Goal: Task Accomplishment & Management: Manage account settings

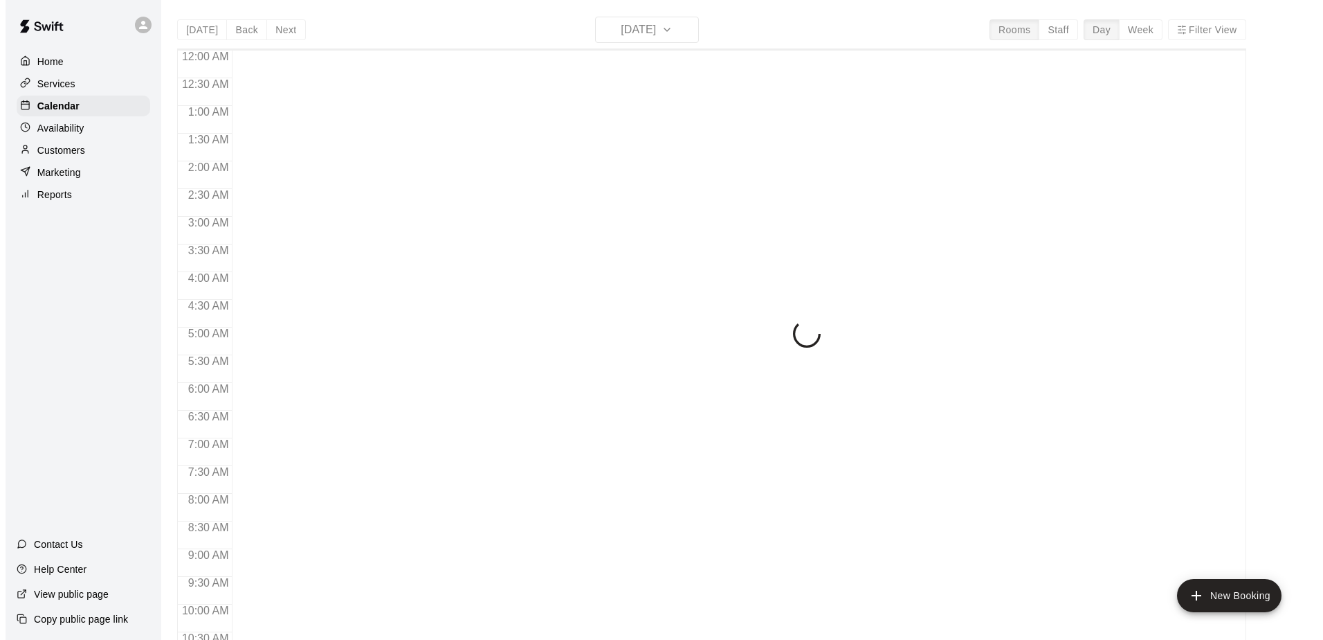
scroll to position [724, 0]
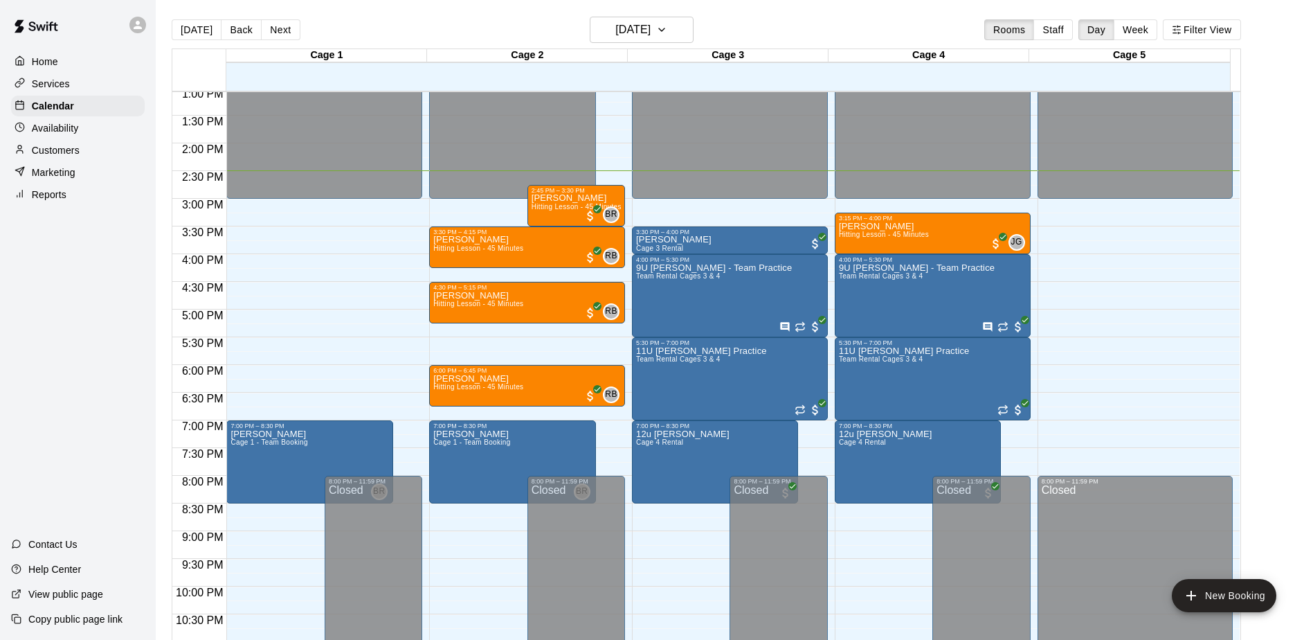
click at [1251, 275] on div "Today Back Next Tuesday Oct 14 Rooms Staff Day Week Filter View Cage 1 14 Tue C…" at bounding box center [706, 337] width 1090 height 640
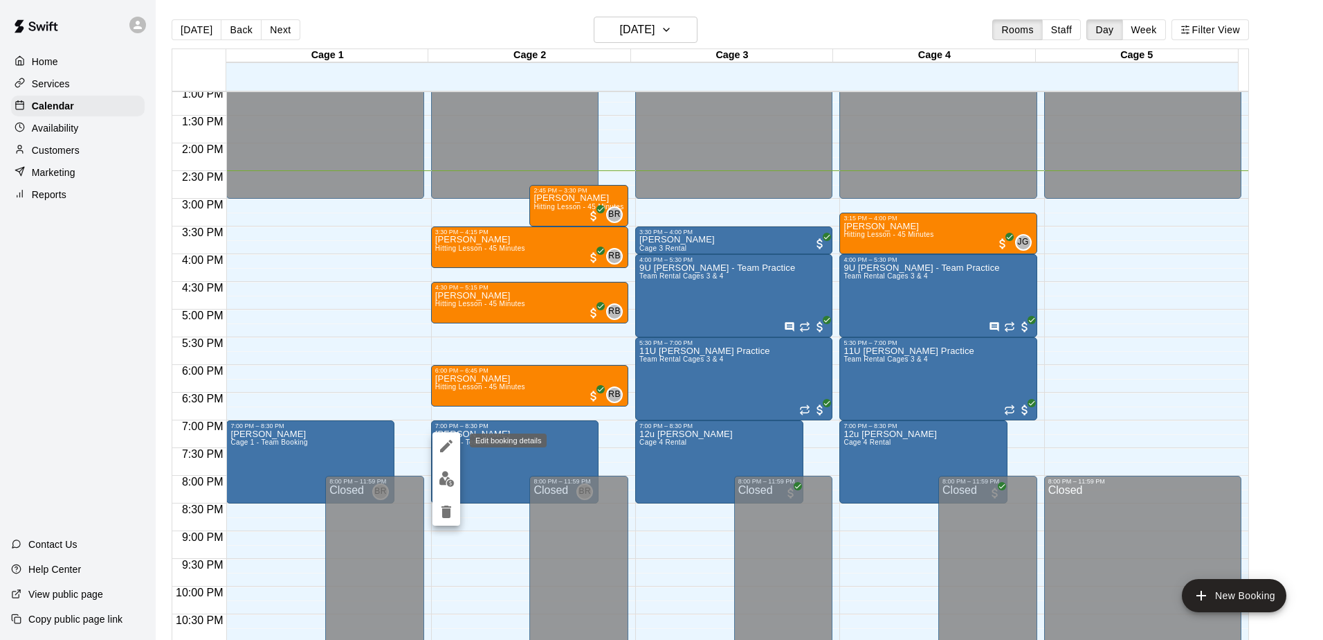
click at [439, 445] on icon "edit" at bounding box center [446, 445] width 17 height 17
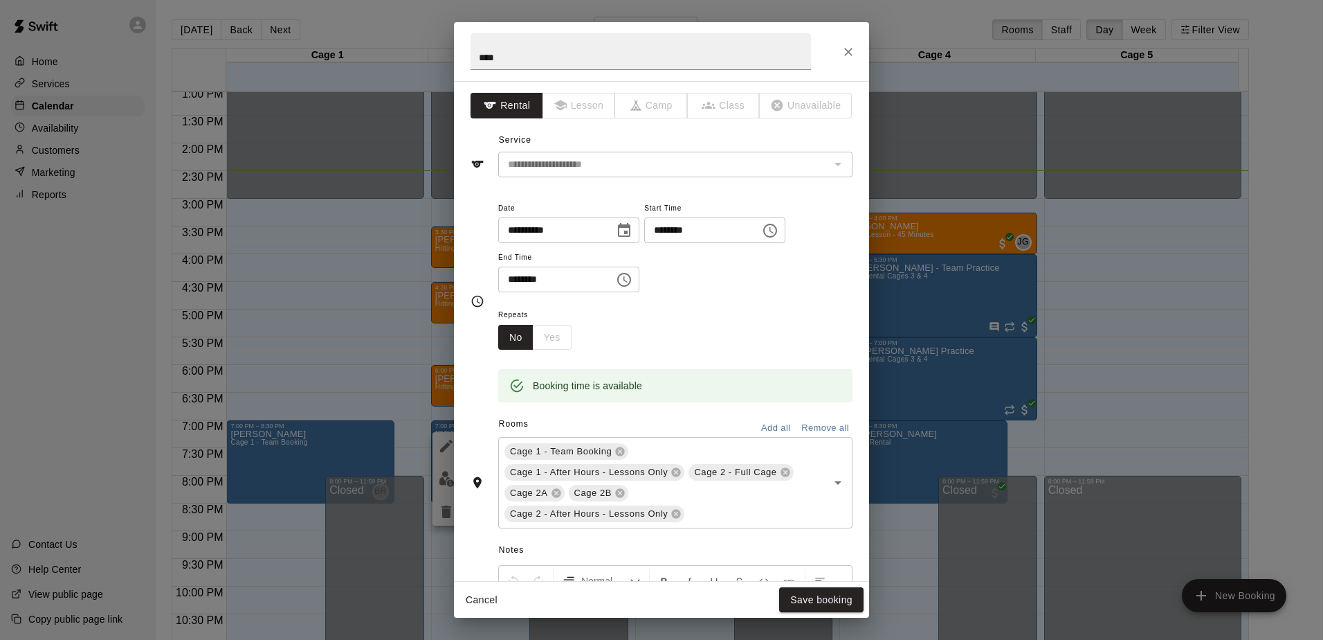
click at [787, 287] on div "**********" at bounding box center [675, 245] width 354 height 93
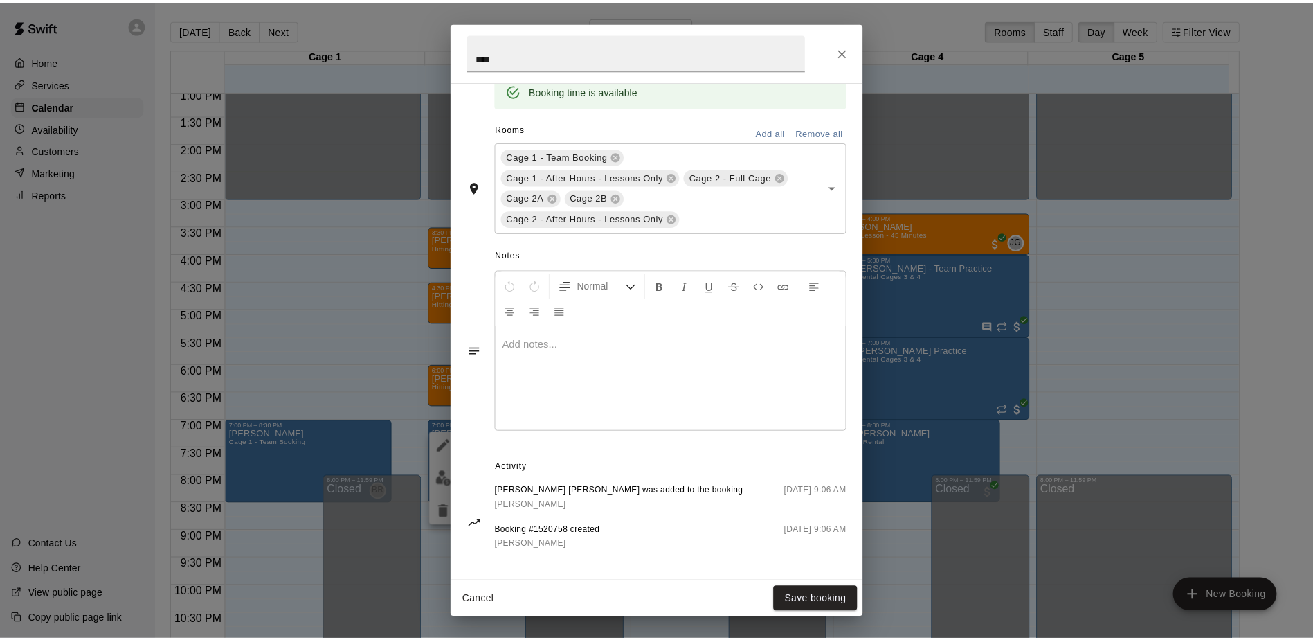
scroll to position [304, 0]
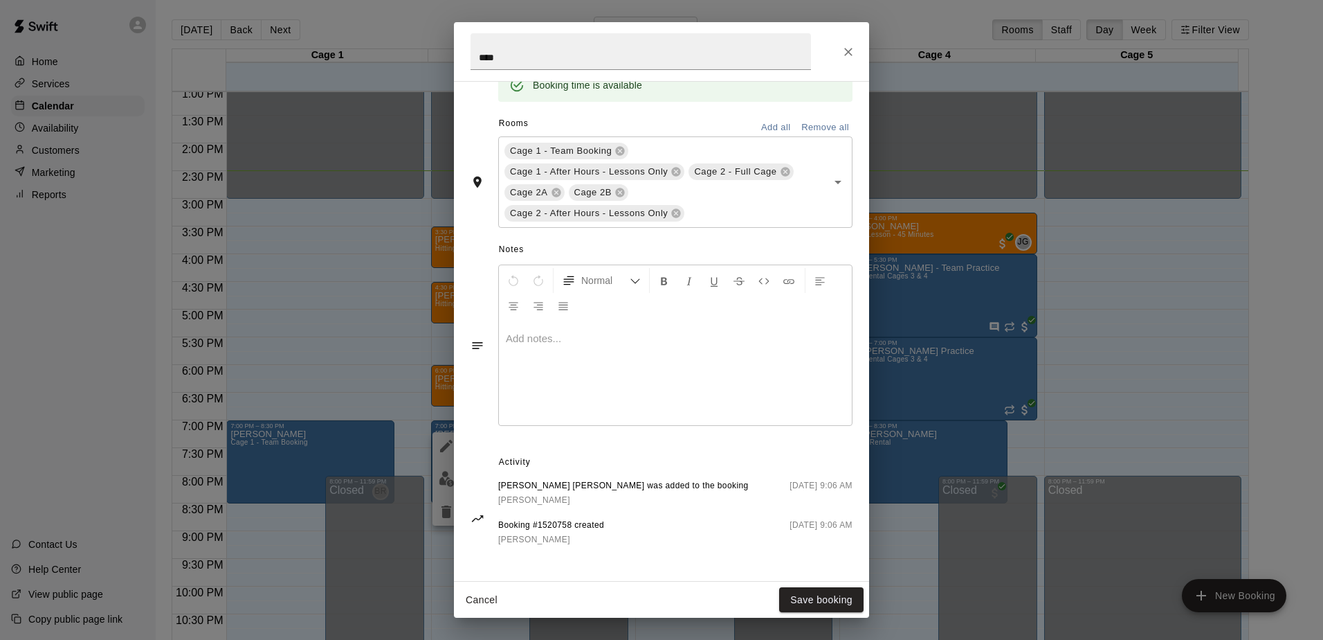
click at [63, 314] on div "**********" at bounding box center [661, 320] width 1323 height 640
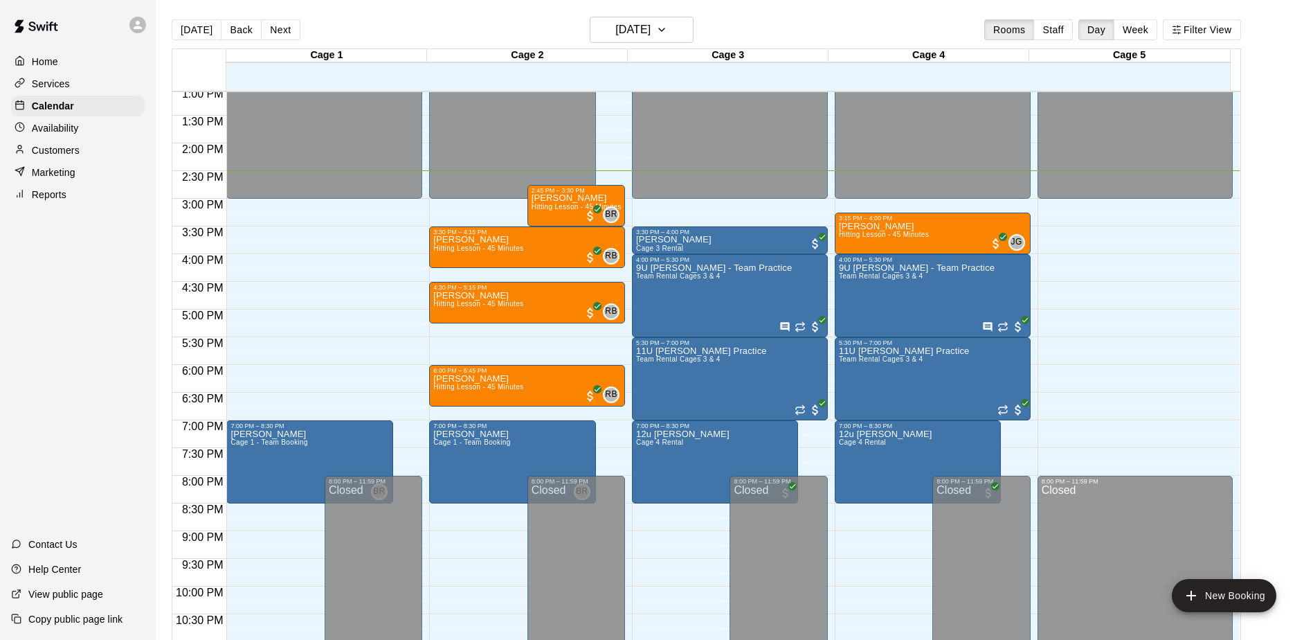
click at [75, 319] on div "Home Services Calendar Availability Customers Marketing Reports Contact Us Help…" at bounding box center [78, 320] width 156 height 640
click at [66, 282] on div "Home Services Calendar Availability Customers Marketing Reports Contact Us Help…" at bounding box center [78, 320] width 156 height 640
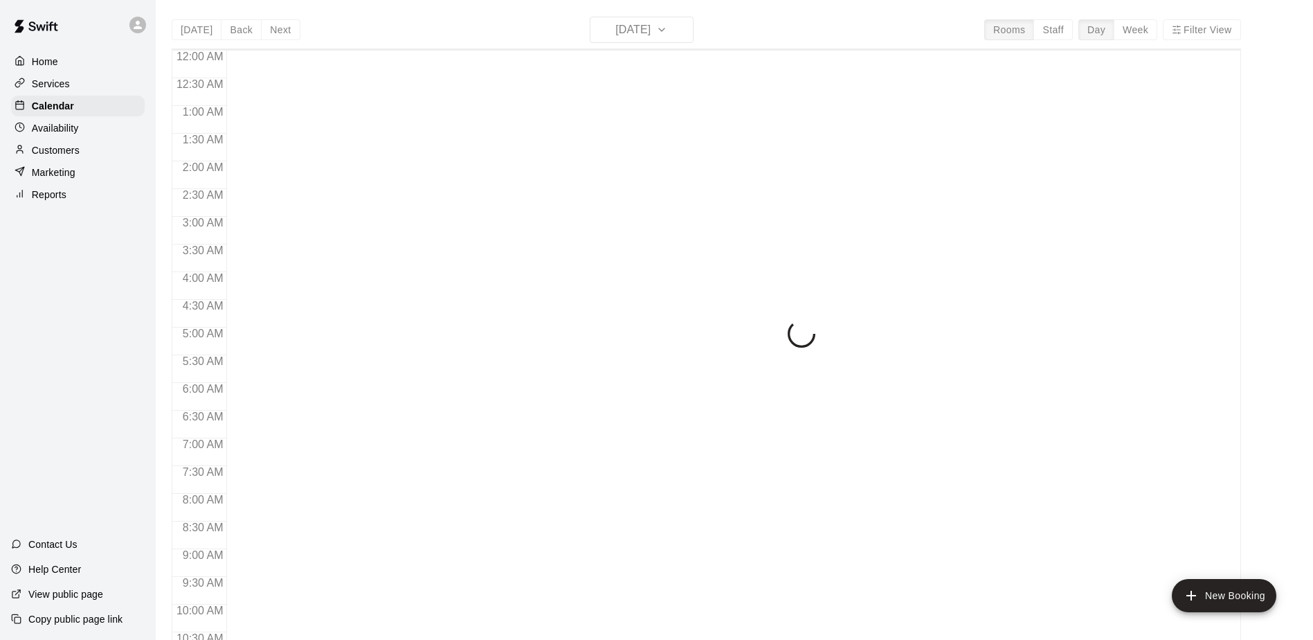
scroll to position [724, 0]
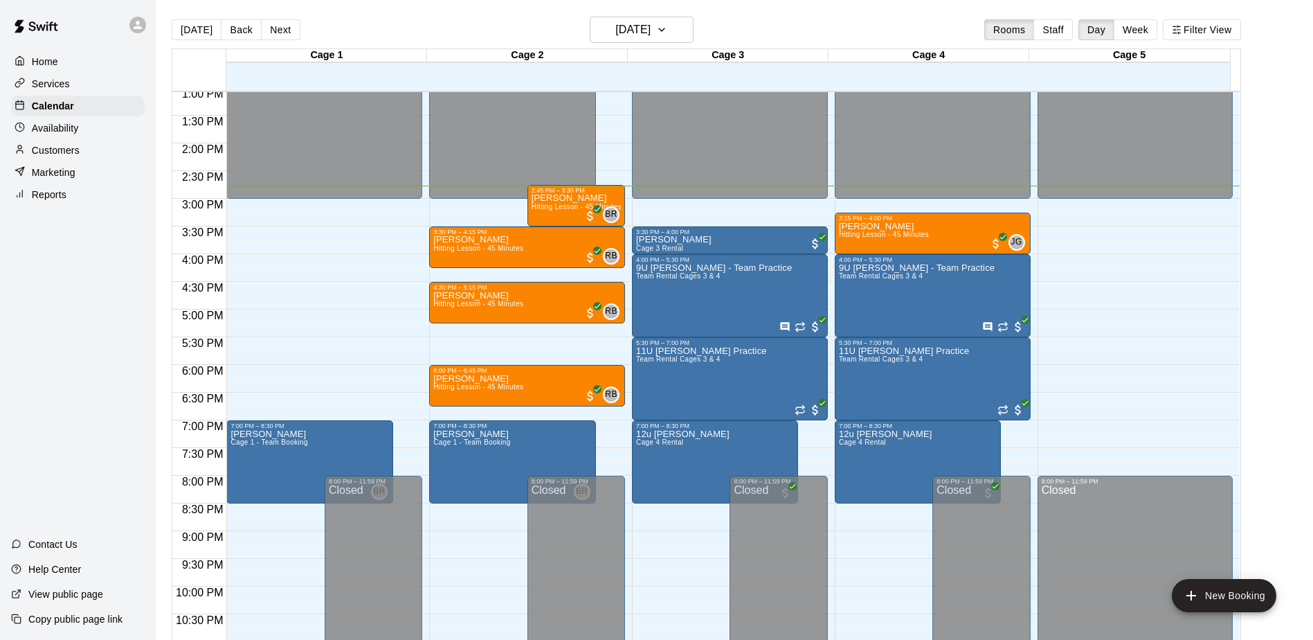
click at [95, 350] on div "Home Services Calendar Availability Customers Marketing Reports Contact Us Help…" at bounding box center [78, 320] width 156 height 640
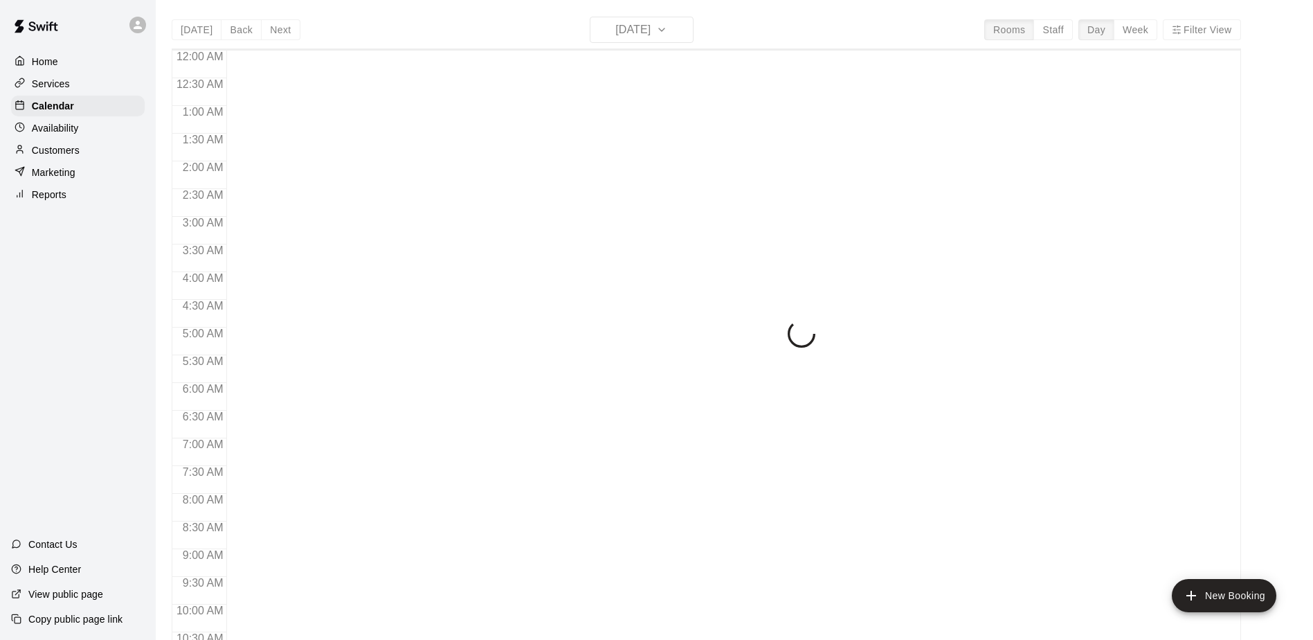
scroll to position [724, 0]
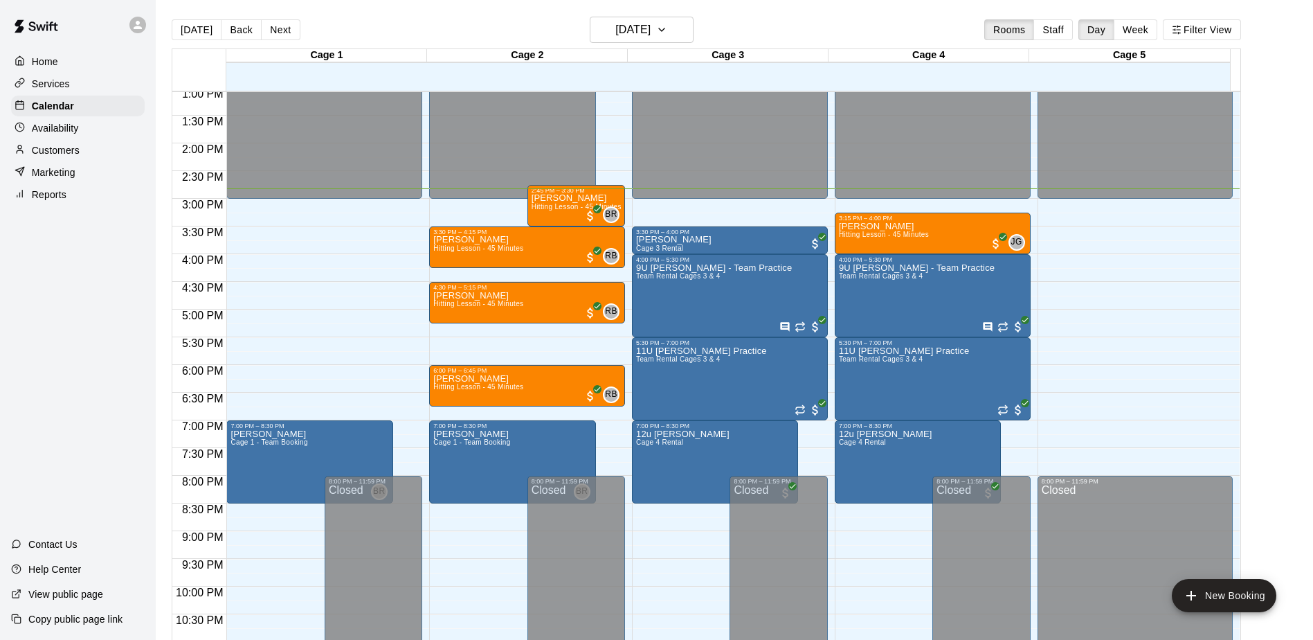
drag, startPoint x: 121, startPoint y: 256, endPoint x: 120, endPoint y: 362, distance: 105.9
click at [120, 362] on div "Home Services Calendar Availability Customers Marketing Reports Contact Us Help…" at bounding box center [78, 320] width 156 height 640
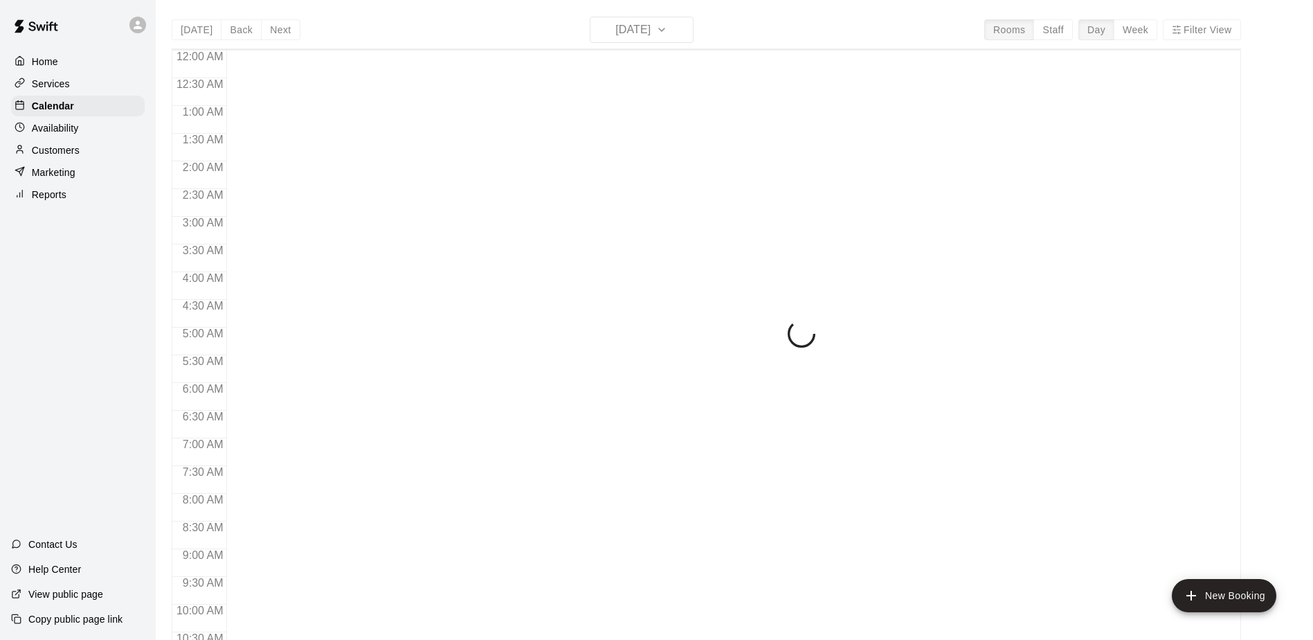
scroll to position [724, 0]
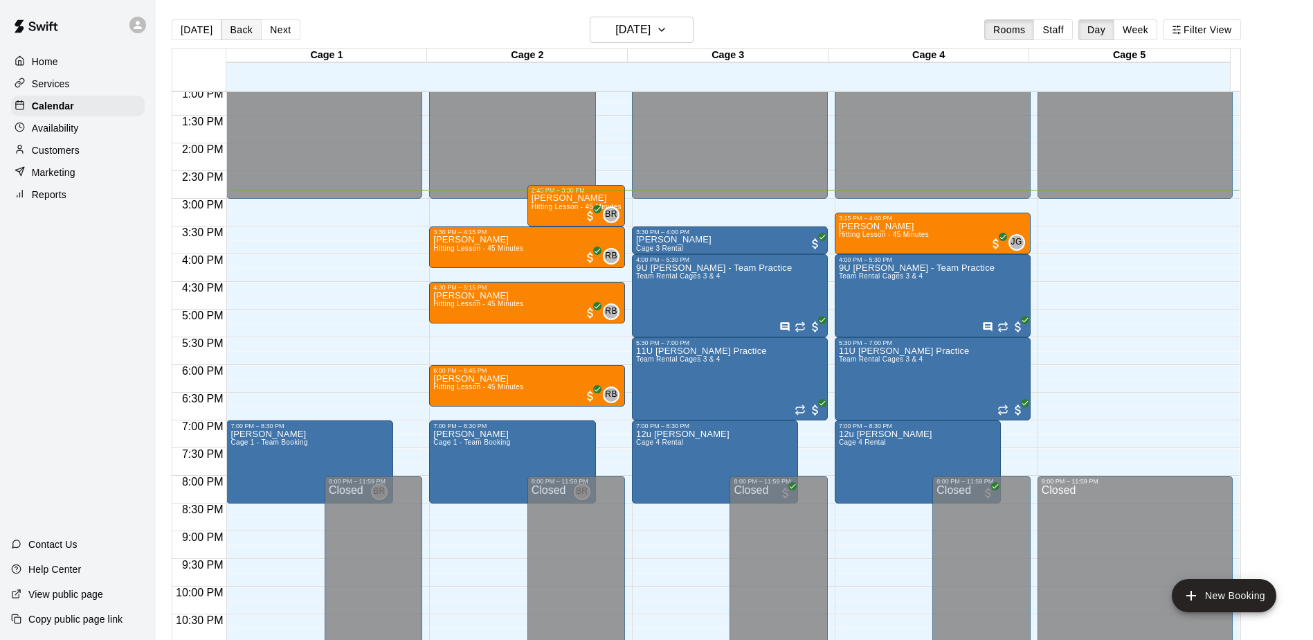
click at [238, 29] on button "Back" at bounding box center [241, 29] width 41 height 21
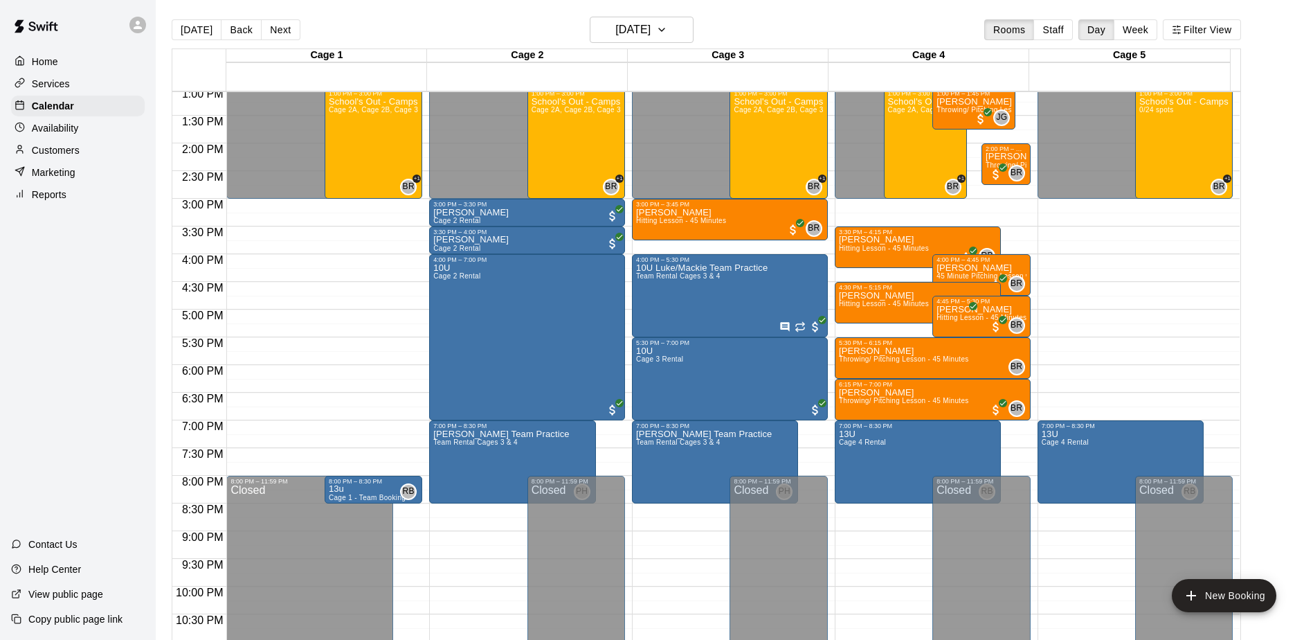
click at [1289, 383] on main "Today Back Next Monday Oct 13 Rooms Staff Day Week Filter View Cage 1 13 Mon Ca…" at bounding box center [734, 337] width 1146 height 640
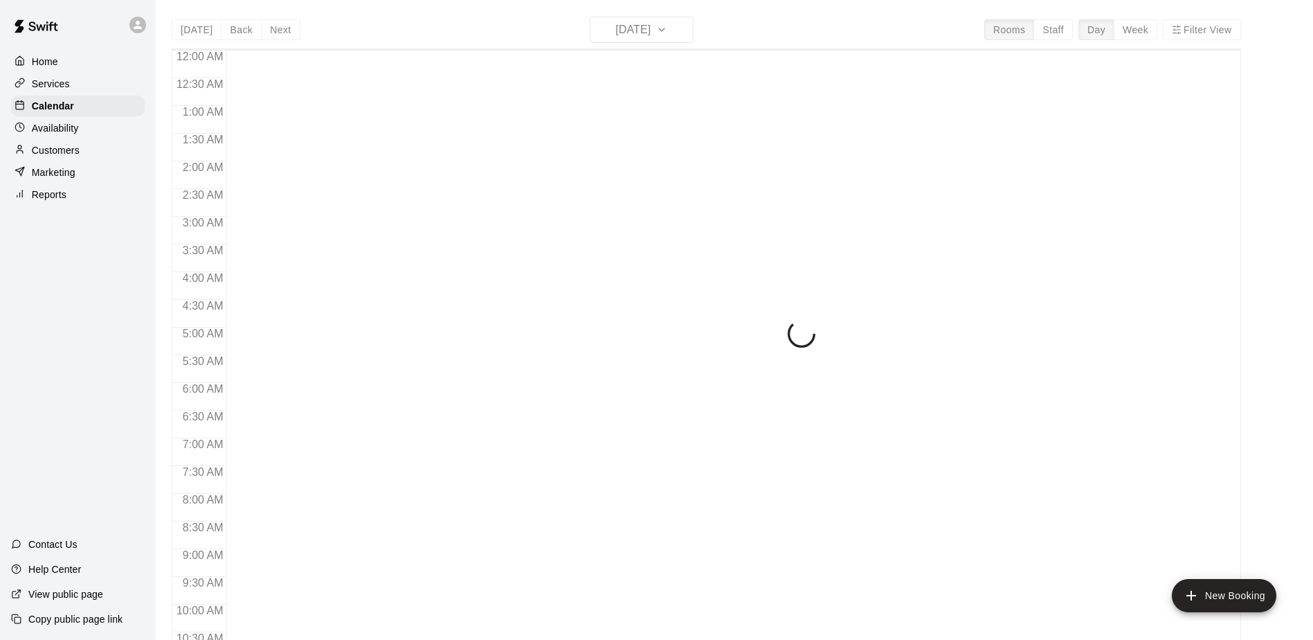
scroll to position [724, 0]
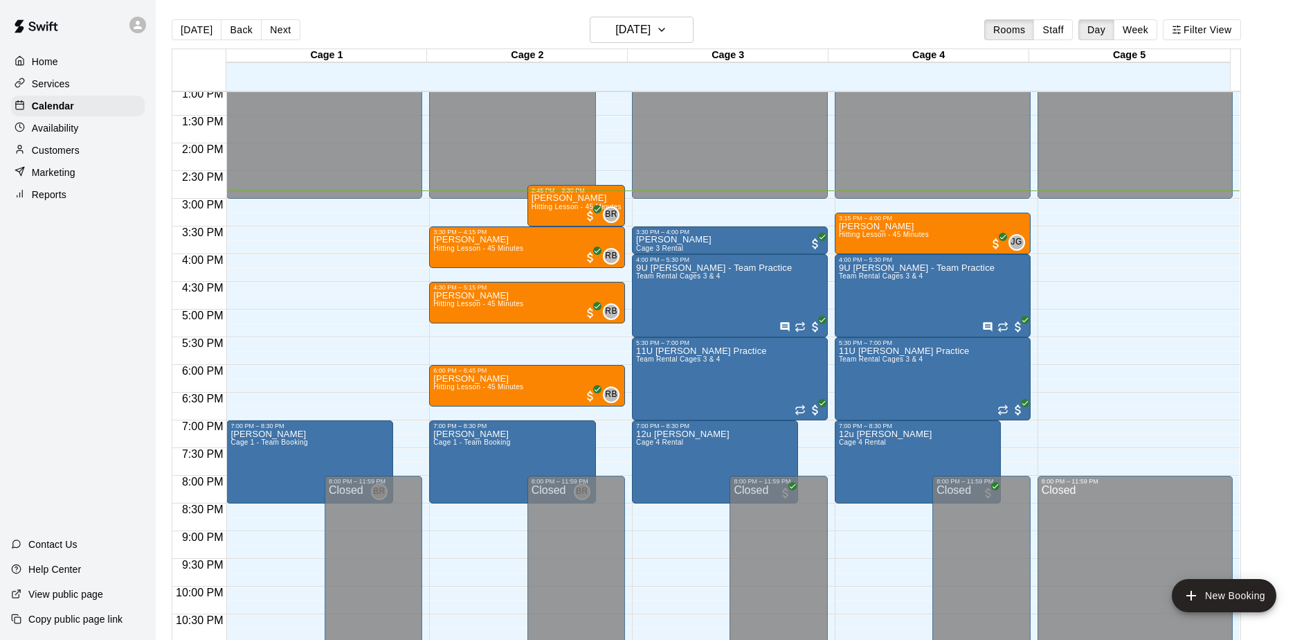
click at [116, 317] on div "Home Services Calendar Availability Customers Marketing Reports Contact Us Help…" at bounding box center [78, 320] width 156 height 640
click at [120, 318] on div "Home Services Calendar Availability Customers Marketing Reports Contact Us Help…" at bounding box center [78, 320] width 156 height 640
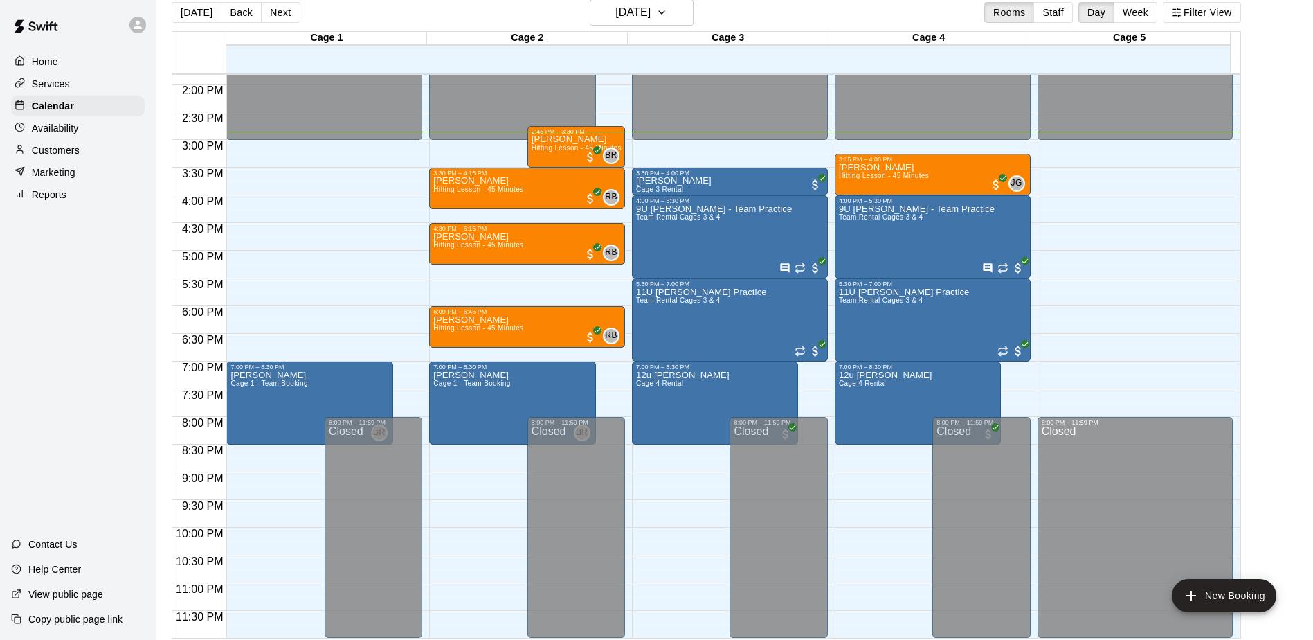
scroll to position [22, 0]
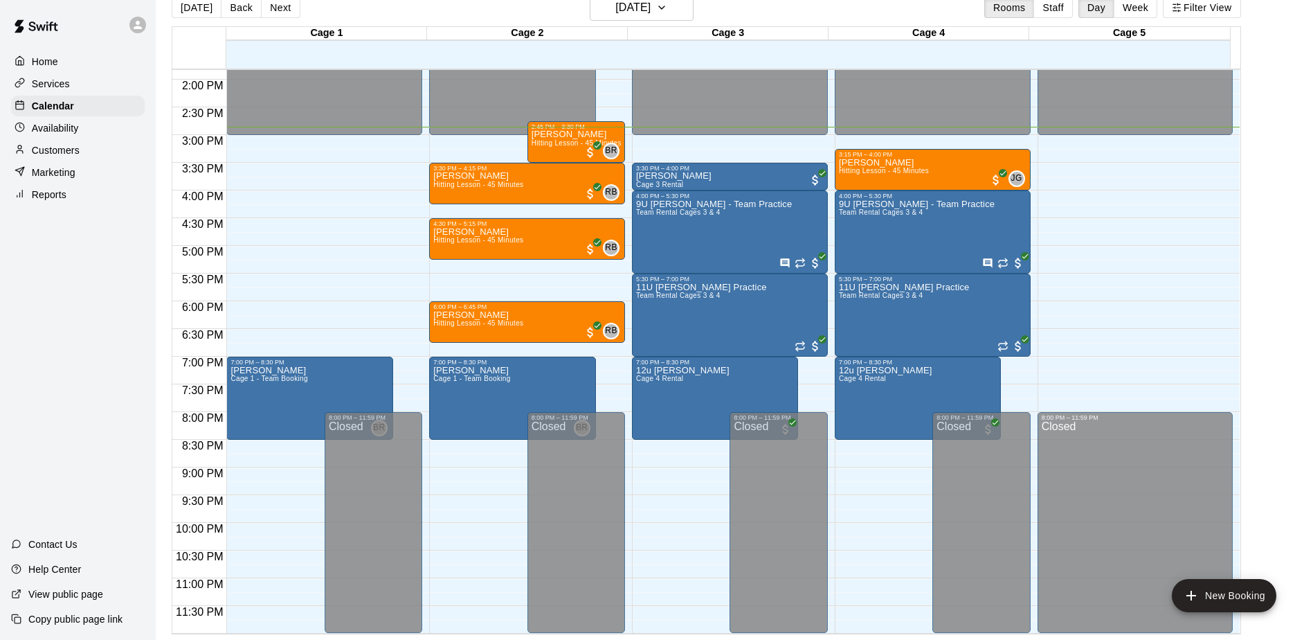
click at [1284, 332] on main "[DATE] Back [DATE][DATE] Rooms Staff Day Week Filter View Cage 1 14 Tue Cage 2 …" at bounding box center [734, 314] width 1146 height 640
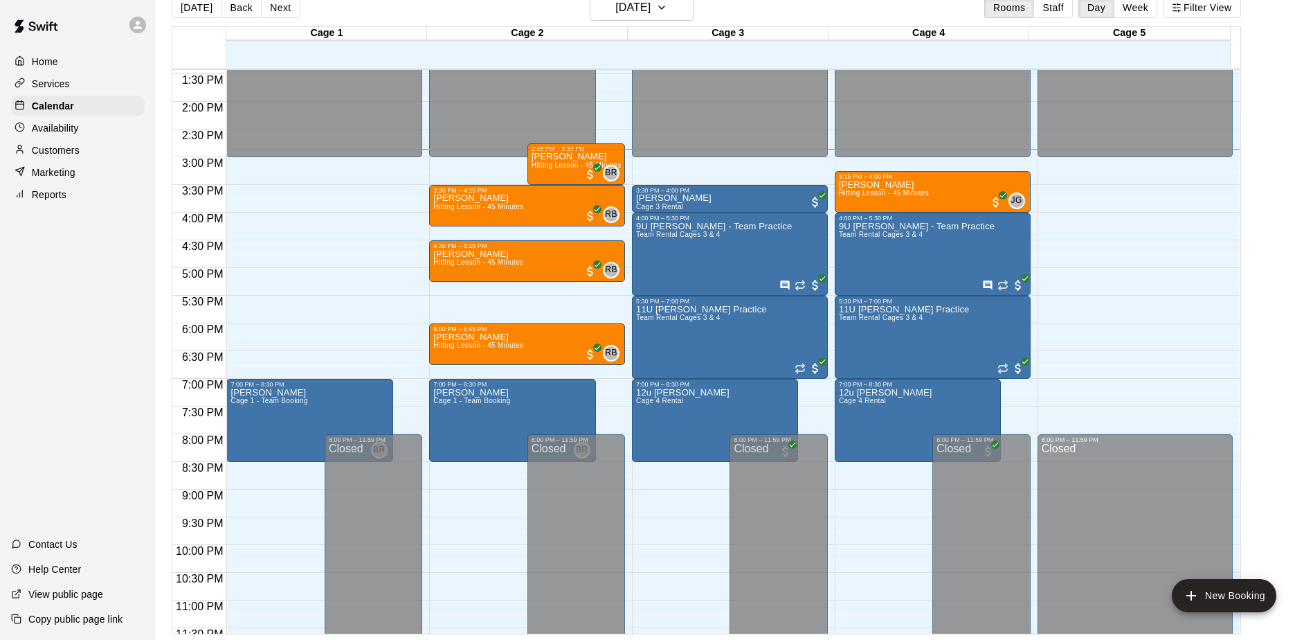
scroll to position [767, 0]
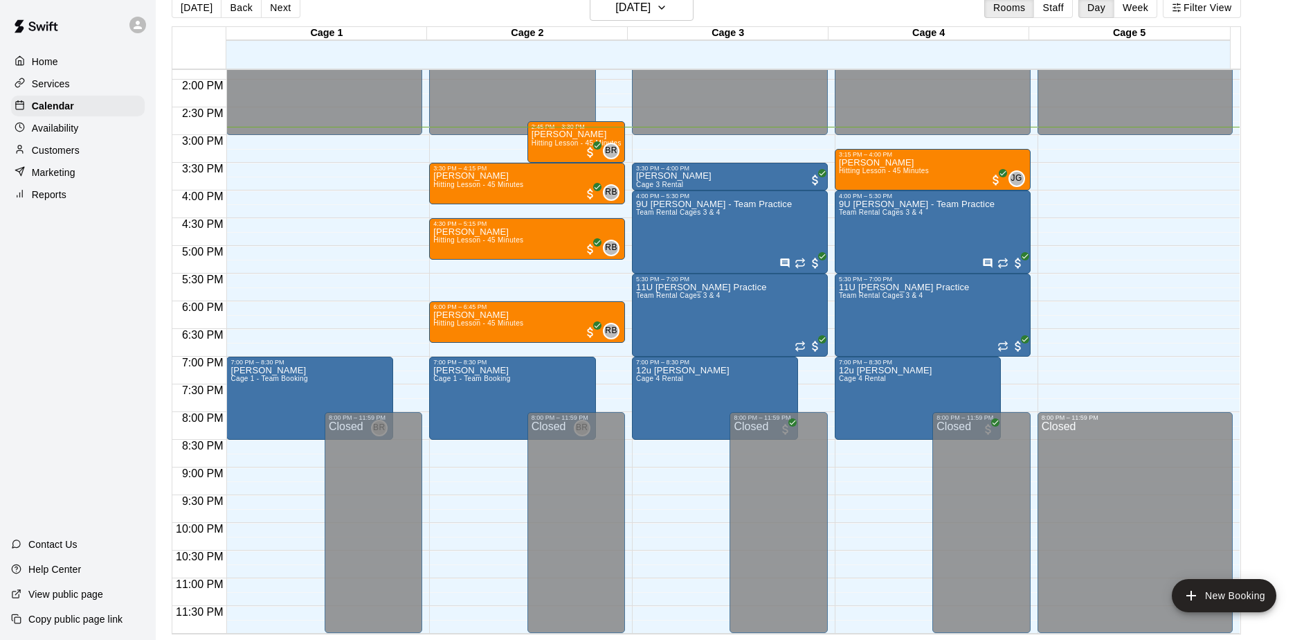
click at [95, 356] on div "Home Services Calendar Availability Customers Marketing Reports Contact Us Help…" at bounding box center [78, 320] width 156 height 640
click at [112, 348] on div "Home Services Calendar Availability Customers Marketing Reports Contact Us Help…" at bounding box center [78, 320] width 156 height 640
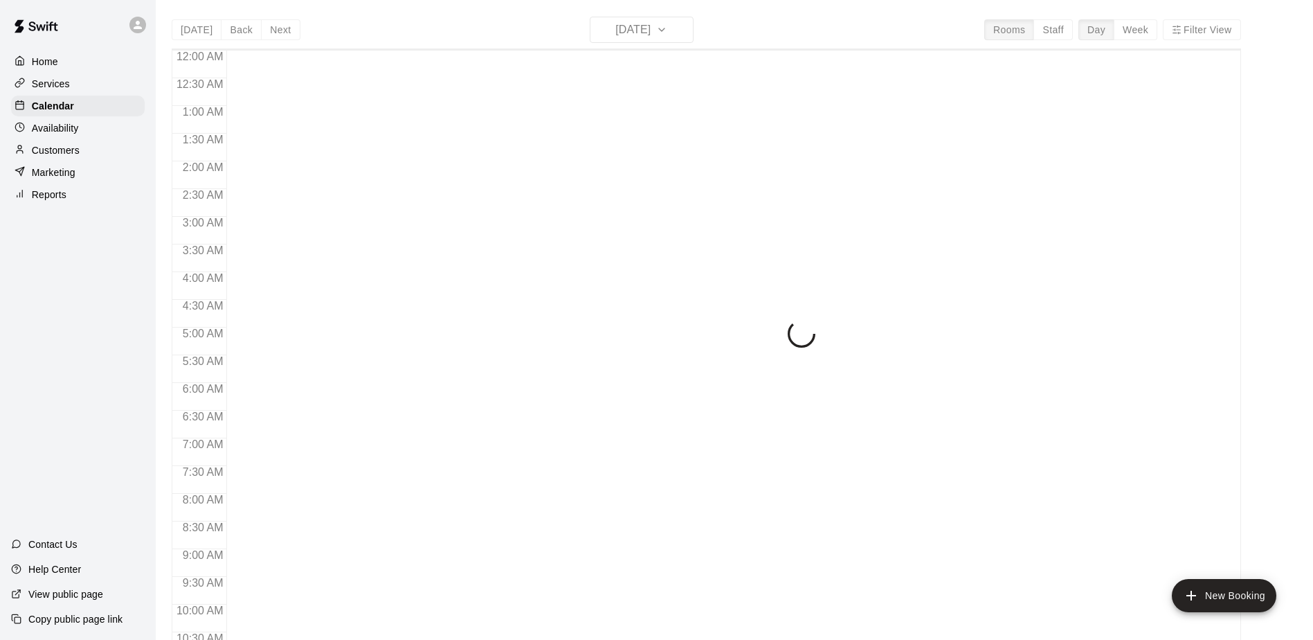
scroll to position [724, 0]
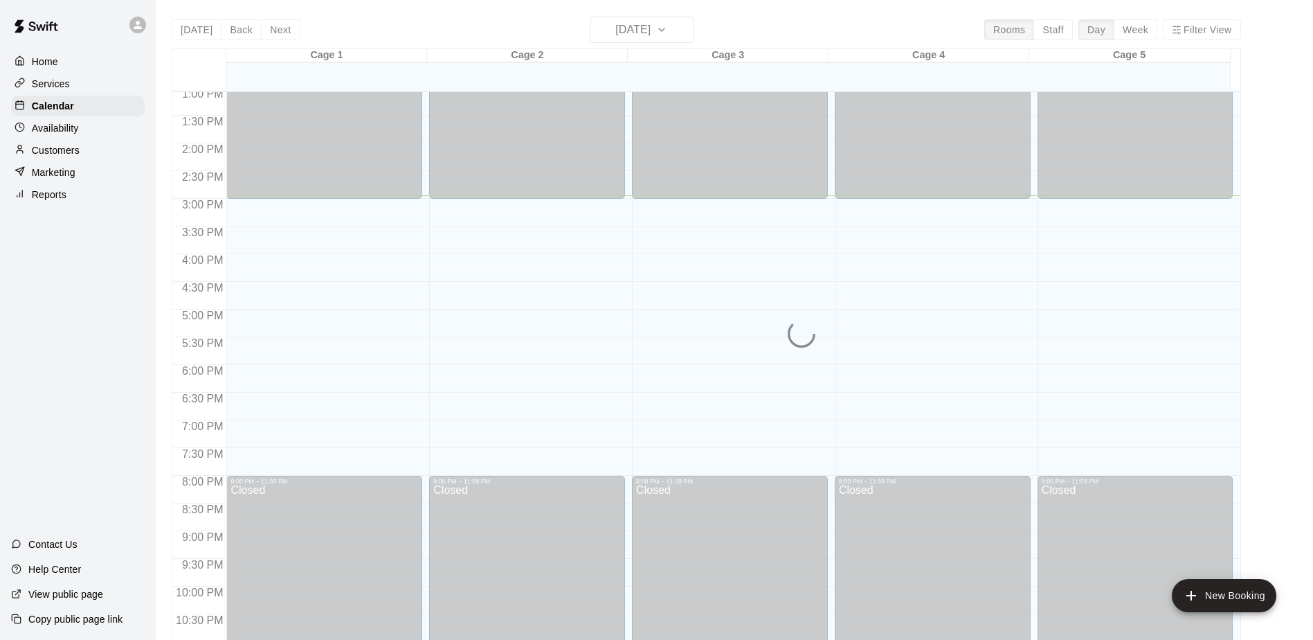
click at [102, 338] on div "Home Services Calendar Availability Customers Marketing Reports Contact Us Help…" at bounding box center [78, 320] width 156 height 640
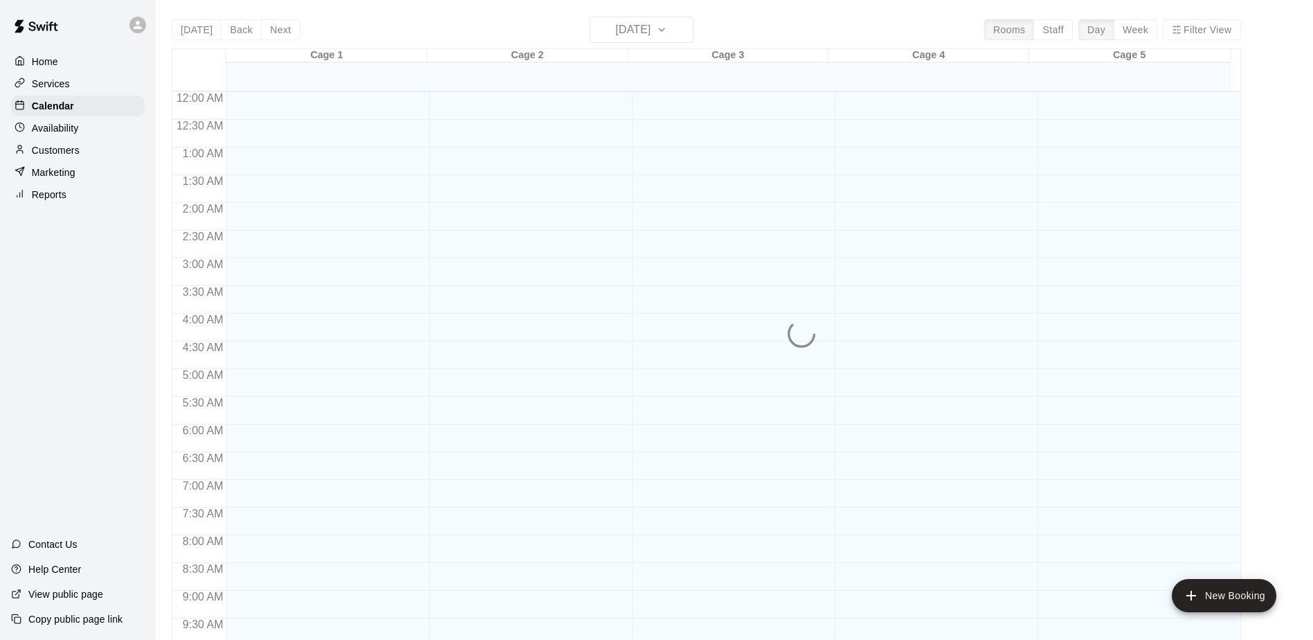
scroll to position [724, 0]
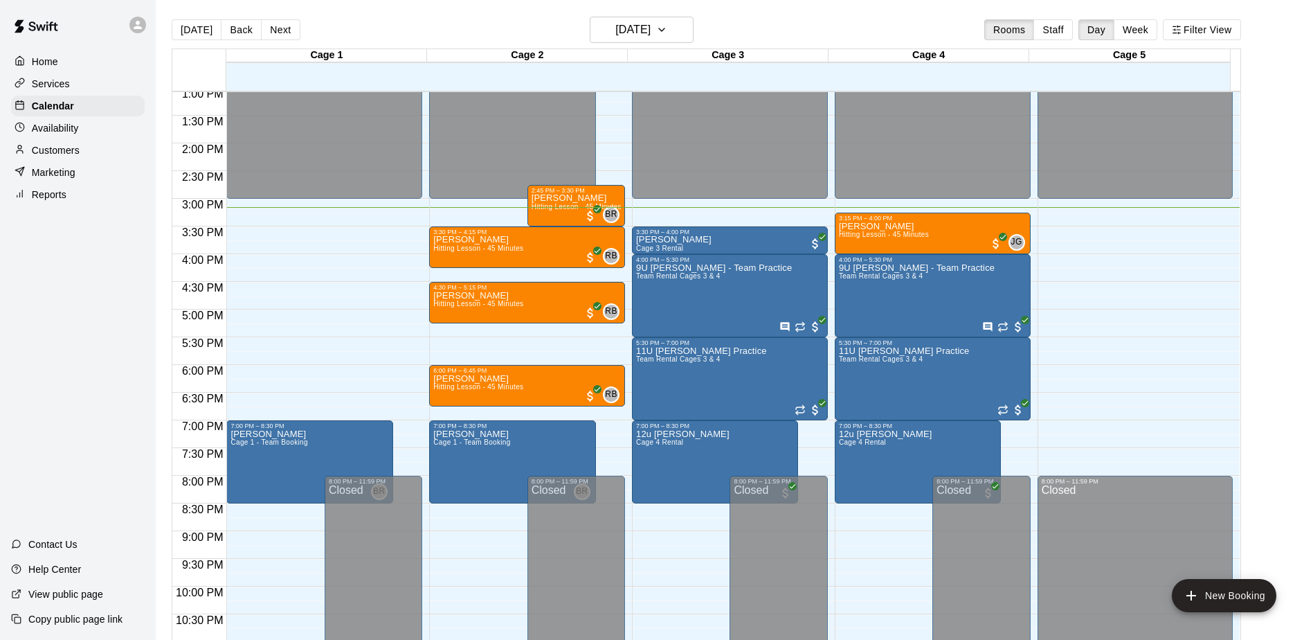
click at [112, 276] on div "Home Services Calendar Availability Customers Marketing Reports Contact Us Help…" at bounding box center [78, 320] width 156 height 640
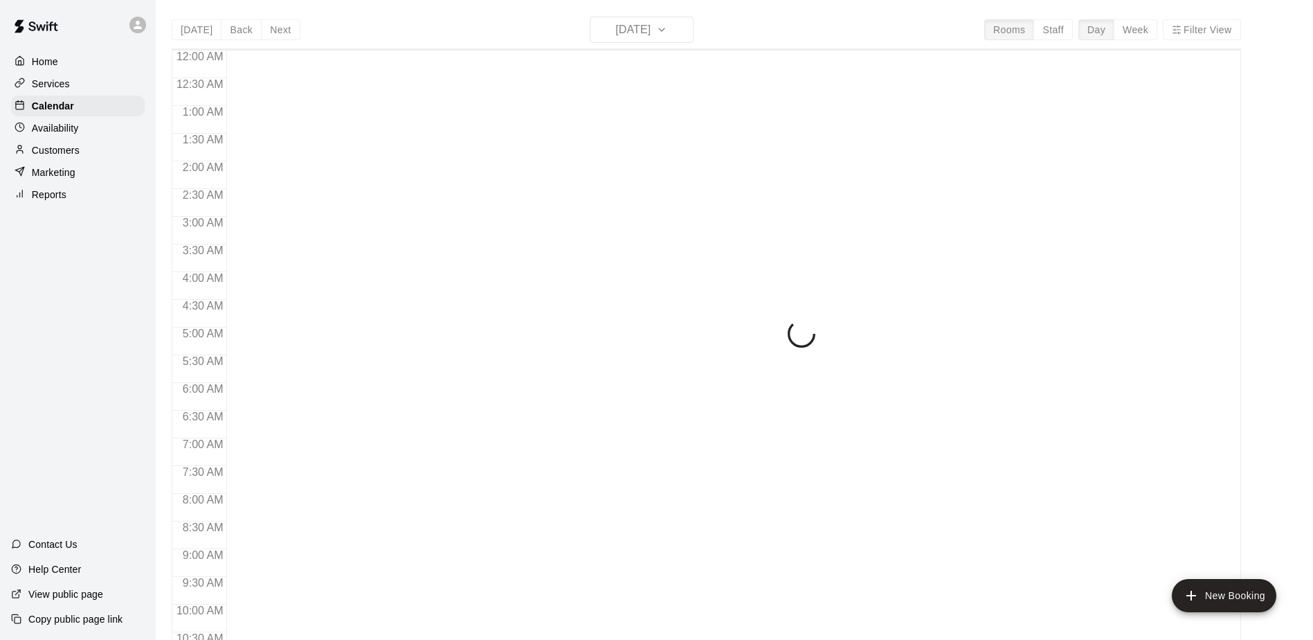
scroll to position [724, 0]
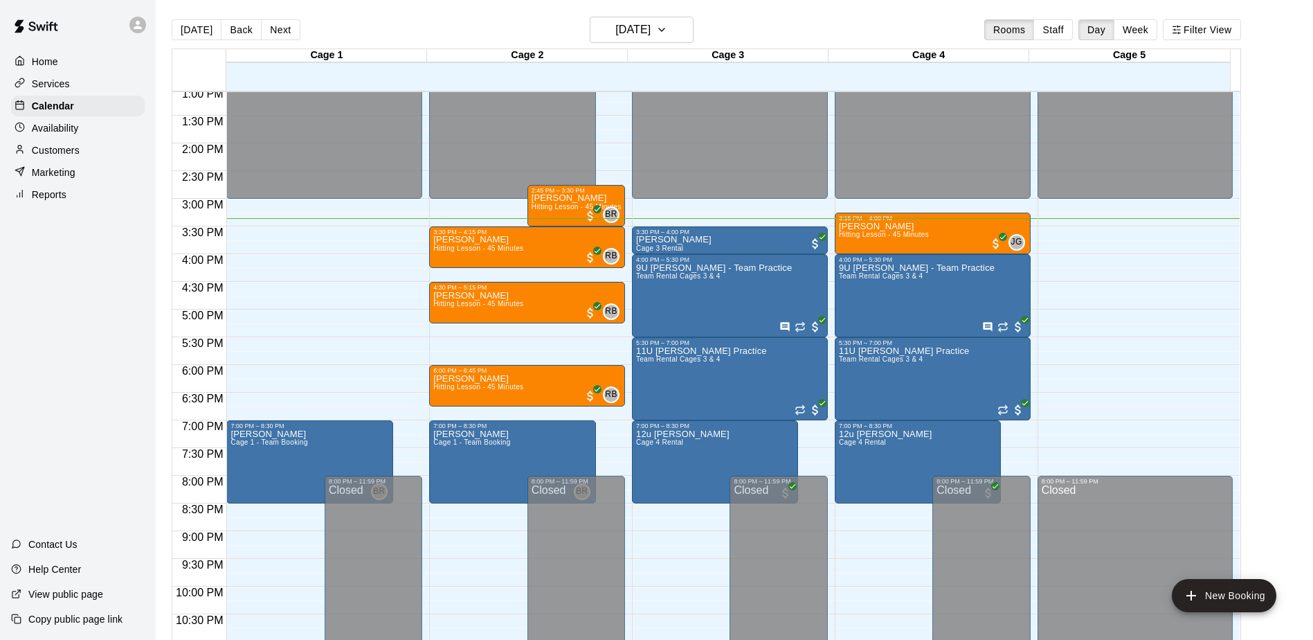
click at [116, 326] on div "Home Services Calendar Availability Customers Marketing Reports Contact Us Help…" at bounding box center [78, 320] width 156 height 640
click at [104, 278] on div "Home Services Calendar Availability Customers Marketing Reports Contact Us Help…" at bounding box center [78, 320] width 156 height 640
click at [287, 37] on button "Next" at bounding box center [280, 29] width 39 height 21
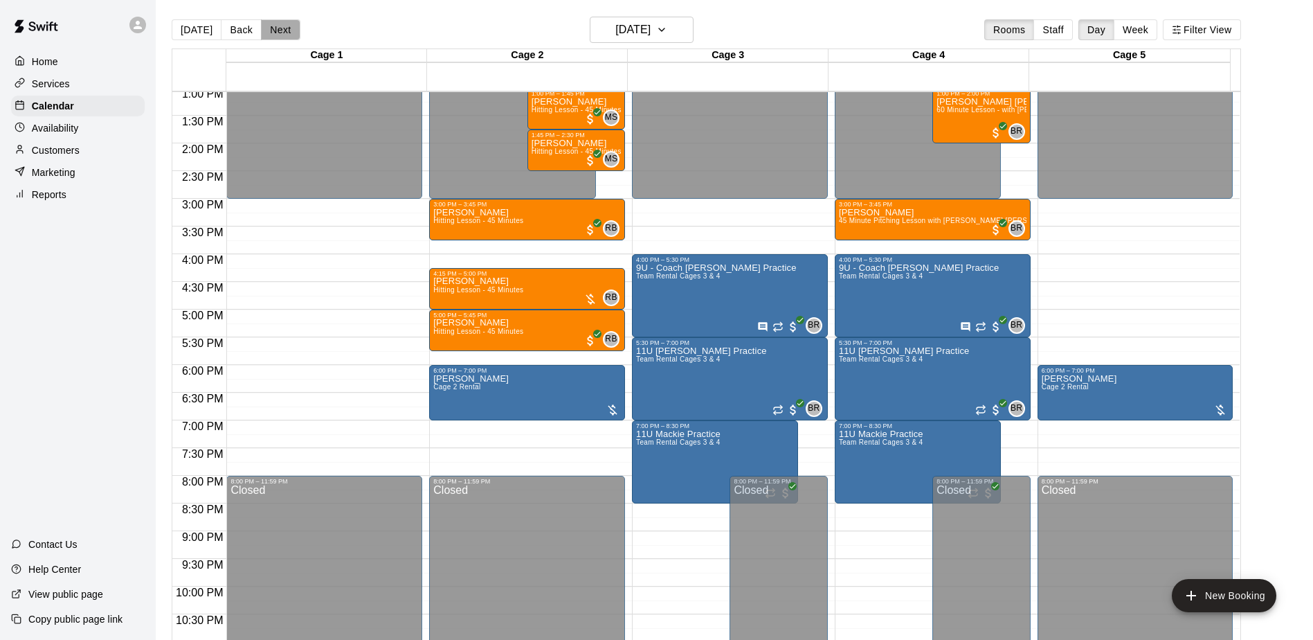
click at [287, 37] on button "Next" at bounding box center [280, 29] width 39 height 21
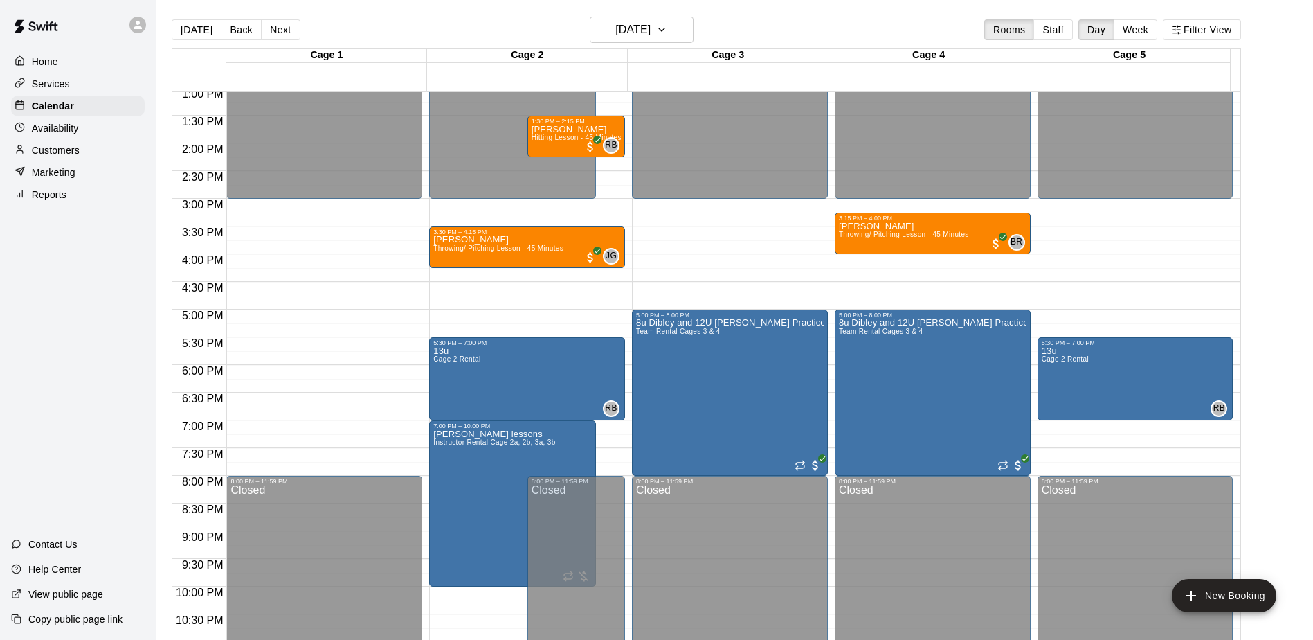
click at [51, 322] on div "Home Services Calendar Availability Customers Marketing Reports Contact Us Help…" at bounding box center [78, 320] width 156 height 640
click at [123, 421] on div "Home Services Calendar Availability Customers Marketing Reports Contact Us Help…" at bounding box center [78, 320] width 156 height 640
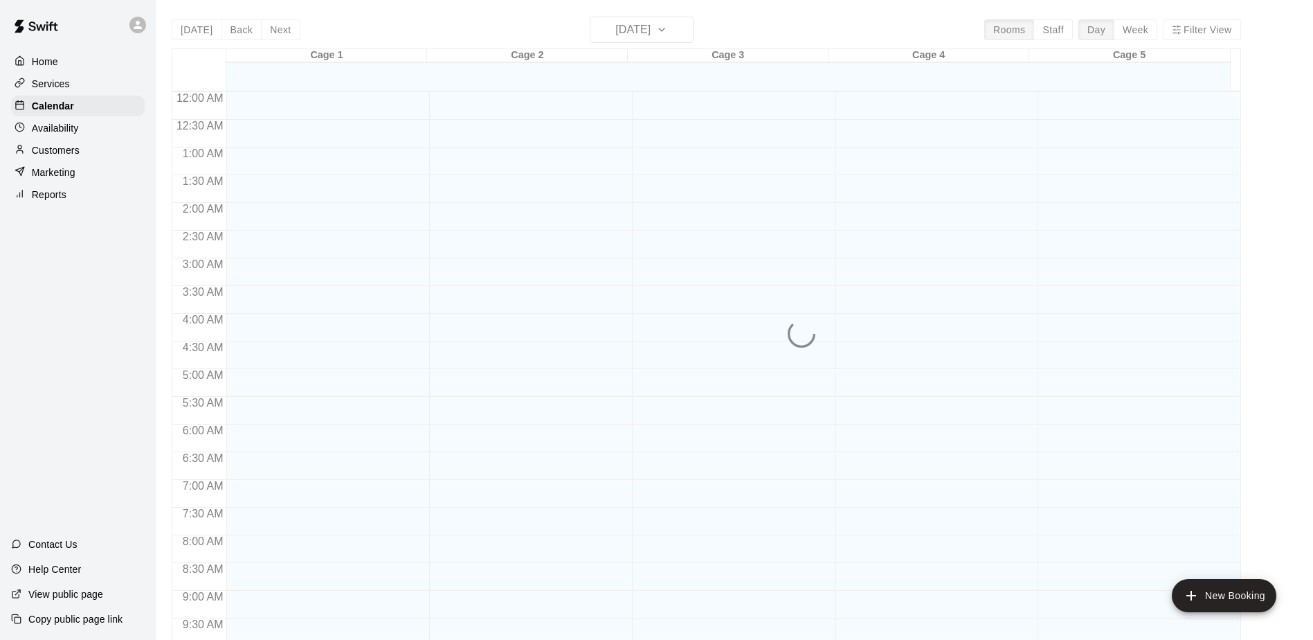
scroll to position [724, 0]
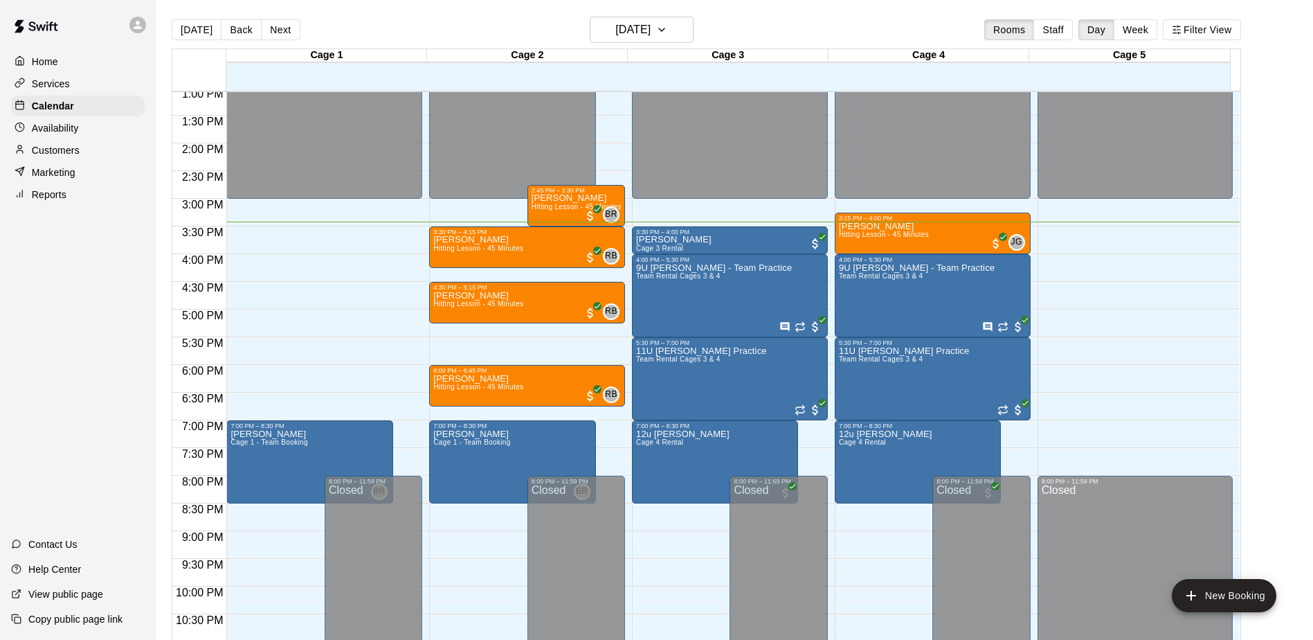
drag, startPoint x: 0, startPoint y: 0, endPoint x: 68, endPoint y: 349, distance: 355.4
click at [68, 349] on div "Home Services Calendar Availability Customers Marketing Reports Contact Us Help…" at bounding box center [78, 320] width 156 height 640
click at [50, 330] on div "Home Services Calendar Availability Customers Marketing Reports Contact Us Help…" at bounding box center [78, 320] width 156 height 640
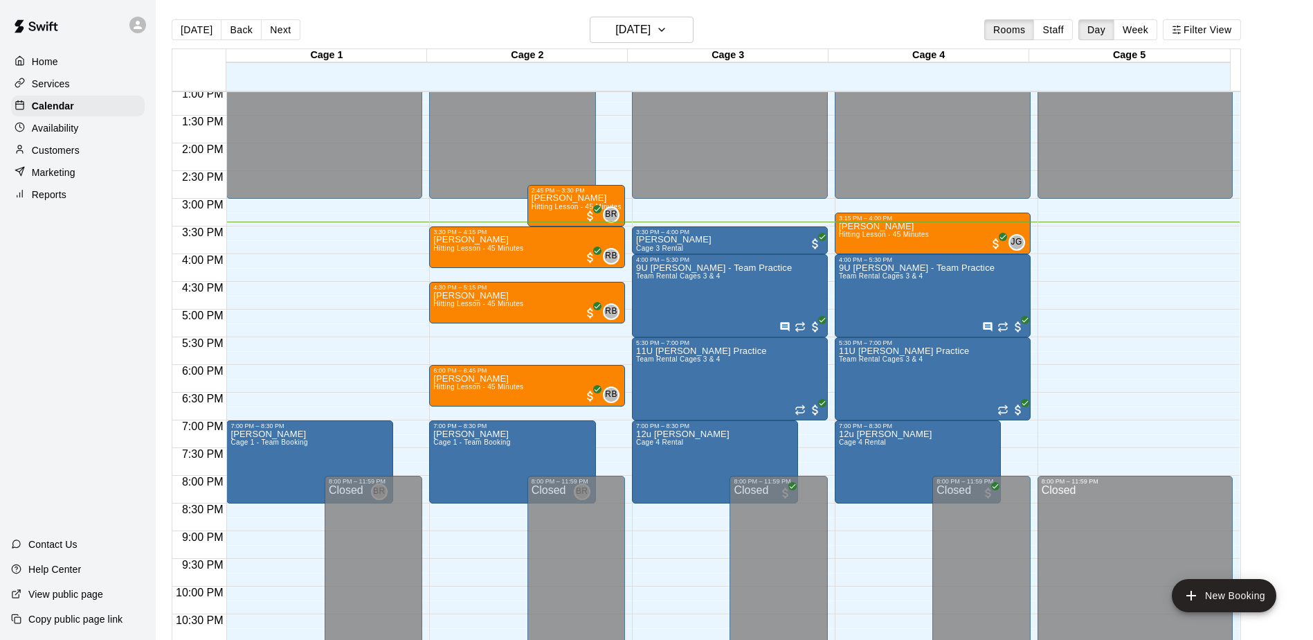
click at [50, 330] on div "Home Services Calendar Availability Customers Marketing Reports Contact Us Help…" at bounding box center [78, 320] width 156 height 640
click at [1294, 323] on main "Today Back Next Tuesday Oct 14 Rooms Staff Day Week Filter View Cage 1 14 Tue C…" at bounding box center [734, 337] width 1146 height 640
click at [1288, 298] on main "Today Back Next Tuesday Oct 14 Rooms Staff Day Week Filter View Cage 1 14 Tue C…" at bounding box center [734, 337] width 1146 height 640
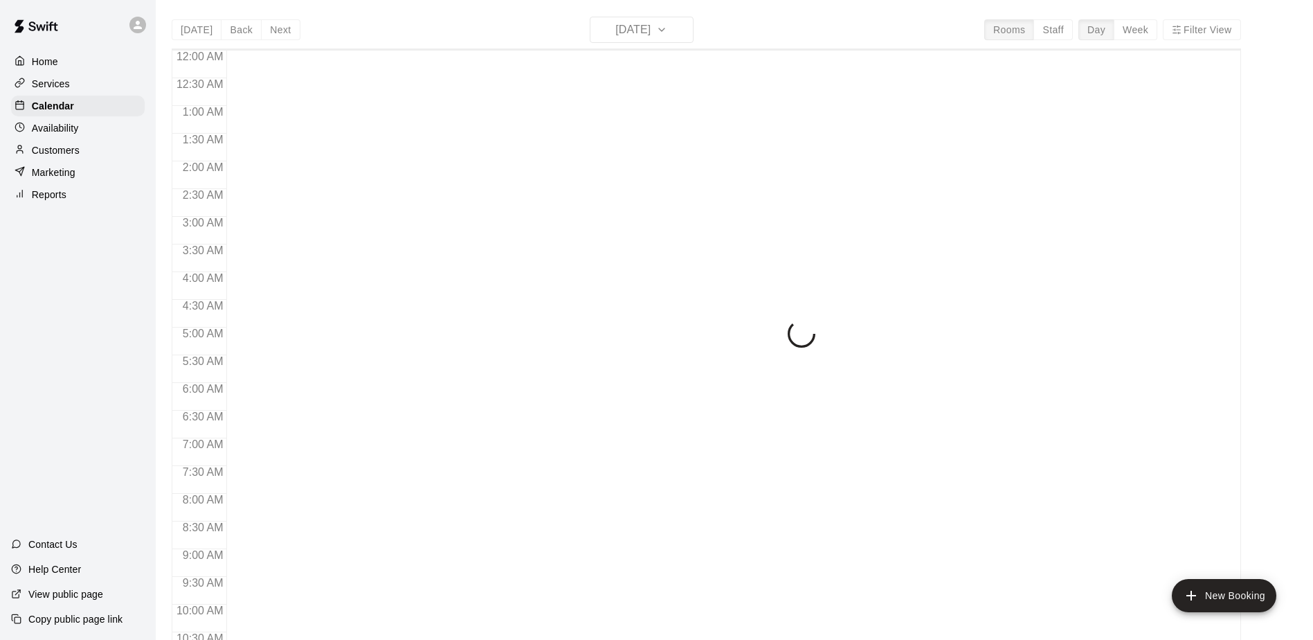
scroll to position [724, 0]
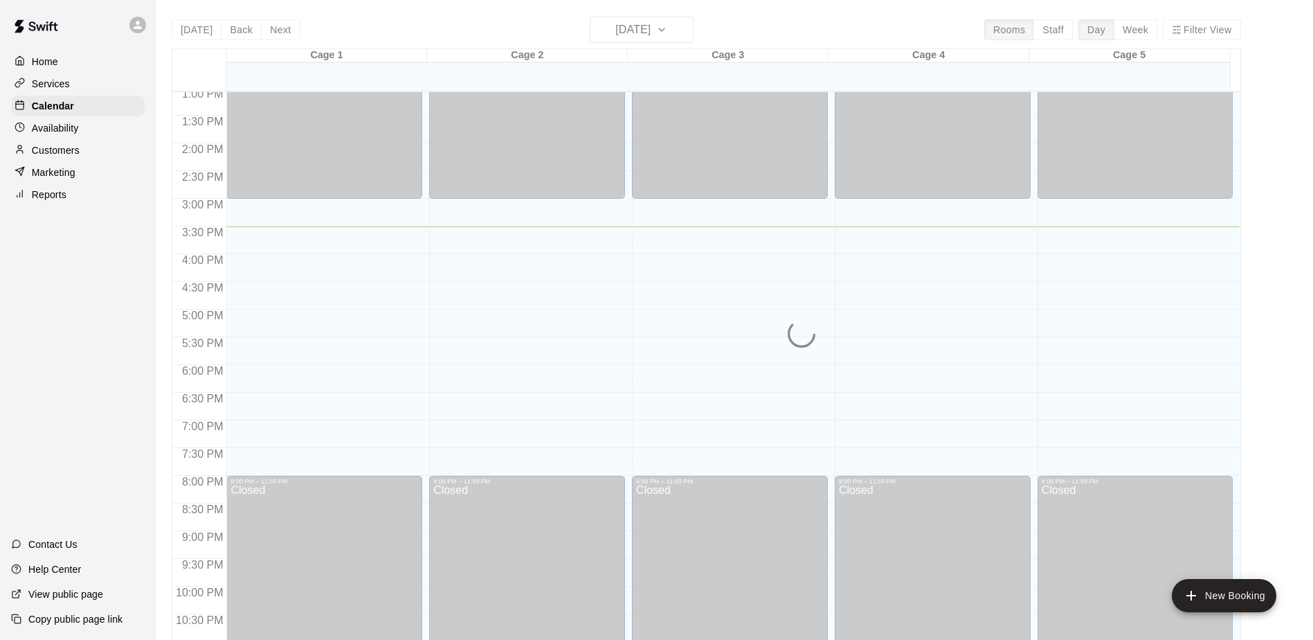
click at [60, 302] on div "Home Services Calendar Availability Customers Marketing Reports Contact Us Help…" at bounding box center [78, 320] width 156 height 640
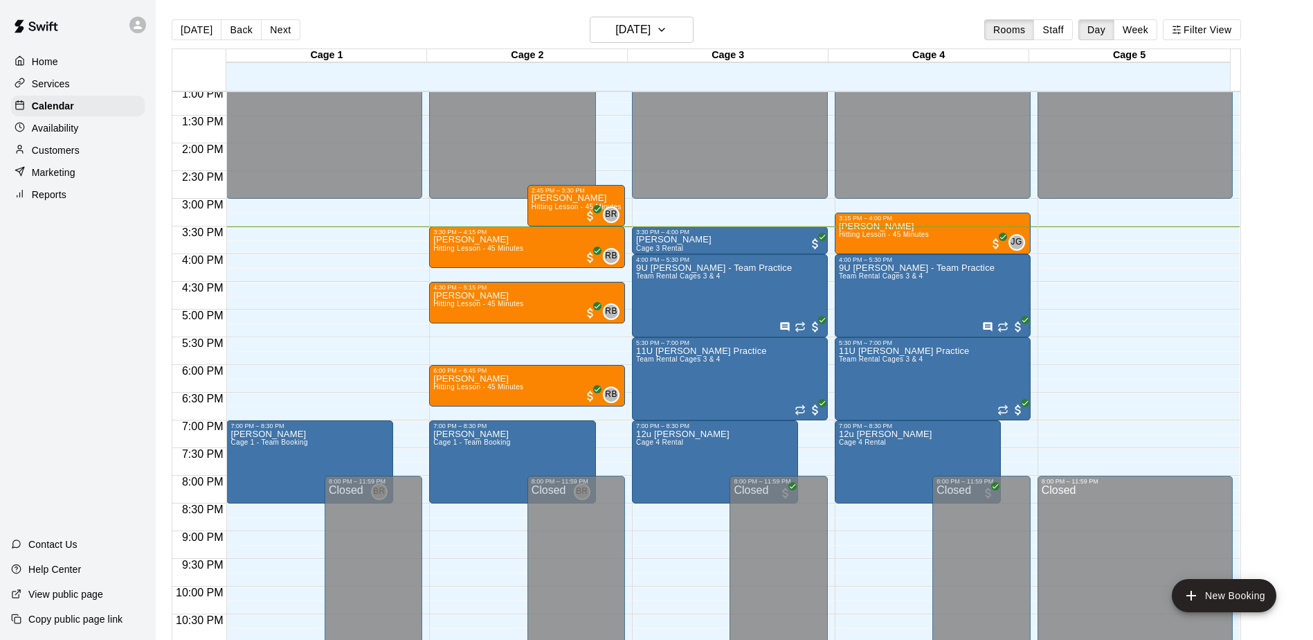
click at [35, 343] on div "Home Services Calendar Availability Customers Marketing Reports Contact Us Help…" at bounding box center [78, 320] width 156 height 640
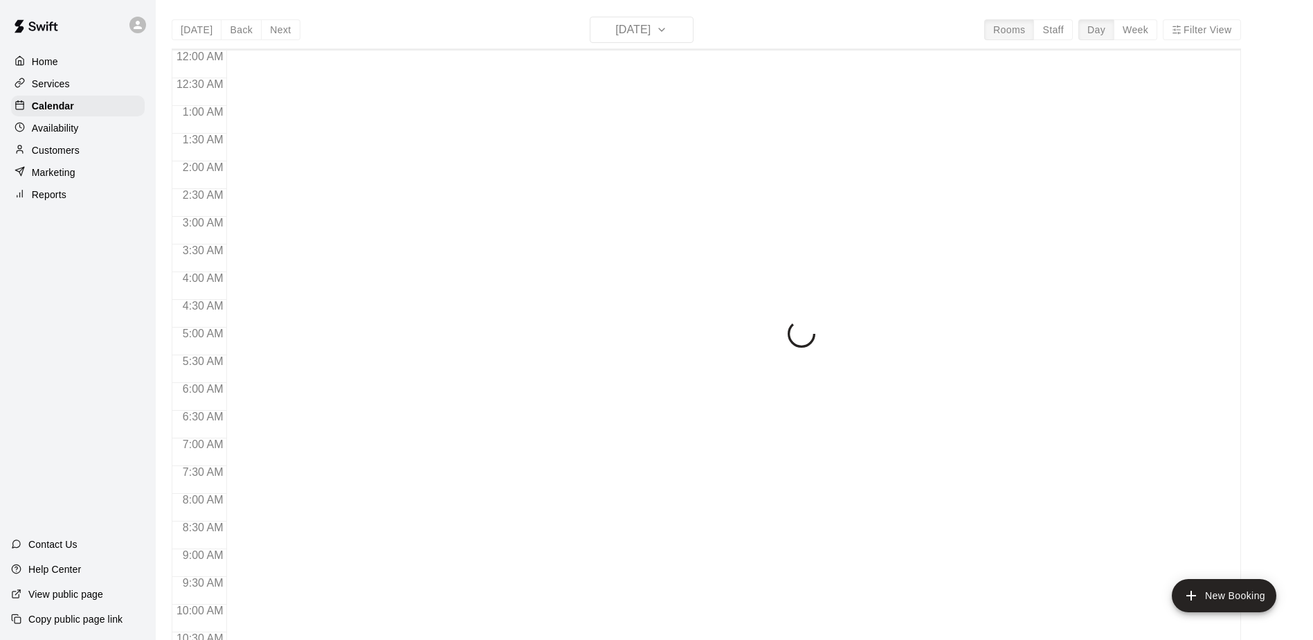
scroll to position [724, 0]
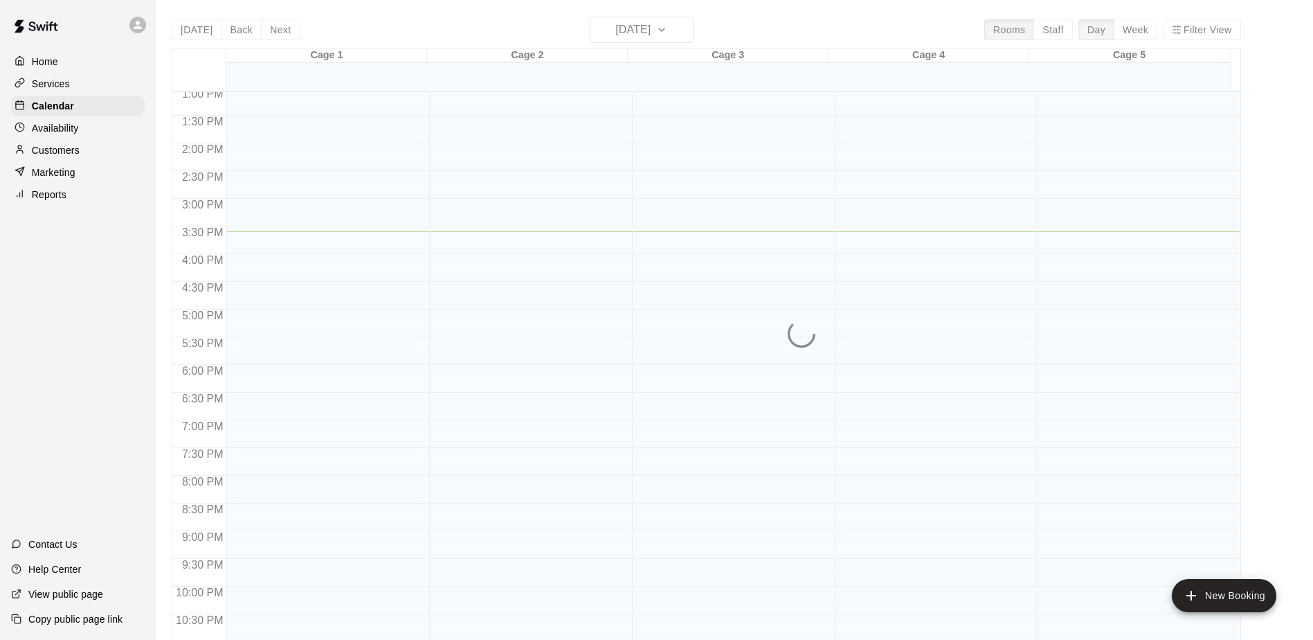
click at [95, 291] on div "Home Services Calendar Availability Customers Marketing Reports Contact Us Help…" at bounding box center [78, 320] width 156 height 640
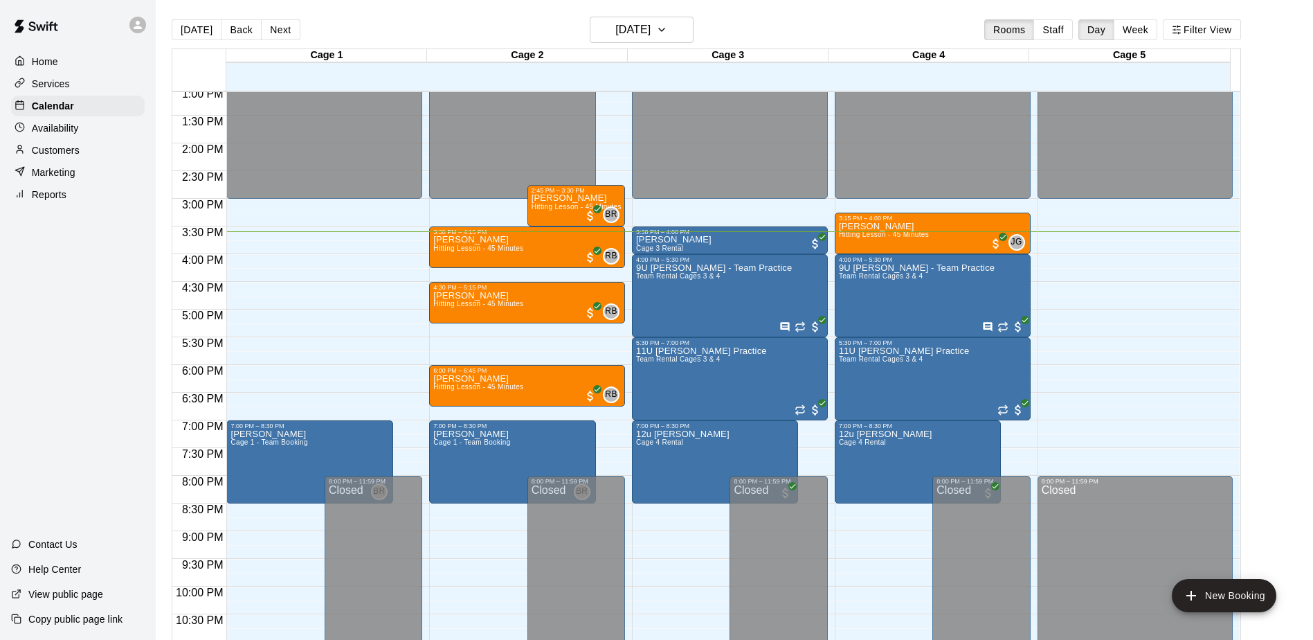
click at [79, 291] on div "Home Services Calendar Availability Customers Marketing Reports Contact Us Help…" at bounding box center [78, 320] width 156 height 640
click at [98, 321] on div "Home Services Calendar Availability Customers Marketing Reports Contact Us Help…" at bounding box center [78, 320] width 156 height 640
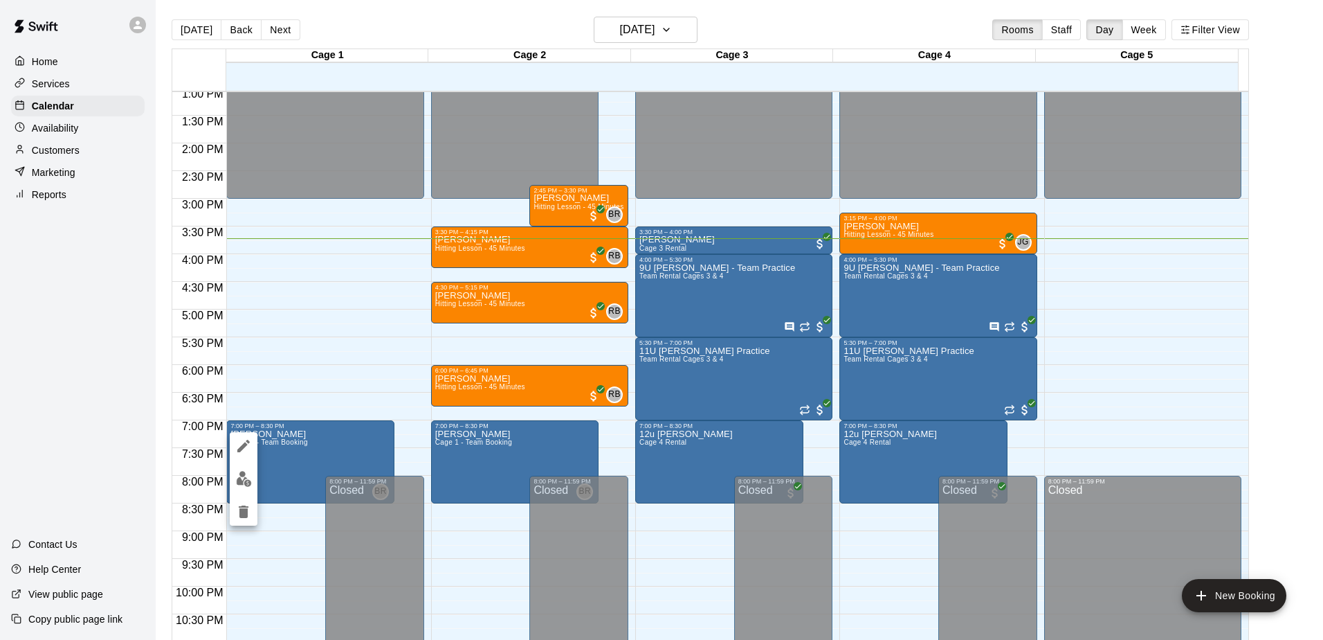
click at [71, 406] on div at bounding box center [661, 320] width 1323 height 640
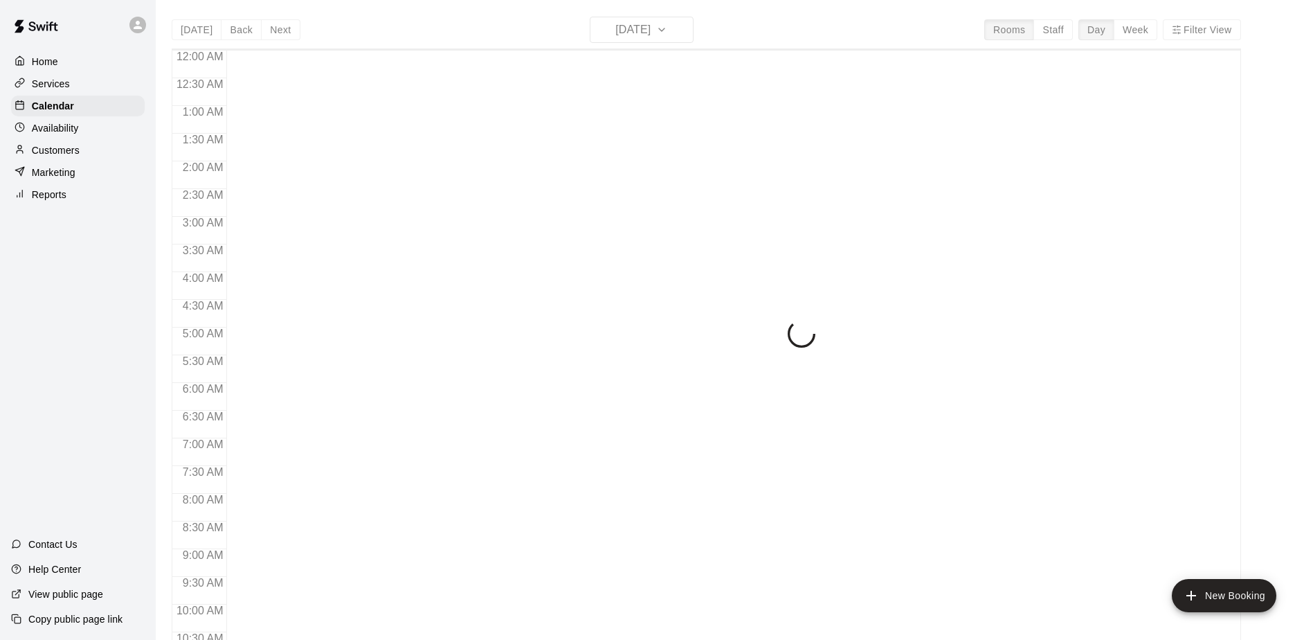
scroll to position [724, 0]
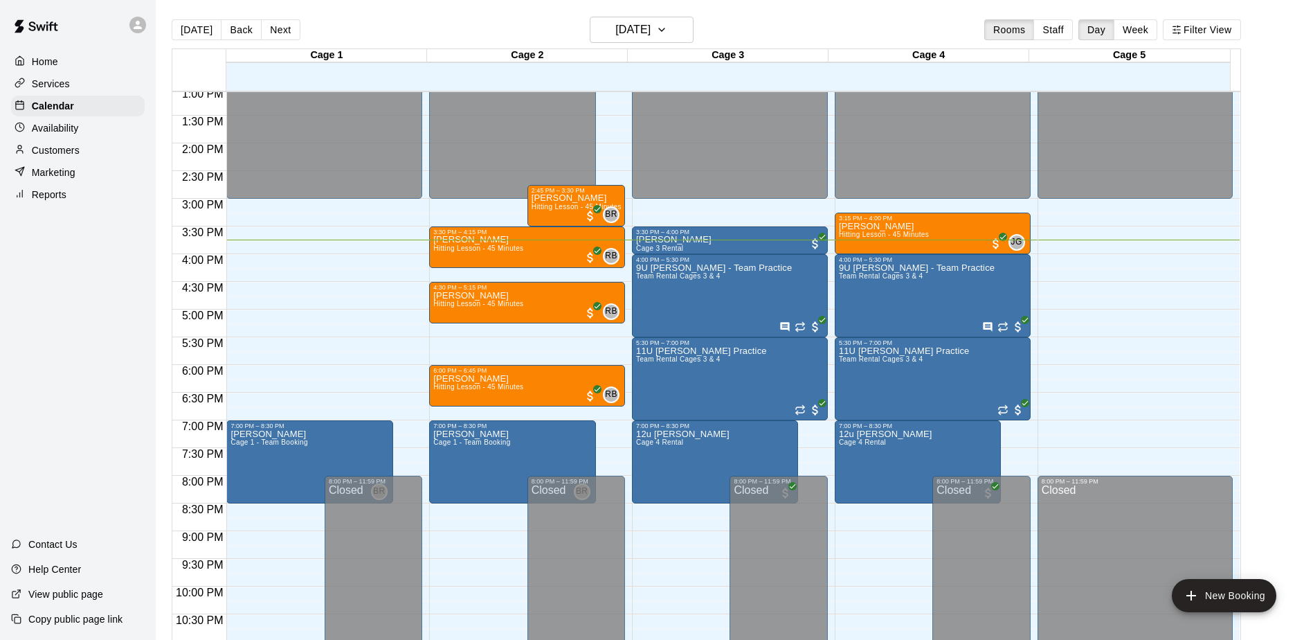
click at [123, 335] on div "Home Services Calendar Availability Customers Marketing Reports Contact Us Help…" at bounding box center [78, 320] width 156 height 640
click at [91, 319] on div "Home Services Calendar Availability Customers Marketing Reports Contact Us Help…" at bounding box center [78, 320] width 156 height 640
click at [68, 448] on div "Home Services Calendar Availability Customers Marketing Reports Contact Us Help…" at bounding box center [78, 320] width 156 height 640
click at [53, 284] on div "Home Services Calendar Availability Customers Marketing Reports Contact Us Help…" at bounding box center [78, 320] width 156 height 640
click at [101, 322] on div "Home Services Calendar Availability Customers Marketing Reports Contact Us Help…" at bounding box center [78, 320] width 156 height 640
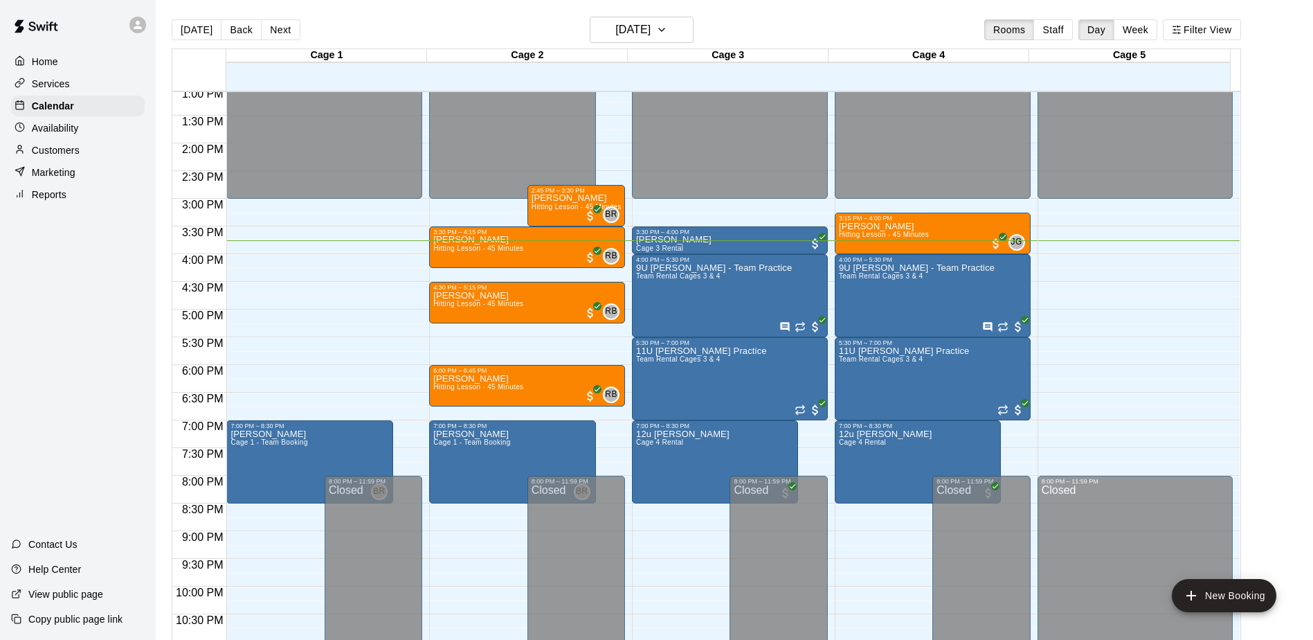
click at [101, 322] on div "Home Services Calendar Availability Customers Marketing Reports Contact Us Help…" at bounding box center [78, 320] width 156 height 640
click at [100, 276] on div "Home Services Calendar Availability Customers Marketing Reports Contact Us Help…" at bounding box center [78, 320] width 156 height 640
click at [118, 284] on div "Home Services Calendar Availability Customers Marketing Reports Contact Us Help…" at bounding box center [78, 320] width 156 height 640
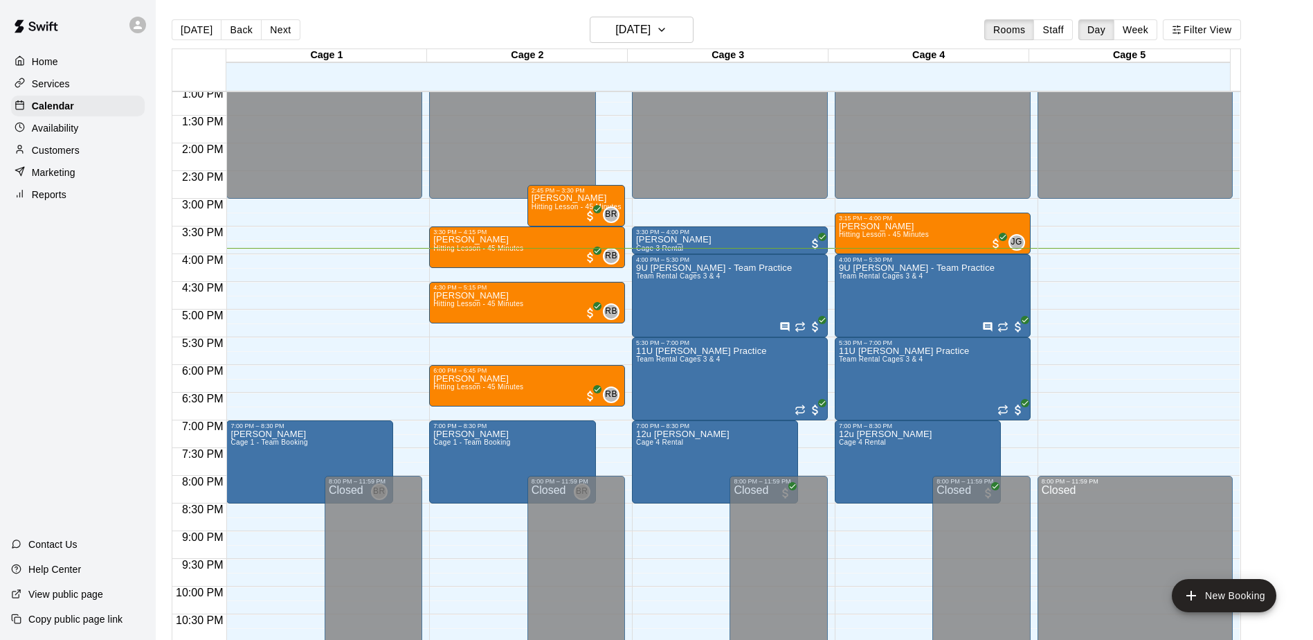
click at [118, 284] on div "Home Services Calendar Availability Customers Marketing Reports Contact Us Help…" at bounding box center [78, 320] width 156 height 640
click at [100, 365] on div "Home Services Calendar Availability Customers Marketing Reports Contact Us Help…" at bounding box center [78, 320] width 156 height 640
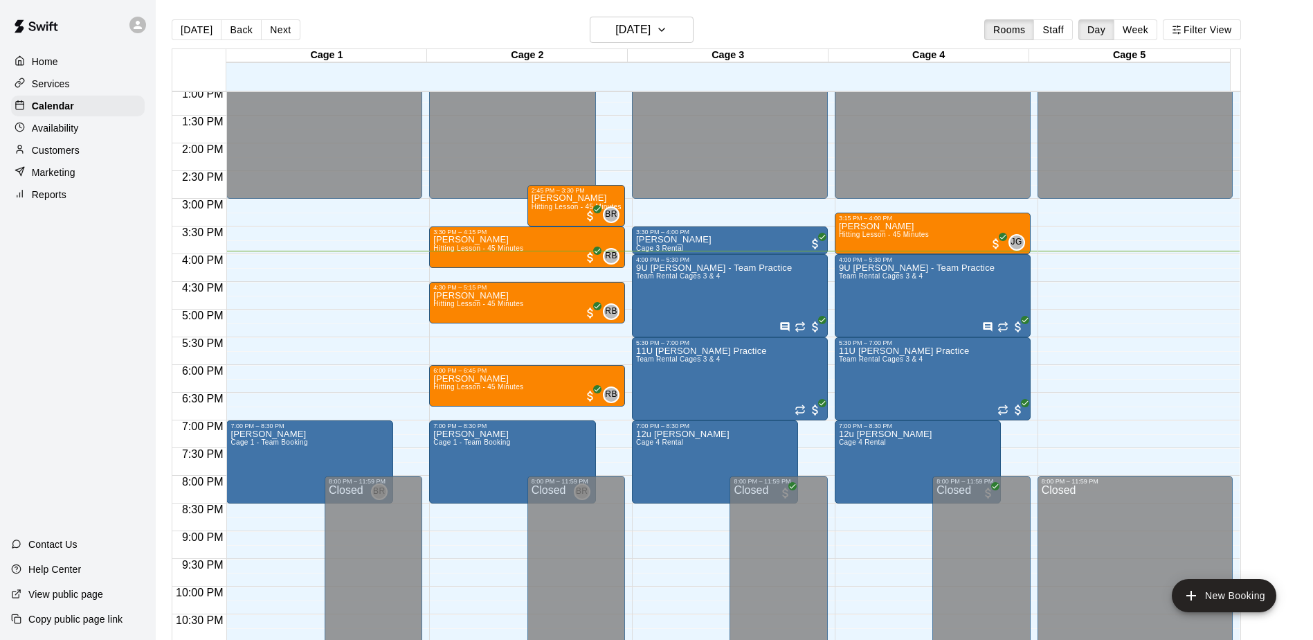
click at [118, 334] on div "Home Services Calendar Availability Customers Marketing Reports Contact Us Help…" at bounding box center [78, 320] width 156 height 640
click at [80, 298] on div "Home Services Calendar Availability Customers Marketing Reports Contact Us Help…" at bounding box center [78, 320] width 156 height 640
click at [69, 271] on div "Home Services Calendar Availability Customers Marketing Reports Contact Us Help…" at bounding box center [78, 320] width 156 height 640
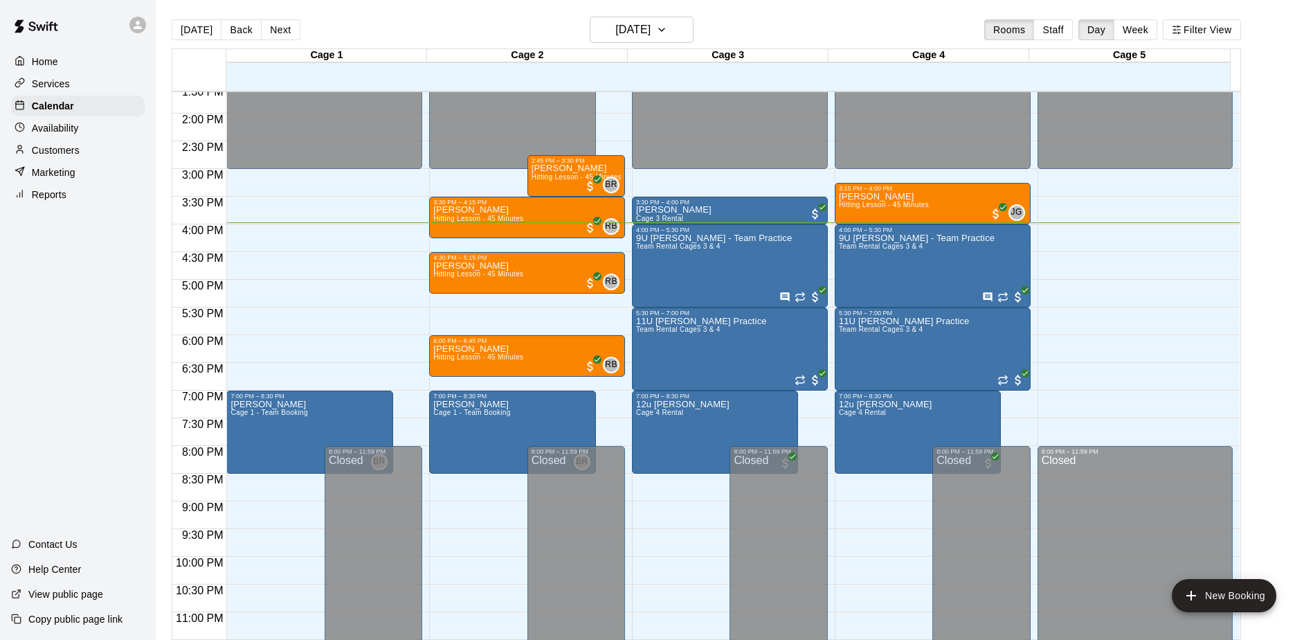
scroll to position [767, 0]
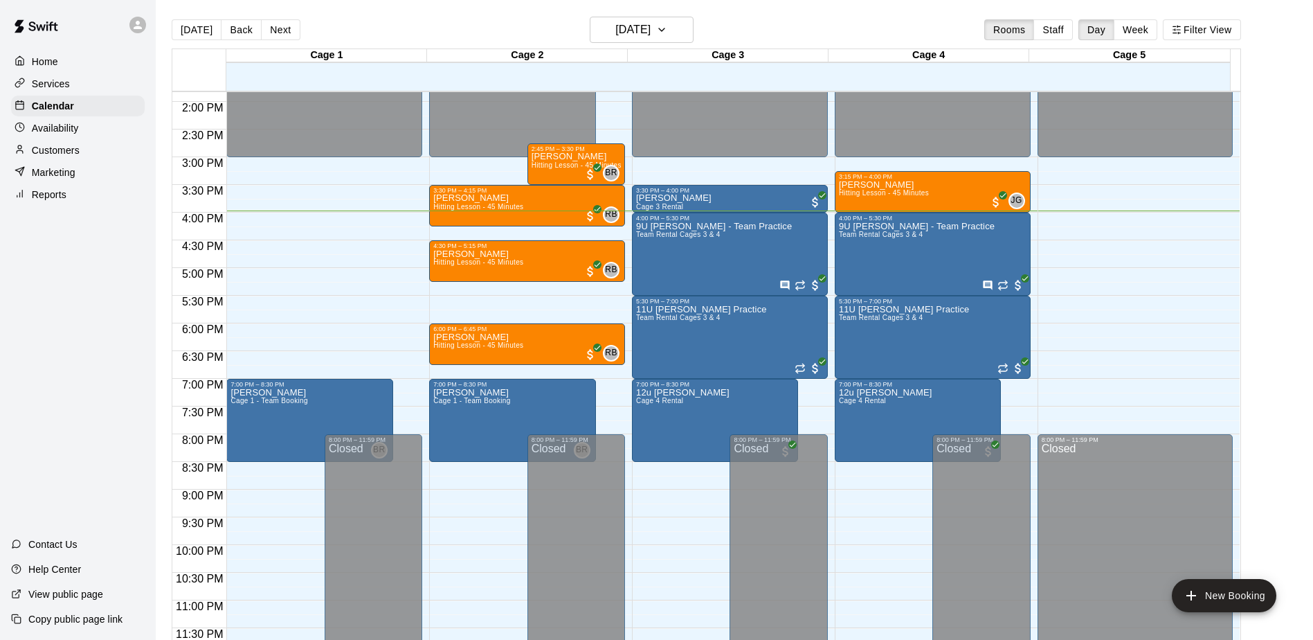
click at [80, 316] on div "Home Services Calendar Availability Customers Marketing Reports Contact Us Help…" at bounding box center [78, 320] width 156 height 640
click at [59, 326] on div "Home Services Calendar Availability Customers Marketing Reports Contact Us Help…" at bounding box center [78, 320] width 156 height 640
click at [96, 298] on div "Home Services Calendar Availability Customers Marketing Reports Contact Us Help…" at bounding box center [78, 320] width 156 height 640
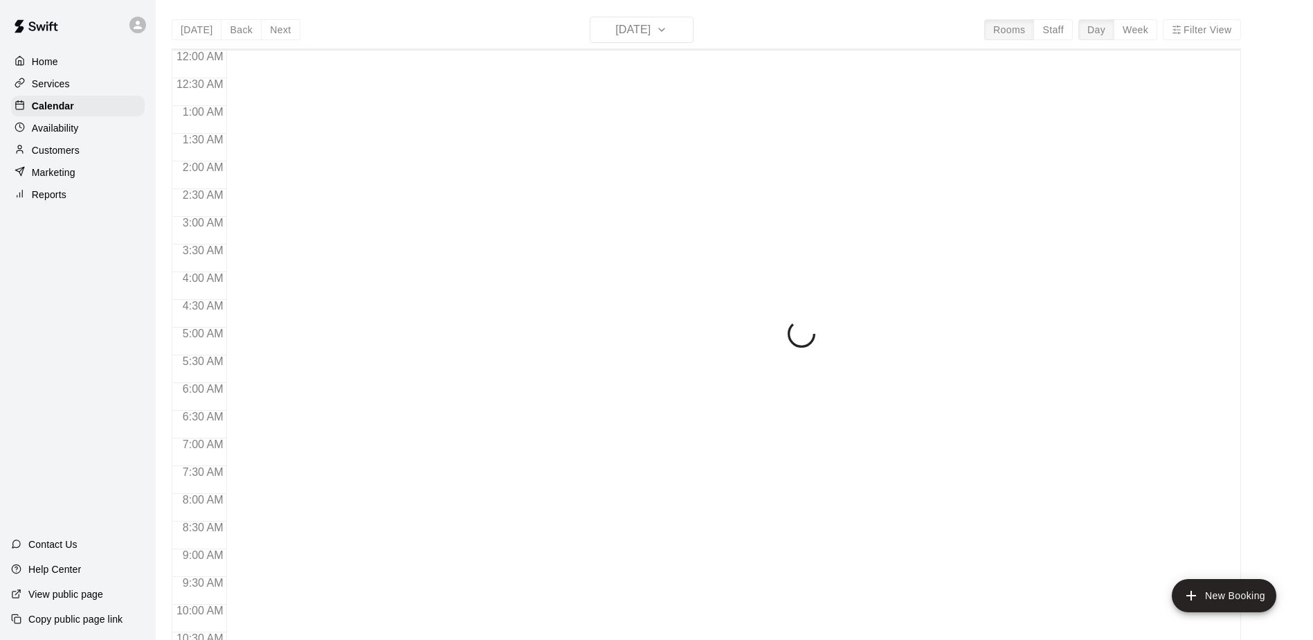
scroll to position [724, 0]
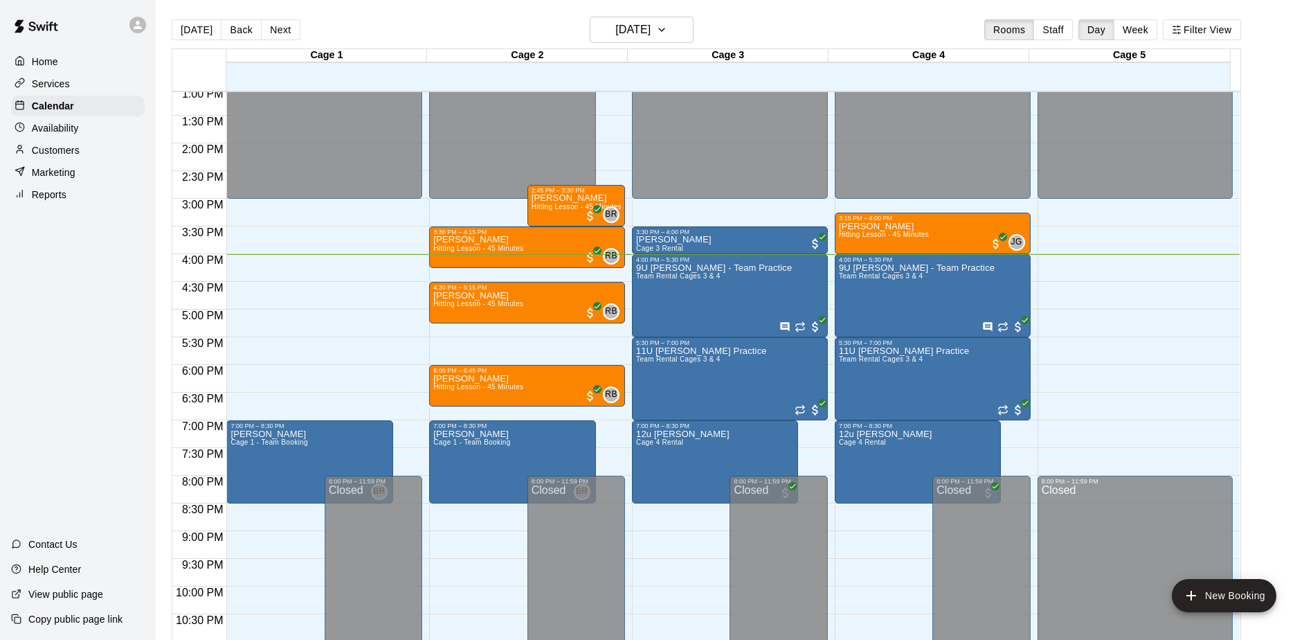
click at [78, 336] on div "Home Services Calendar Availability Customers Marketing Reports Contact Us Help…" at bounding box center [78, 320] width 156 height 640
click at [84, 372] on div "Home Services Calendar Availability Customers Marketing Reports Contact Us Help…" at bounding box center [78, 320] width 156 height 640
click at [84, 353] on div "Home Services Calendar Availability Customers Marketing Reports Contact Us Help…" at bounding box center [78, 320] width 156 height 640
click at [125, 280] on div "Home Services Calendar Availability Customers Marketing Reports Contact Us Help…" at bounding box center [78, 320] width 156 height 640
click at [125, 288] on div "Home Services Calendar Availability Customers Marketing Reports Contact Us Help…" at bounding box center [78, 320] width 156 height 640
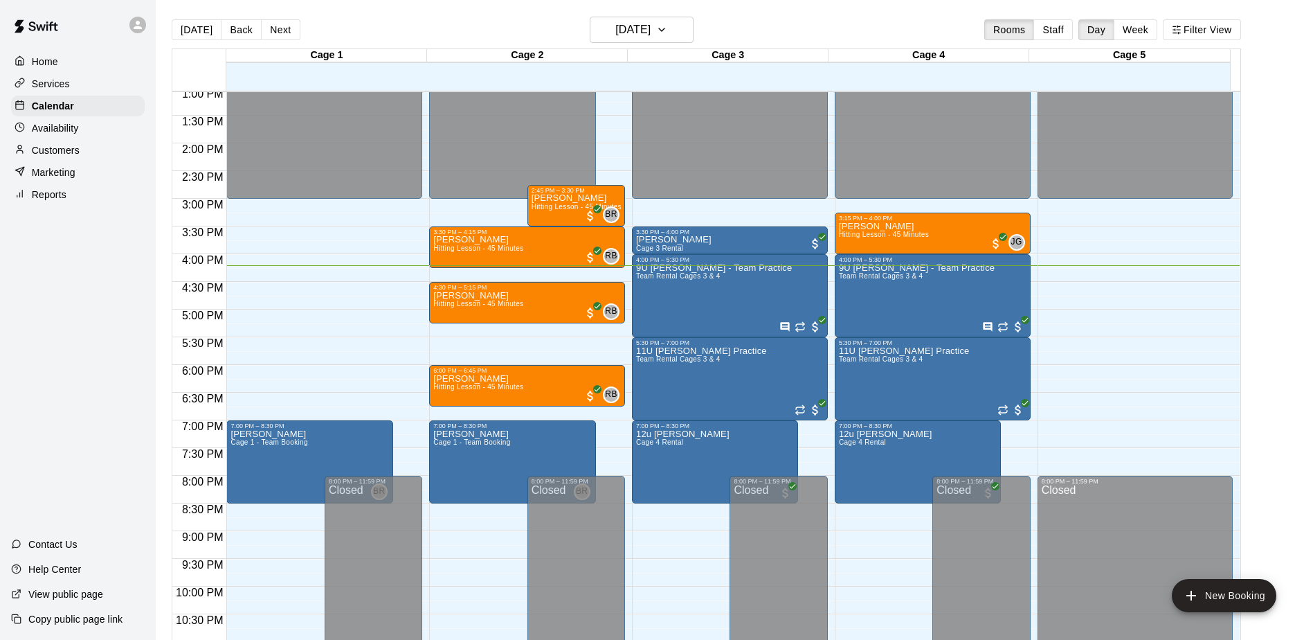
click at [97, 262] on div "Home Services Calendar Availability Customers Marketing Reports Contact Us Help…" at bounding box center [78, 320] width 156 height 640
click at [75, 291] on div "Home Services Calendar Availability Customers Marketing Reports Contact Us Help…" at bounding box center [78, 320] width 156 height 640
click at [103, 320] on div "Home Services Calendar Availability Customers Marketing Reports Contact Us Help…" at bounding box center [78, 320] width 156 height 640
click at [112, 267] on div "Home Services Calendar Availability Customers Marketing Reports Contact Us Help…" at bounding box center [78, 320] width 156 height 640
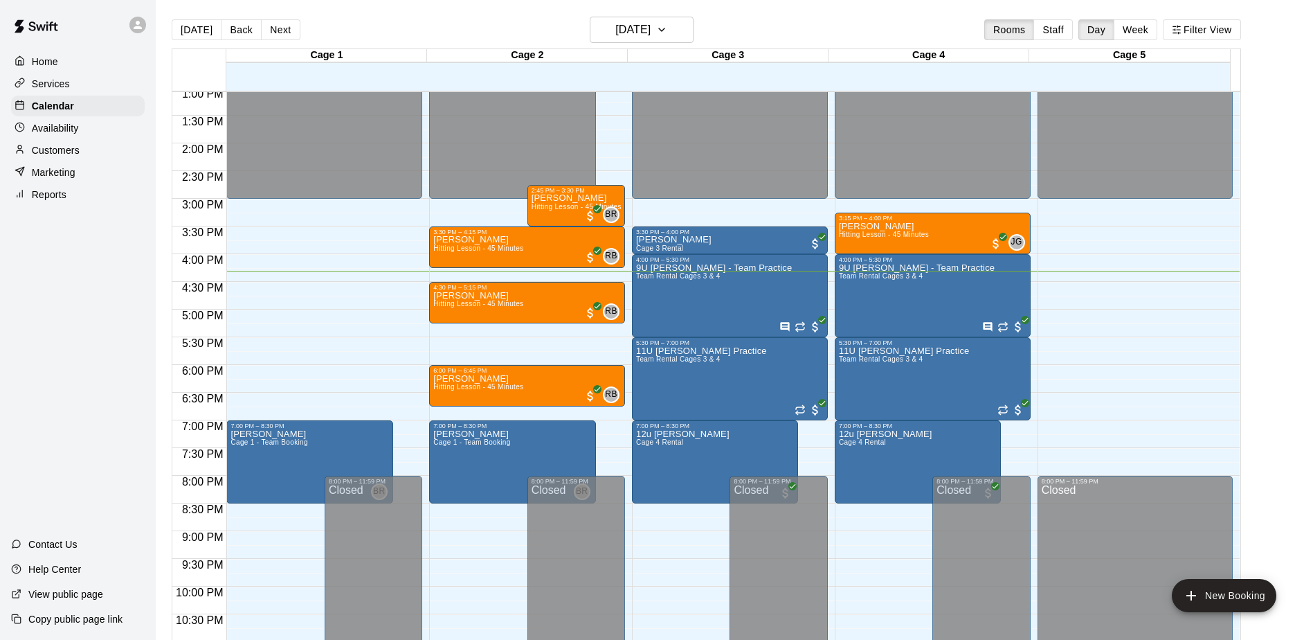
click at [68, 396] on div "Home Services Calendar Availability Customers Marketing Reports Contact Us Help…" at bounding box center [78, 320] width 156 height 640
click at [93, 336] on div "Home Services Calendar Availability Customers Marketing Reports Contact Us Help…" at bounding box center [78, 320] width 156 height 640
click at [56, 305] on div "Home Services Calendar Availability Customers Marketing Reports Contact Us Help…" at bounding box center [78, 320] width 156 height 640
click at [43, 264] on div "Home Services Calendar Availability Customers Marketing Reports Contact Us Help…" at bounding box center [78, 320] width 156 height 640
click at [77, 367] on div "Home Services Calendar Availability Customers Marketing Reports Contact Us Help…" at bounding box center [78, 320] width 156 height 640
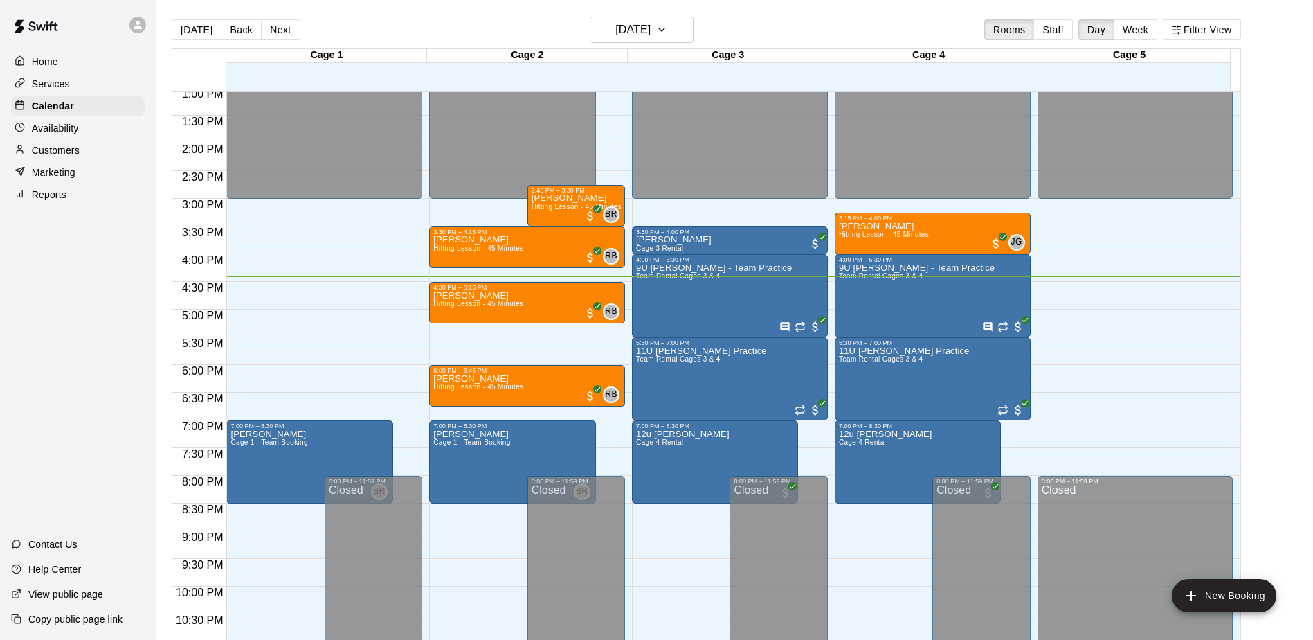
click at [112, 334] on div "Home Services Calendar Availability Customers Marketing Reports Contact Us Help…" at bounding box center [78, 320] width 156 height 640
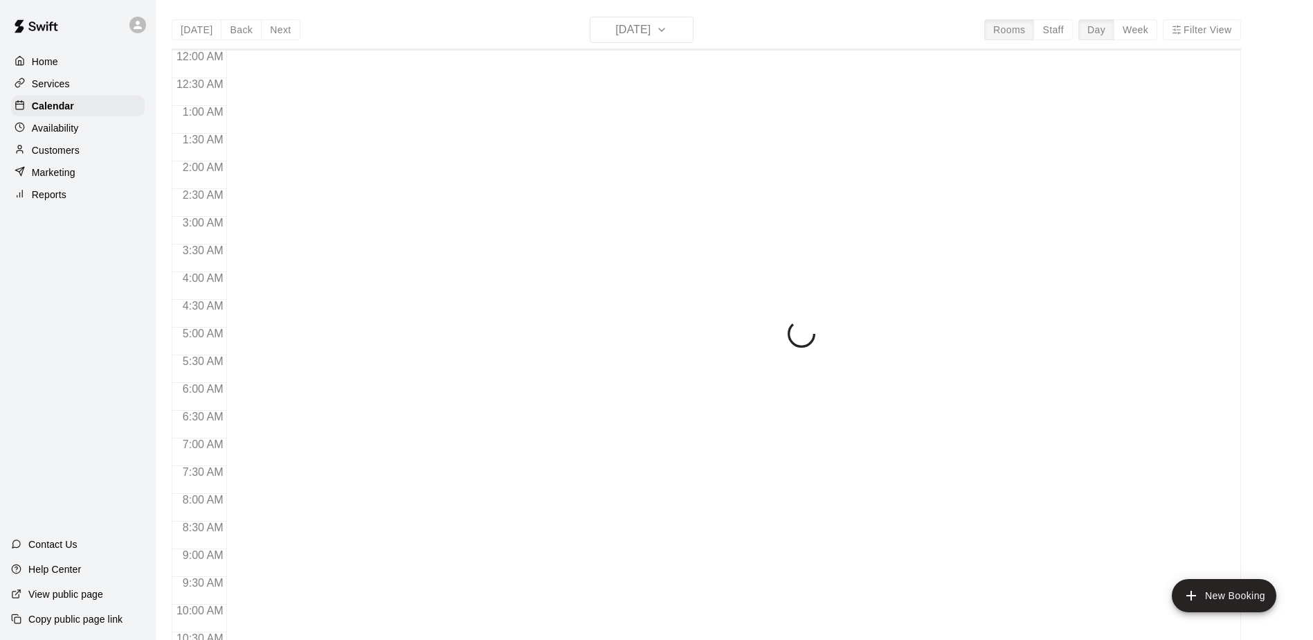
scroll to position [724, 0]
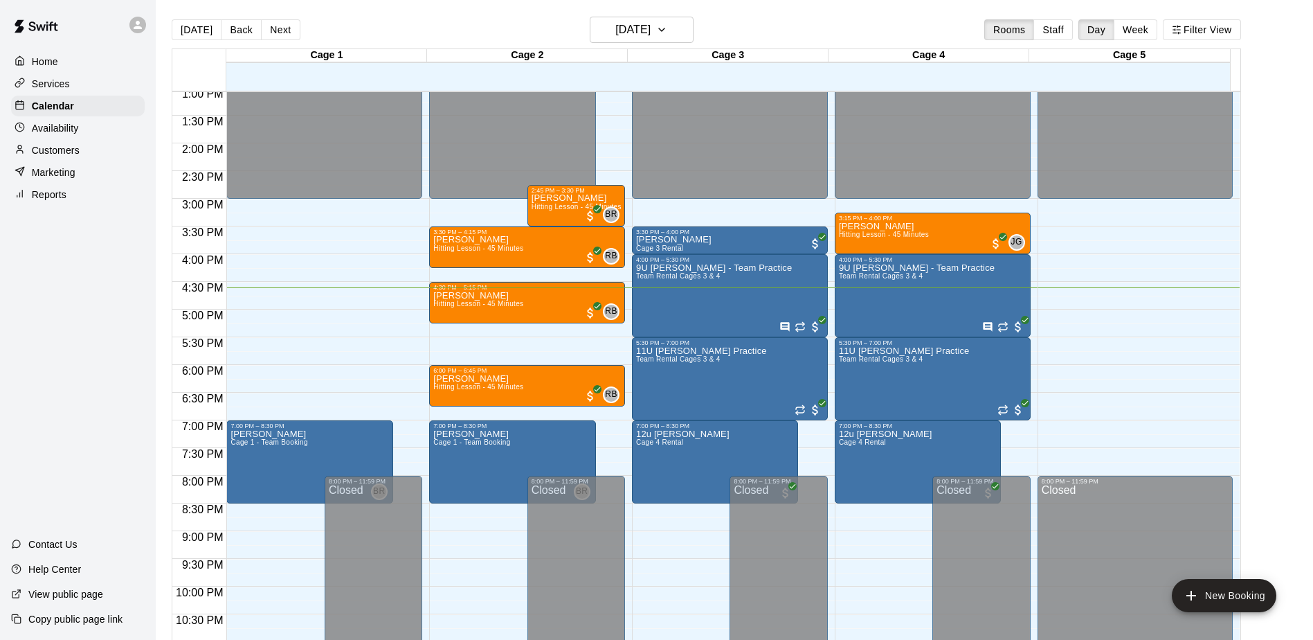
click at [85, 310] on div "Home Services Calendar Availability Customers Marketing Reports Contact Us Help…" at bounding box center [78, 320] width 156 height 640
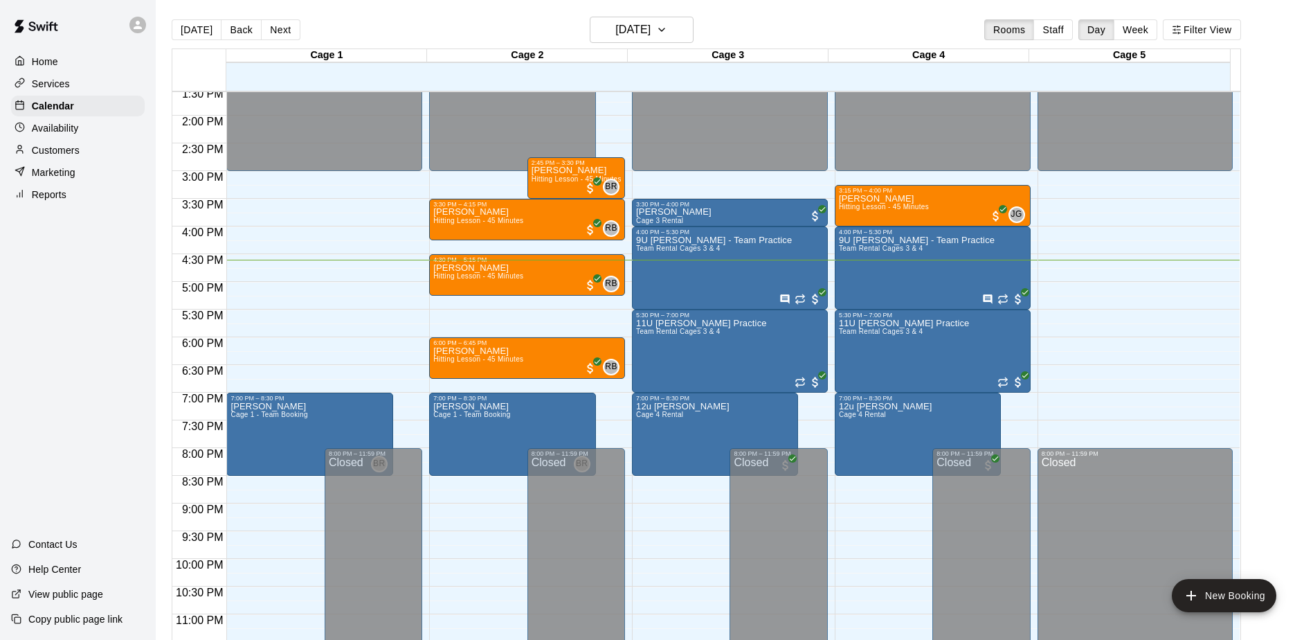
scroll to position [767, 0]
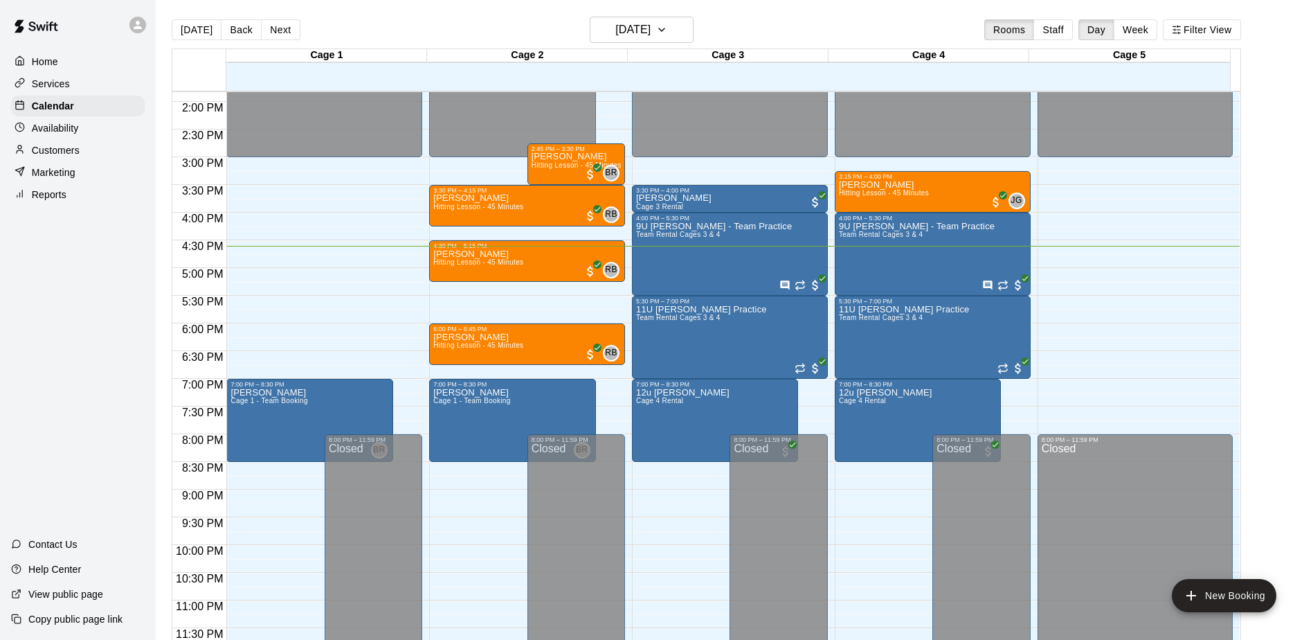
click at [36, 296] on div "Home Services Calendar Availability Customers Marketing Reports Contact Us Help…" at bounding box center [78, 320] width 156 height 640
click at [99, 341] on div "Home Services Calendar Availability Customers Marketing Reports Contact Us Help…" at bounding box center [78, 320] width 156 height 640
click at [100, 352] on div "Home Services Calendar Availability Customers Marketing Reports Contact Us Help…" at bounding box center [78, 320] width 156 height 640
click at [95, 320] on div "Home Services Calendar Availability Customers Marketing Reports Contact Us Help…" at bounding box center [78, 320] width 156 height 640
click at [52, 387] on div "Home Services Calendar Availability Customers Marketing Reports Contact Us Help…" at bounding box center [78, 320] width 156 height 640
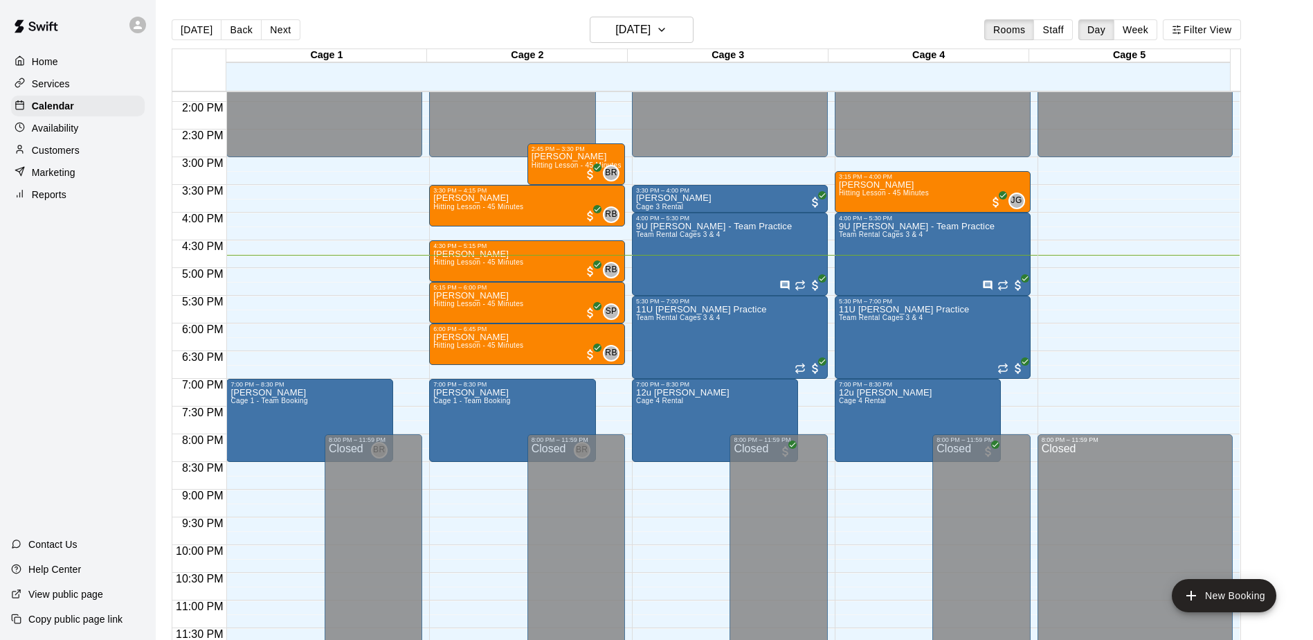
click at [120, 365] on div "Home Services Calendar Availability Customers Marketing Reports Contact Us Help…" at bounding box center [78, 320] width 156 height 640
click at [80, 320] on div "Home Services Calendar Availability Customers Marketing Reports Contact Us Help…" at bounding box center [78, 320] width 156 height 640
click at [1268, 174] on main "Today Back Next Tuesday Oct 14 Rooms Staff Day Week Filter View Cage 1 14 Tue C…" at bounding box center [734, 337] width 1146 height 640
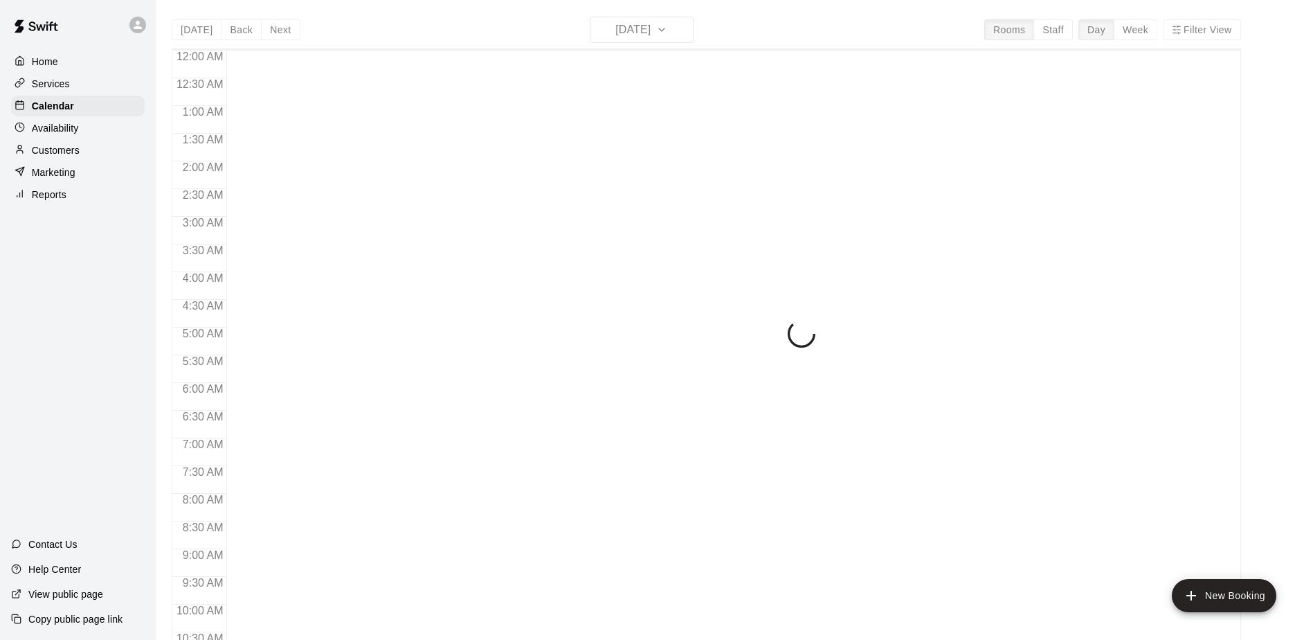
scroll to position [724, 0]
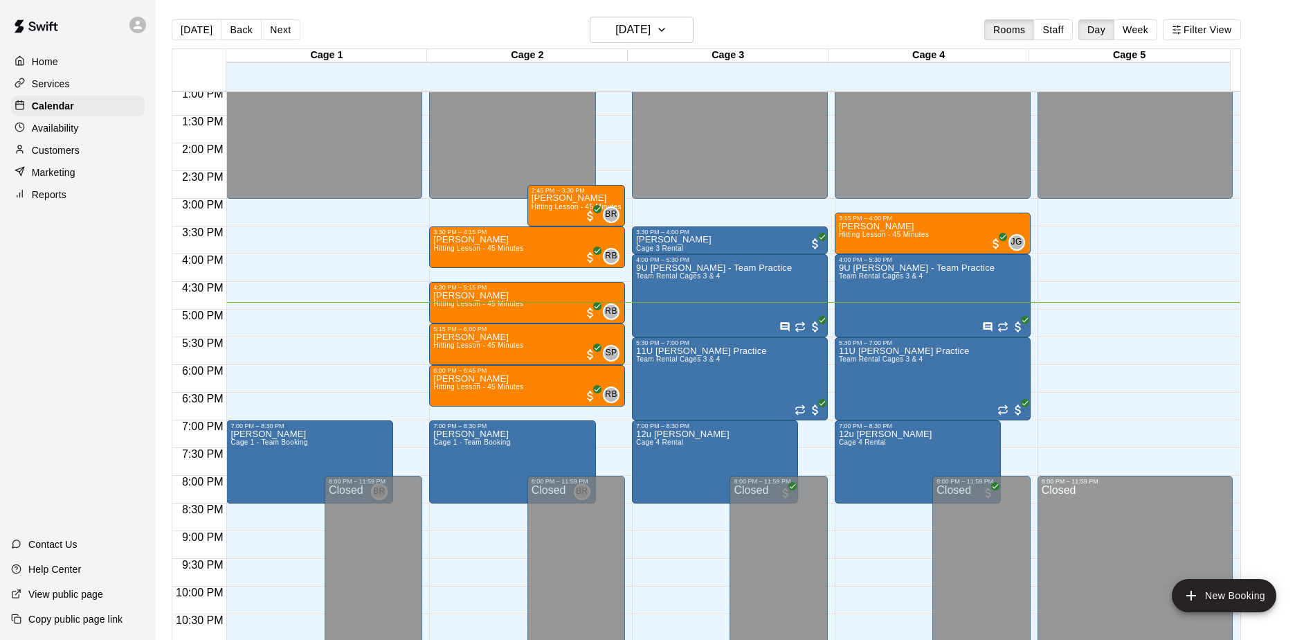
click at [72, 283] on div "Home Services Calendar Availability Customers Marketing Reports Contact Us Help…" at bounding box center [78, 320] width 156 height 640
click at [42, 374] on div "Home Services Calendar Availability Customers Marketing Reports Contact Us Help…" at bounding box center [78, 320] width 156 height 640
click at [44, 320] on div "Home Services Calendar Availability Customers Marketing Reports Contact Us Help…" at bounding box center [78, 320] width 156 height 640
click at [128, 415] on div "Home Services Calendar Availability Customers Marketing Reports Contact Us Help…" at bounding box center [78, 320] width 156 height 640
click at [59, 273] on div "Home Services Calendar Availability Customers Marketing Reports Contact Us Help…" at bounding box center [78, 320] width 156 height 640
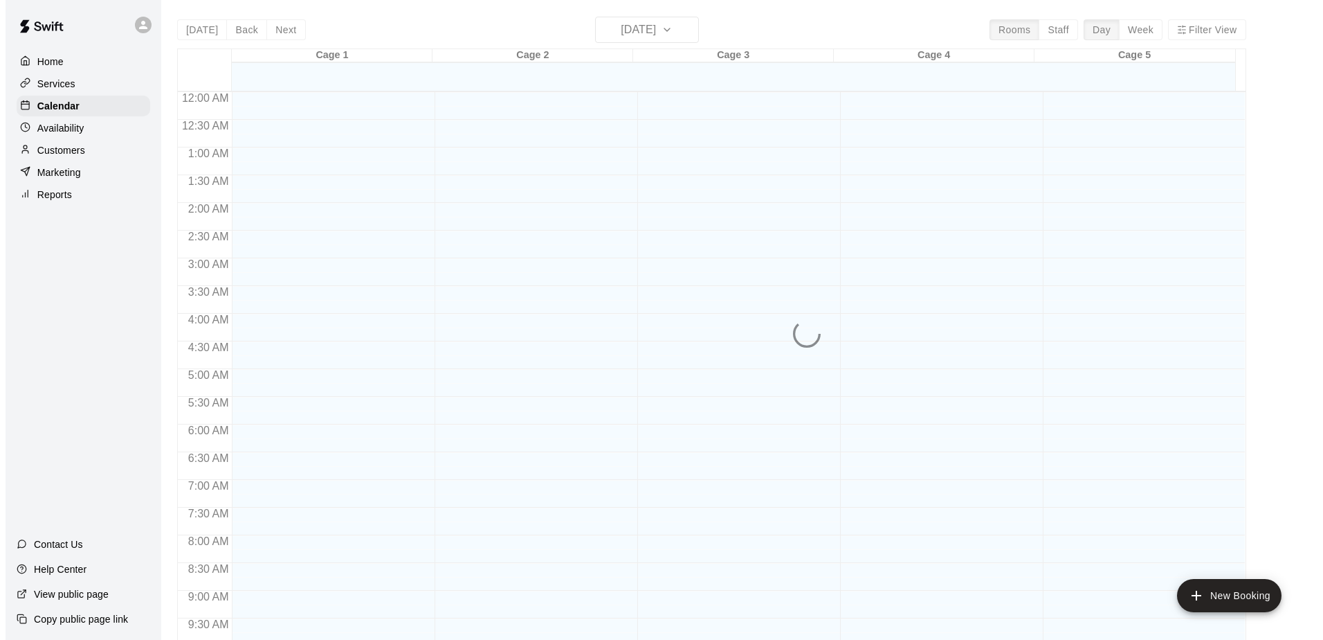
scroll to position [724, 0]
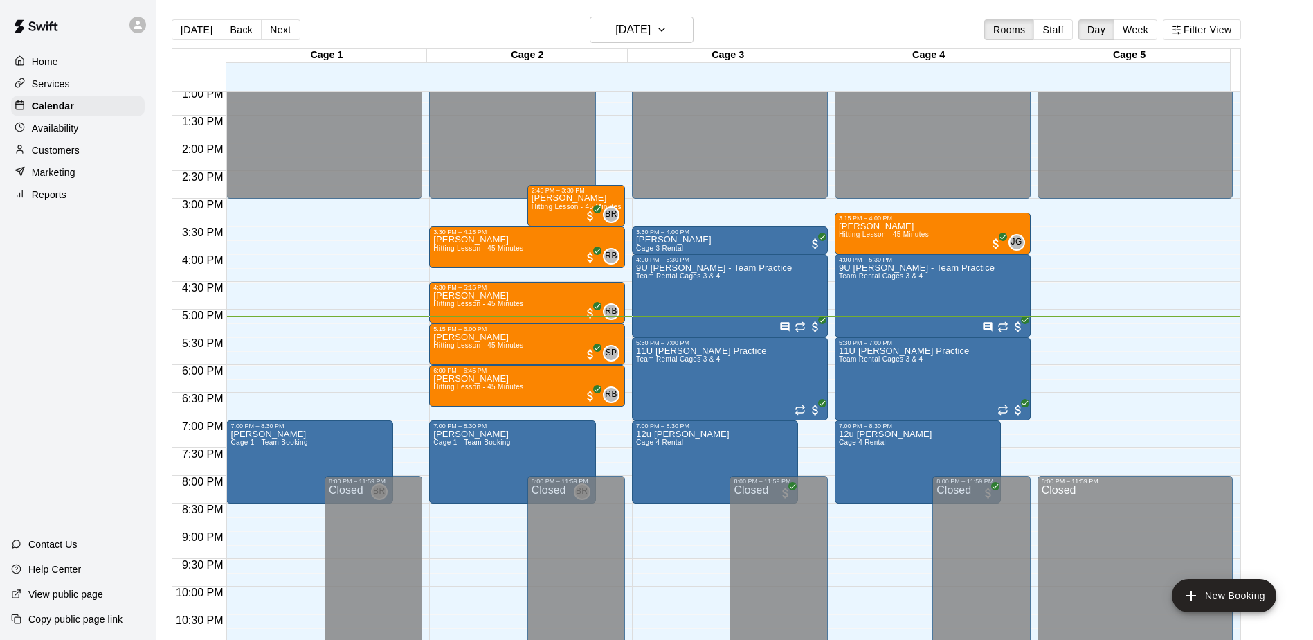
click at [108, 304] on div "Home Services Calendar Availability Customers Marketing Reports Contact Us Help…" at bounding box center [78, 320] width 156 height 640
click at [550, 345] on div "Jordan Tobias Hitting Lesson - 45 Minutes SP 0" at bounding box center [527, 652] width 188 height 640
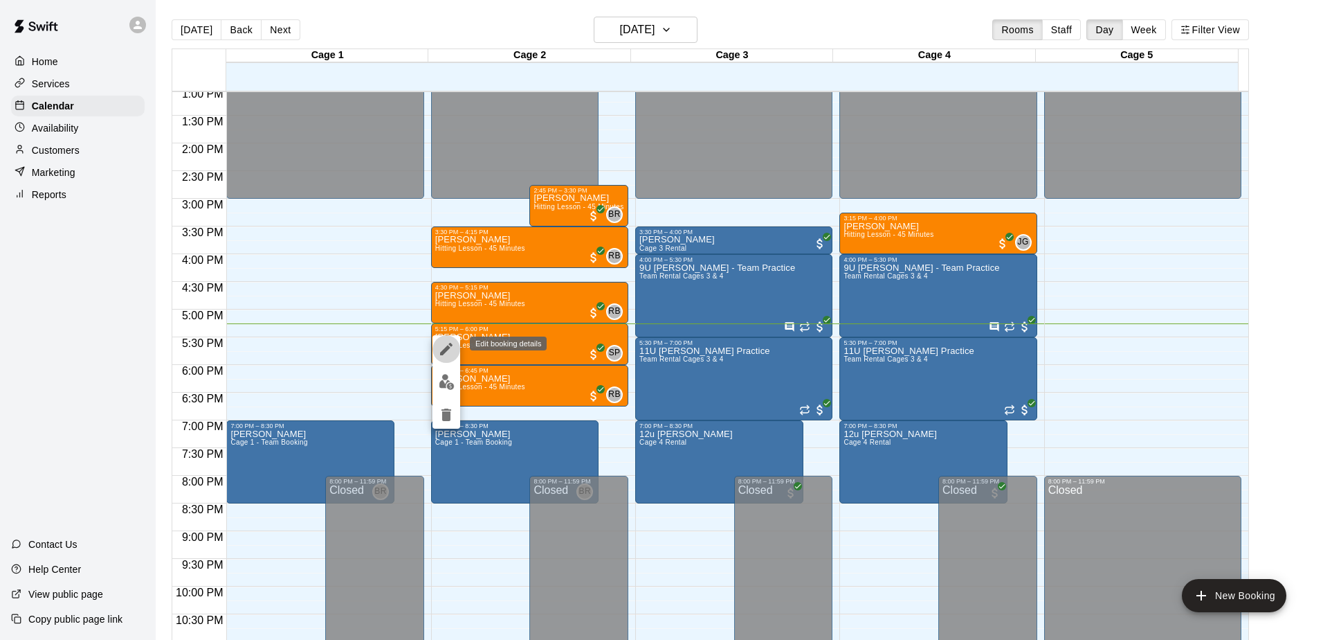
click at [447, 344] on icon "edit" at bounding box center [446, 349] width 17 height 17
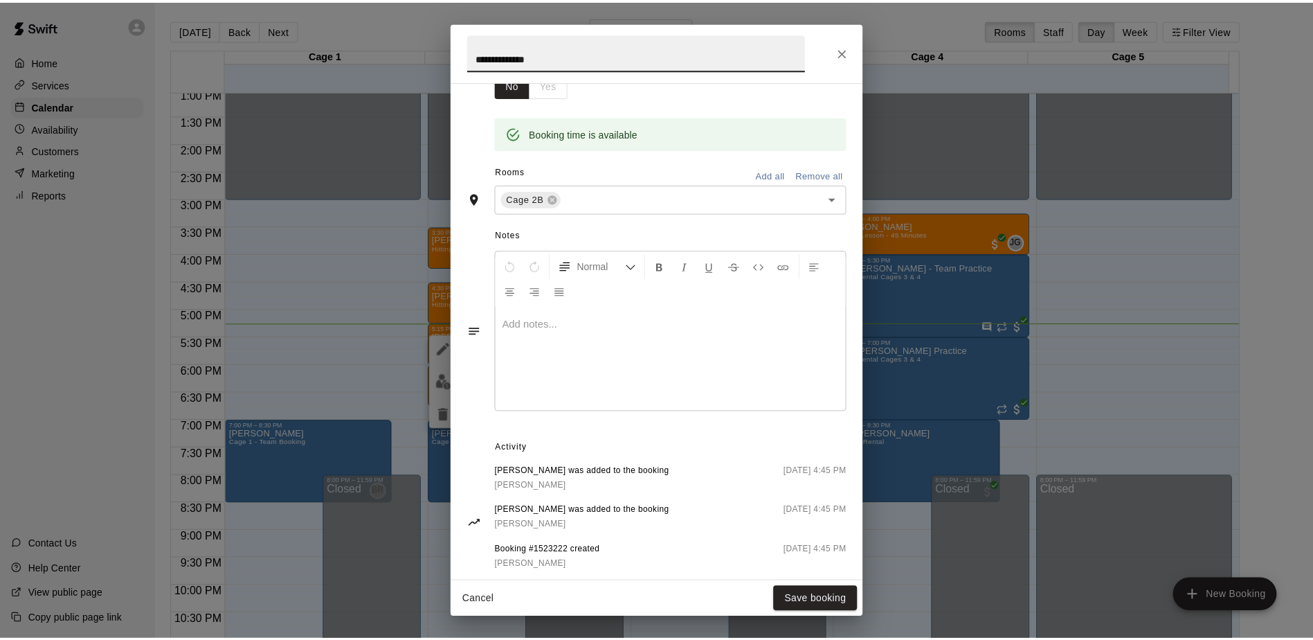
scroll to position [283, 0]
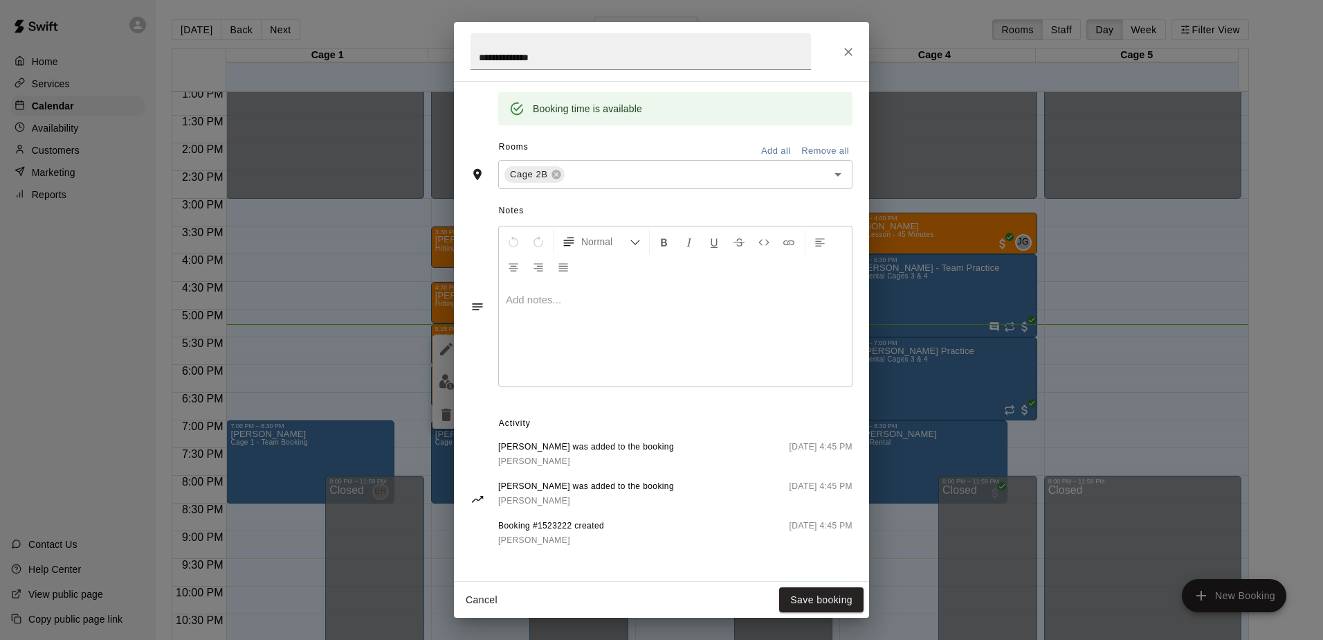
click at [105, 330] on div "**********" at bounding box center [661, 320] width 1323 height 640
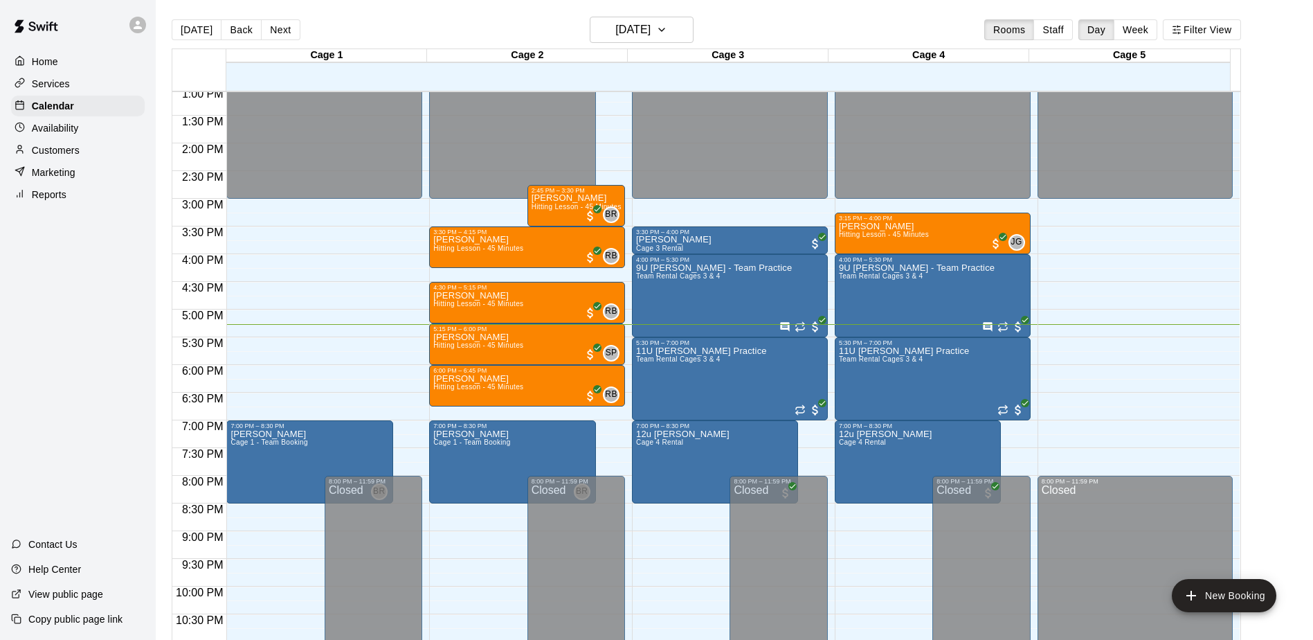
click at [116, 375] on div "Home Services Calendar Availability Customers Marketing Reports Contact Us Help…" at bounding box center [78, 320] width 156 height 640
click at [96, 375] on div "Home Services Calendar Availability Customers Marketing Reports Contact Us Help…" at bounding box center [78, 320] width 156 height 640
click at [611, 352] on span "SP" at bounding box center [612, 353] width 12 height 14
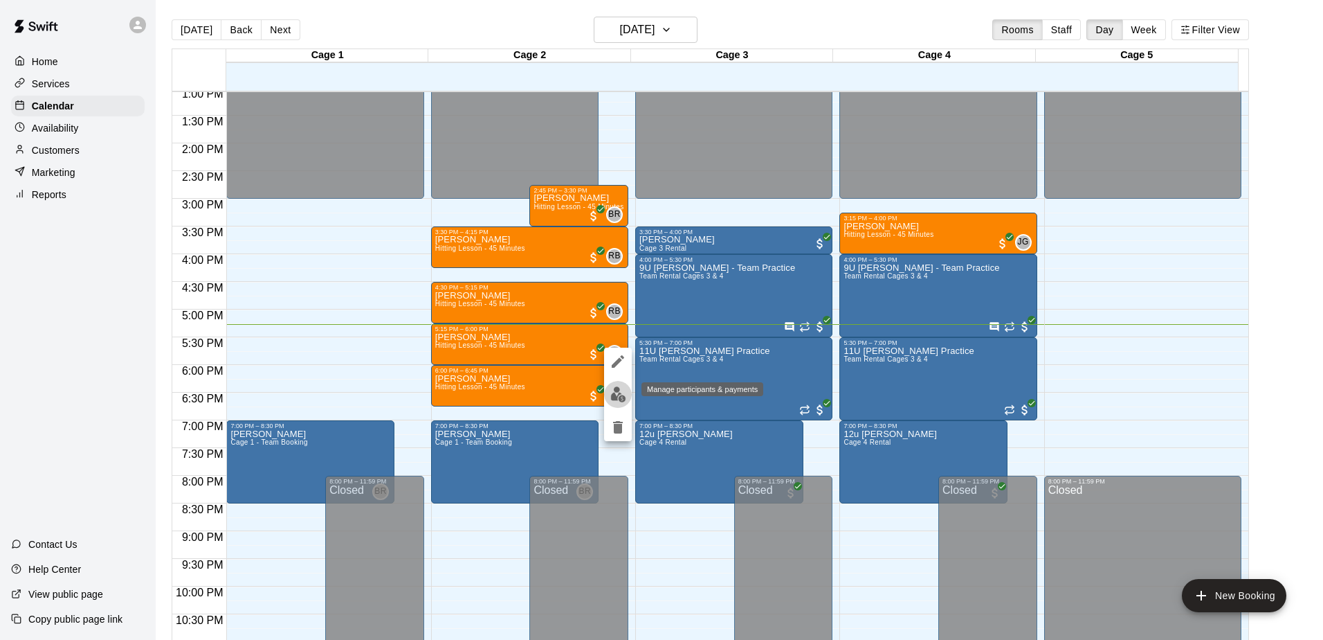
click at [615, 384] on button "edit" at bounding box center [618, 394] width 28 height 27
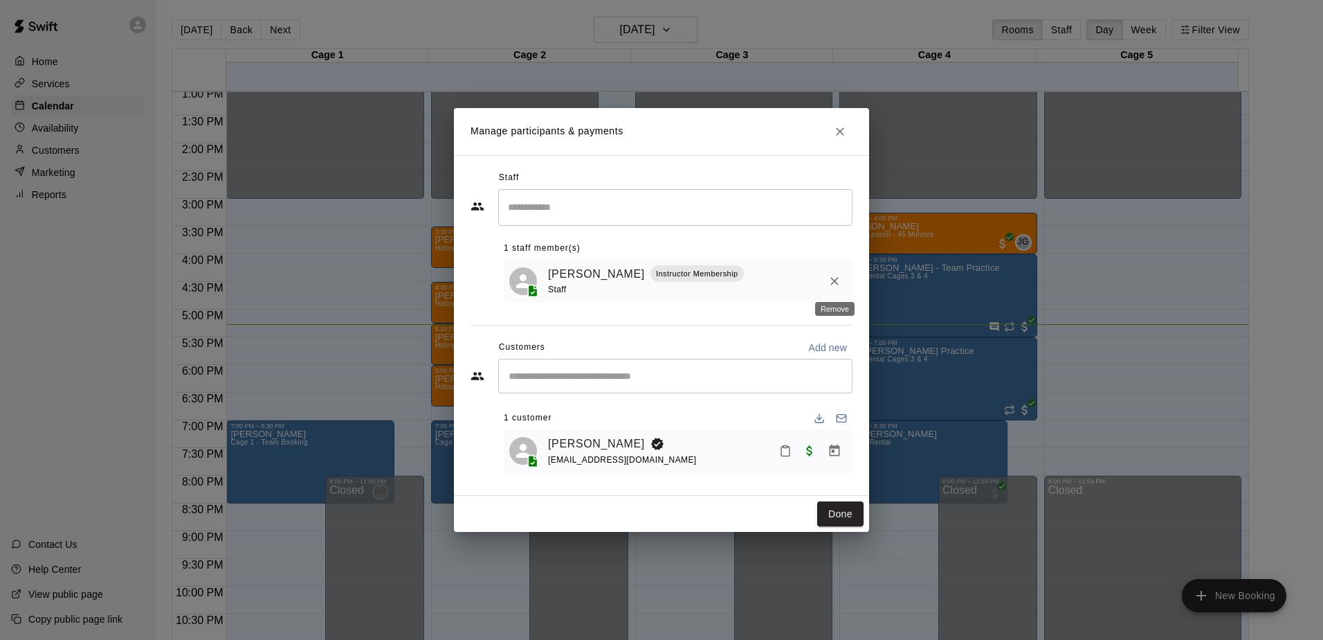
click at [827, 280] on button "Remove" at bounding box center [834, 281] width 25 height 25
click at [618, 189] on div "Staff" at bounding box center [662, 178] width 382 height 22
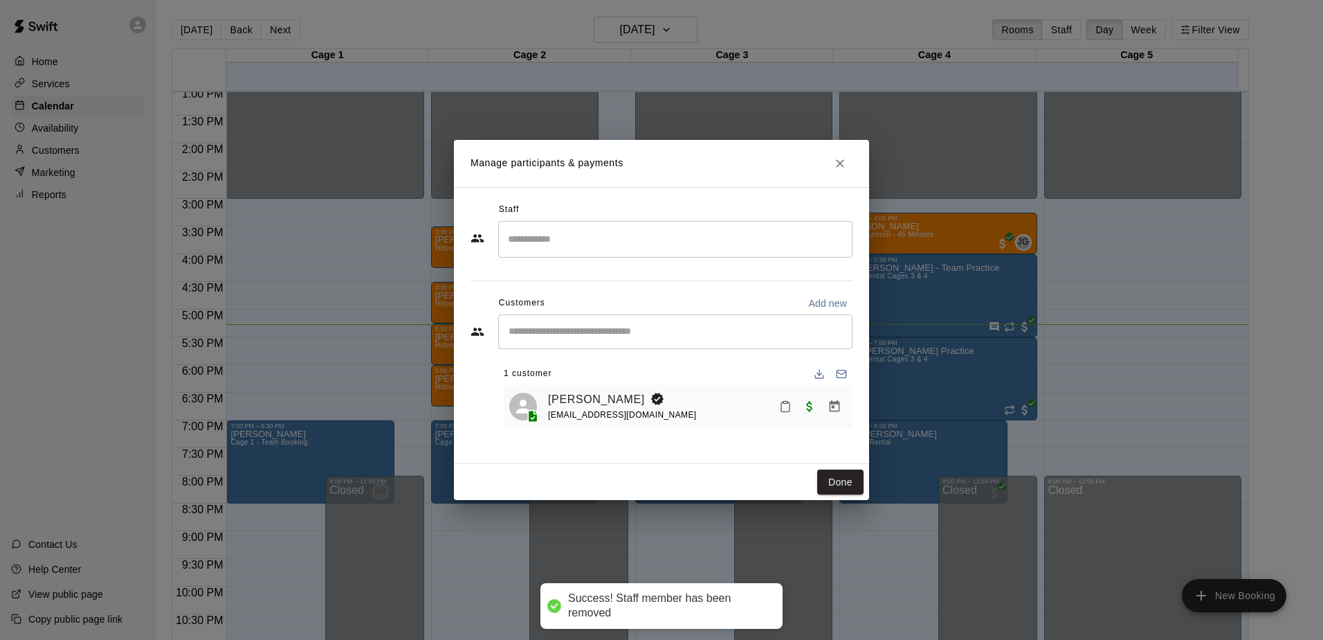
click at [624, 243] on input "Search staff" at bounding box center [676, 239] width 342 height 24
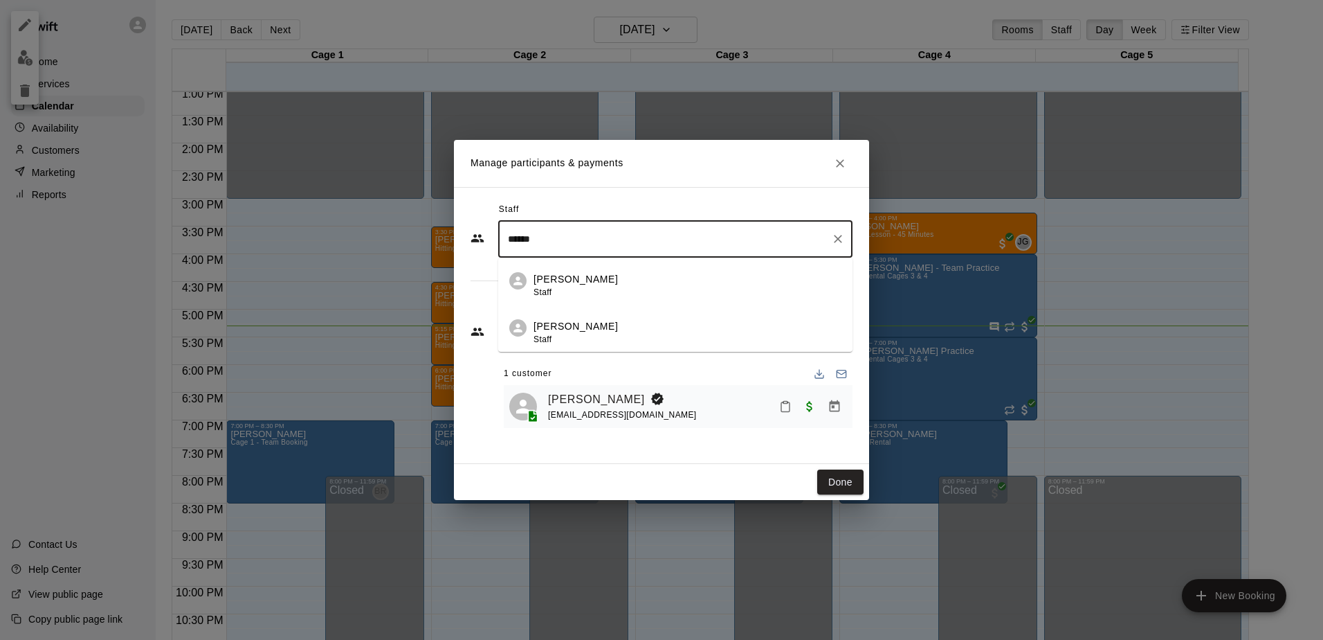
click at [579, 330] on p "Rafael Betances" at bounding box center [576, 326] width 84 height 15
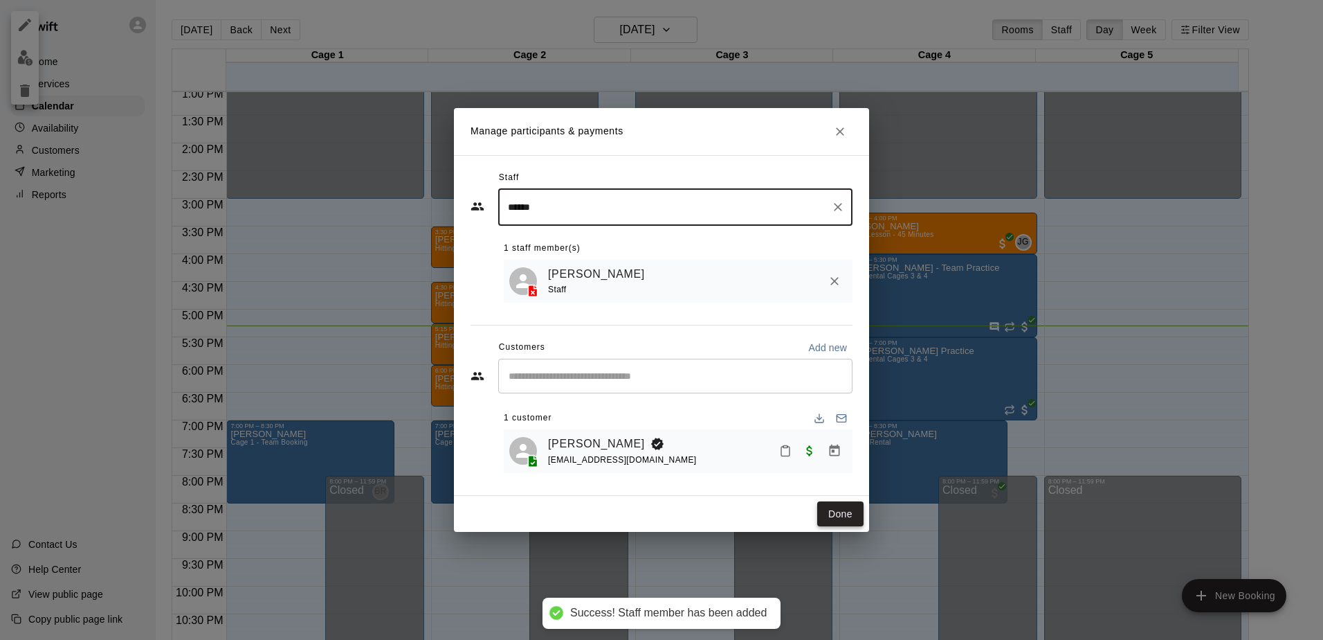
type input "******"
click at [844, 510] on button "Done" at bounding box center [840, 514] width 46 height 26
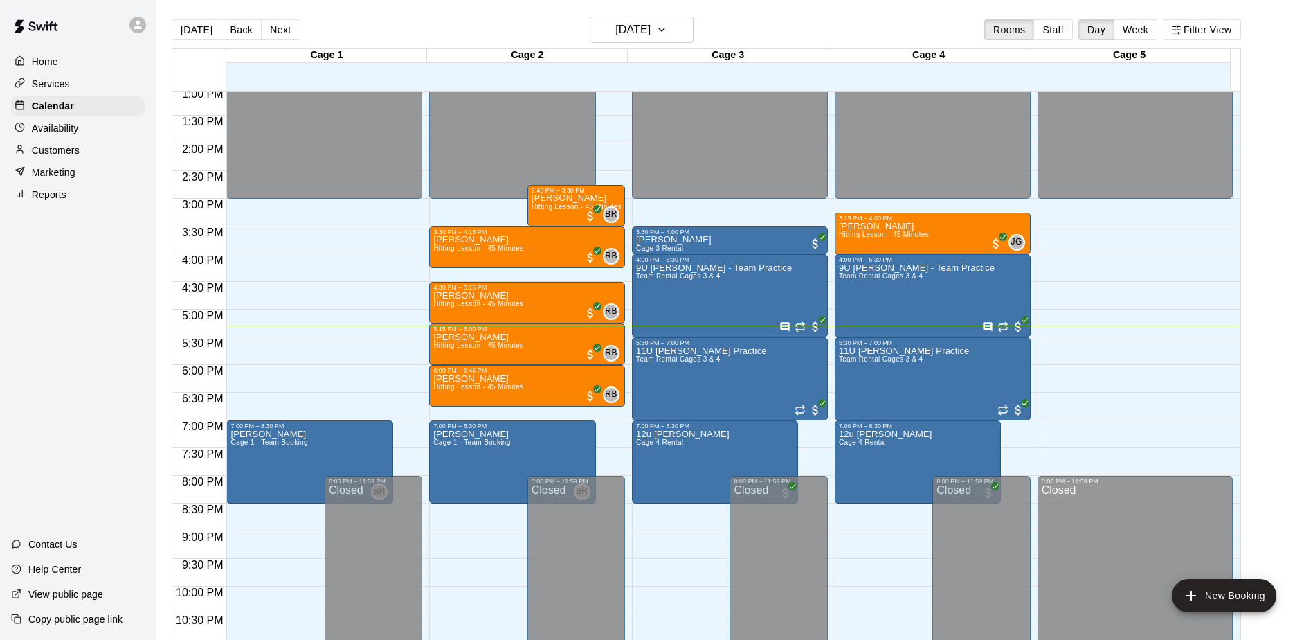
click at [86, 337] on div "Home Services Calendar Availability Customers Marketing Reports Contact Us Help…" at bounding box center [78, 320] width 156 height 640
click at [85, 309] on div "Home Services Calendar Availability Customers Marketing Reports Contact Us Help…" at bounding box center [78, 320] width 156 height 640
click at [123, 316] on div "Home Services Calendar Availability Customers Marketing Reports Contact Us Help…" at bounding box center [78, 320] width 156 height 640
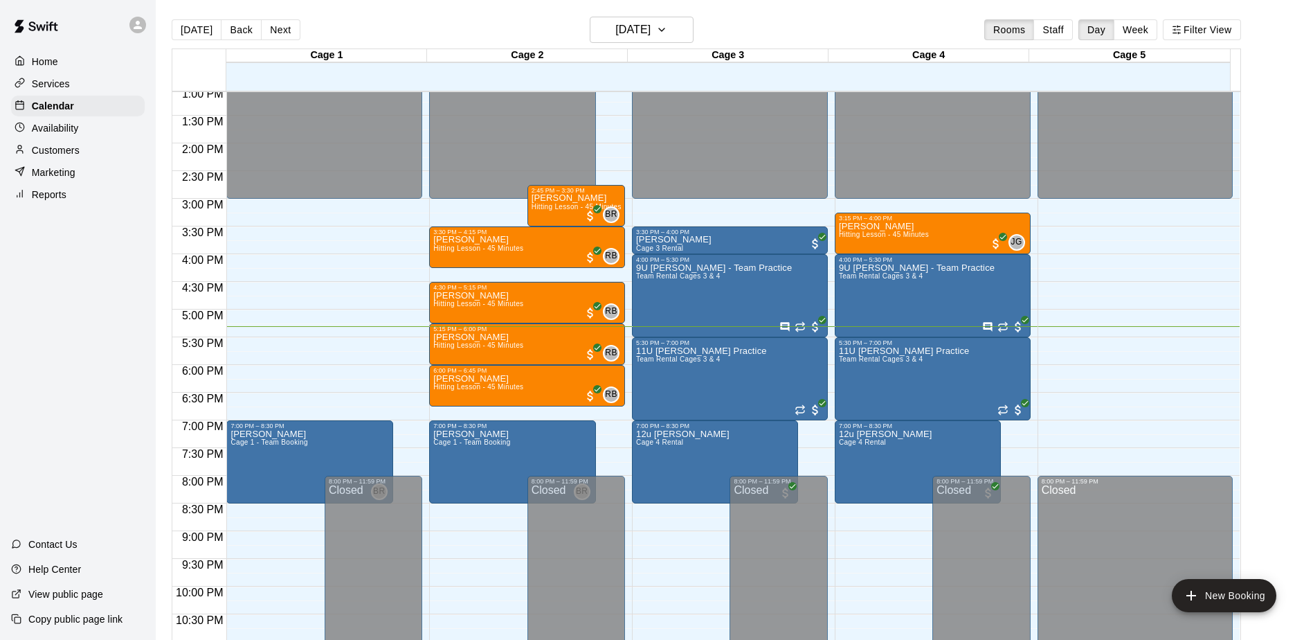
click at [123, 316] on div "Home Services Calendar Availability Customers Marketing Reports Contact Us Help…" at bounding box center [78, 320] width 156 height 640
click at [97, 320] on div "Home Services Calendar Availability Customers Marketing Reports Contact Us Help…" at bounding box center [78, 320] width 156 height 640
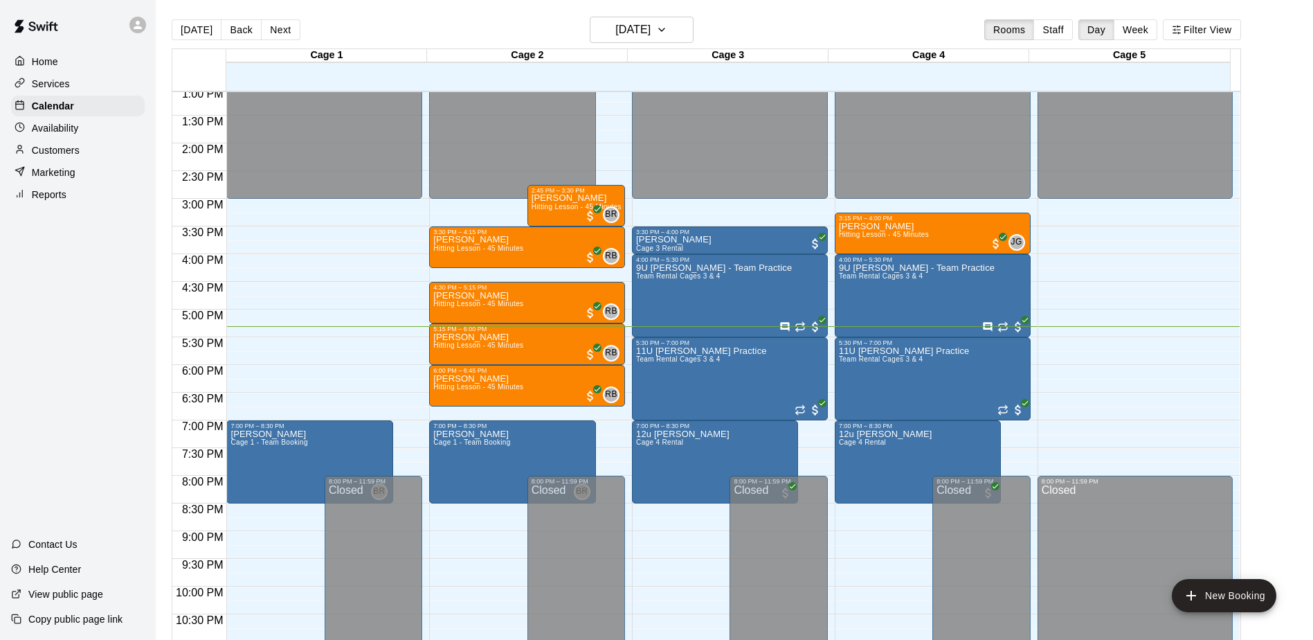
click at [97, 320] on div "Home Services Calendar Availability Customers Marketing Reports Contact Us Help…" at bounding box center [78, 320] width 156 height 640
click at [71, 335] on div "Home Services Calendar Availability Customers Marketing Reports Contact Us Help…" at bounding box center [78, 320] width 156 height 640
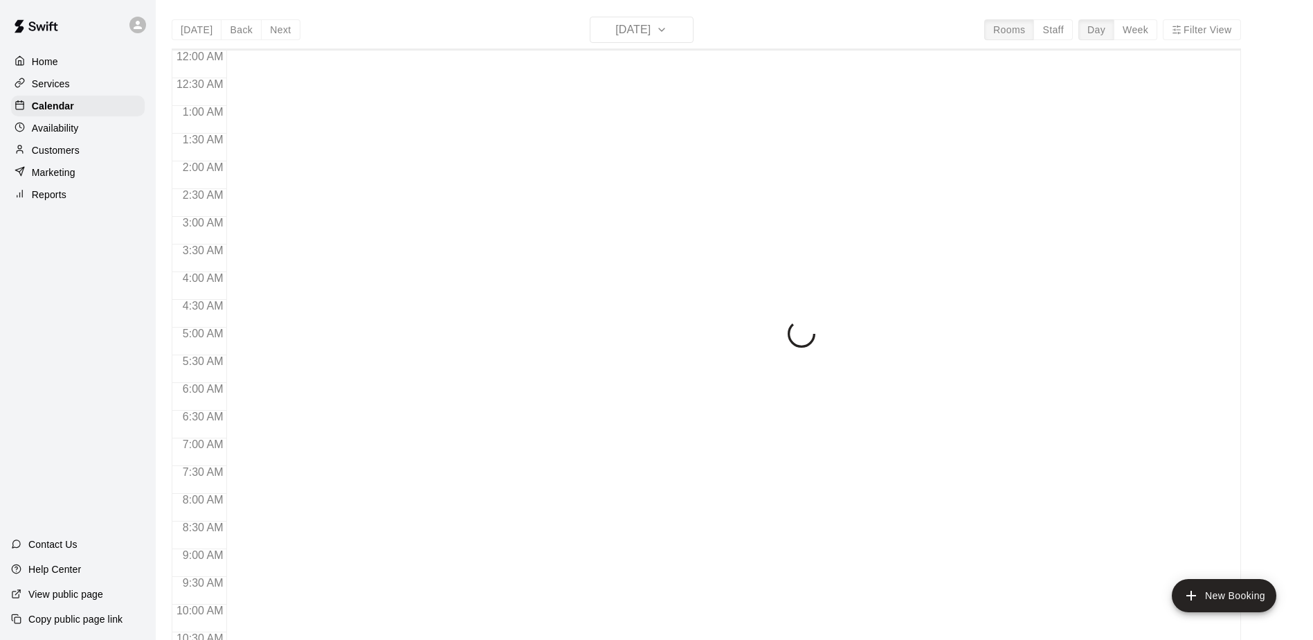
scroll to position [724, 0]
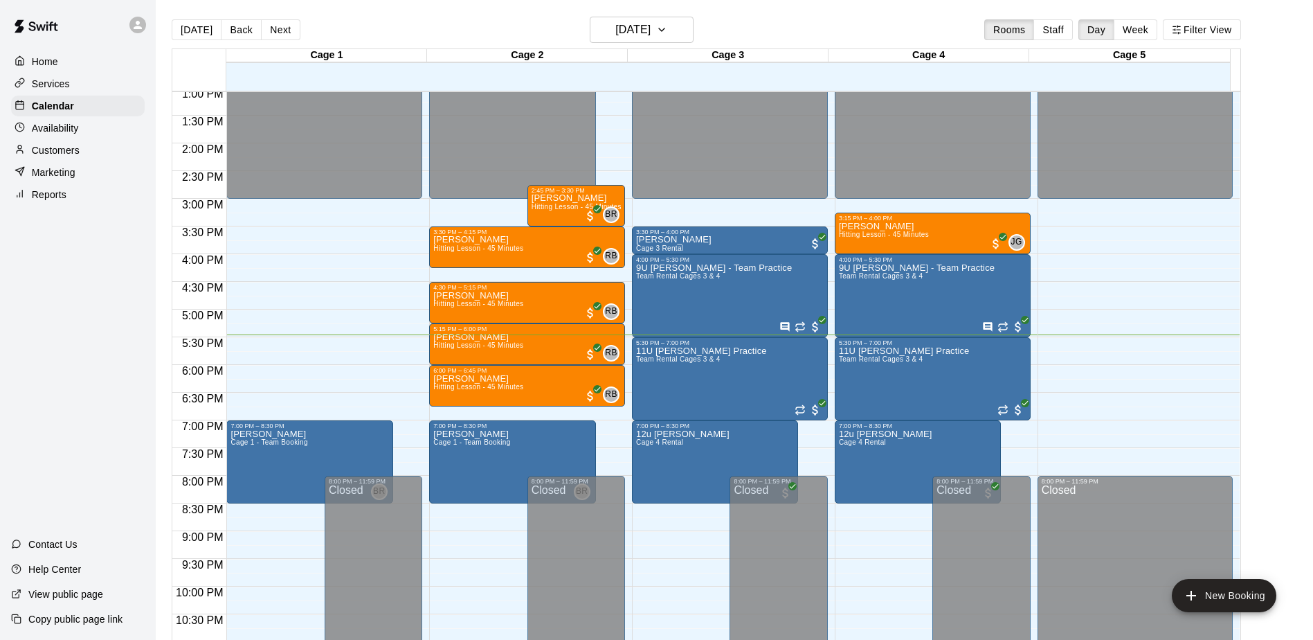
click at [102, 271] on div "Home Services Calendar Availability Customers Marketing Reports Contact Us Help…" at bounding box center [78, 320] width 156 height 640
click at [45, 359] on div "Home Services Calendar Availability Customers Marketing Reports Contact Us Help…" at bounding box center [78, 320] width 156 height 640
click at [104, 312] on div "Home Services Calendar Availability Customers Marketing Reports Contact Us Help…" at bounding box center [78, 320] width 156 height 640
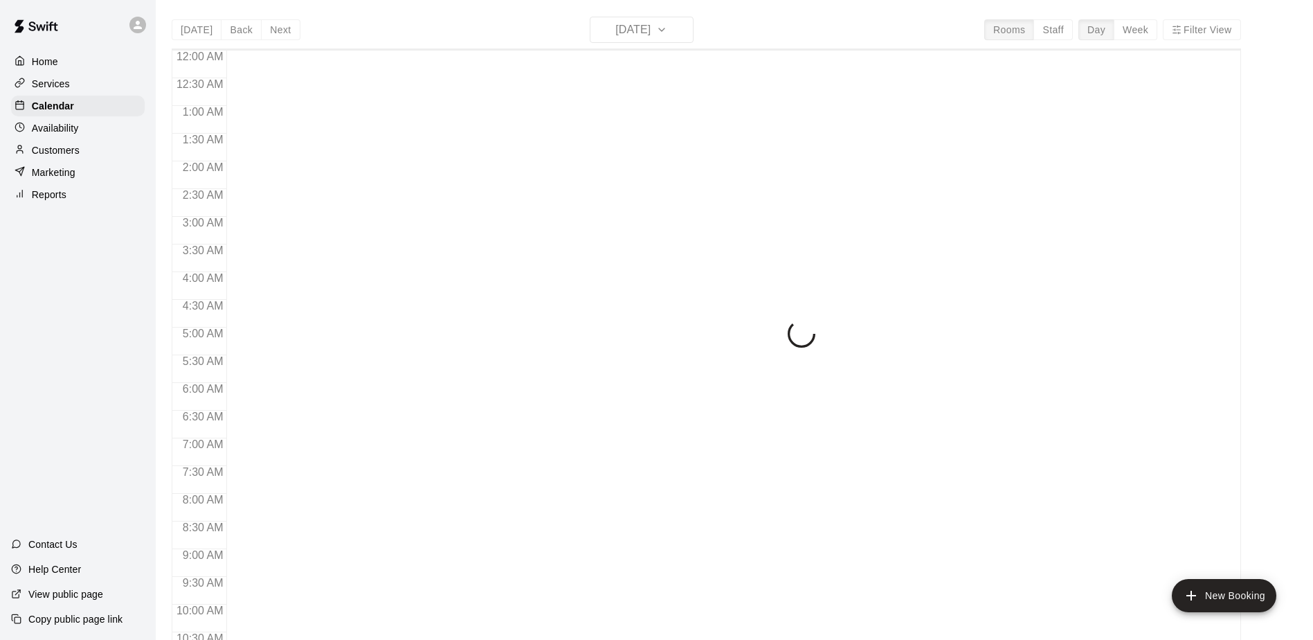
scroll to position [724, 0]
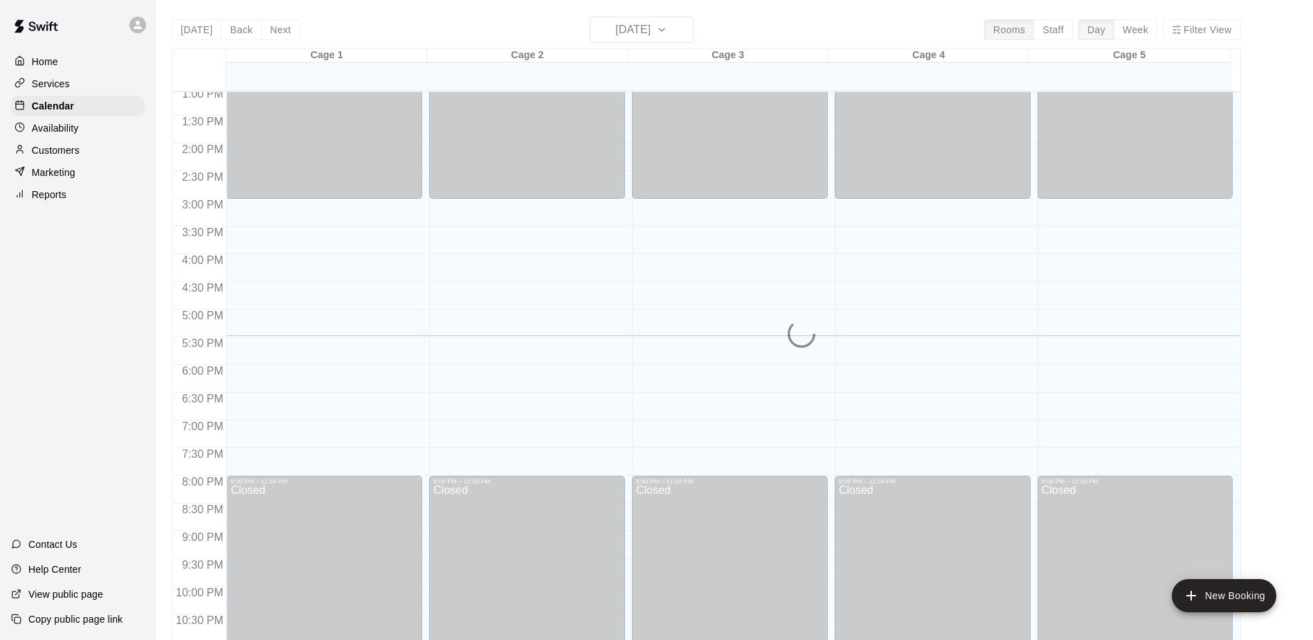
click at [117, 318] on div "Home Services Calendar Availability Customers Marketing Reports Contact Us Help…" at bounding box center [78, 320] width 156 height 640
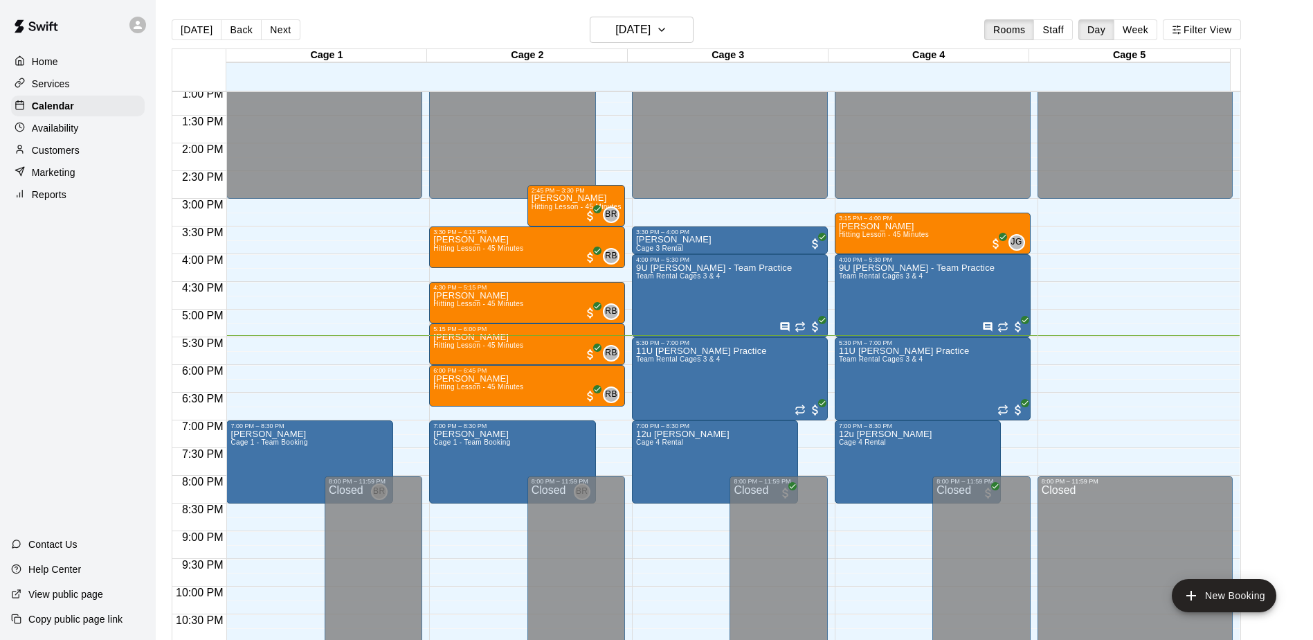
click at [119, 301] on div "Home Services Calendar Availability Customers Marketing Reports Contact Us Help…" at bounding box center [78, 320] width 156 height 640
click at [75, 147] on p "Customers" at bounding box center [56, 150] width 48 height 14
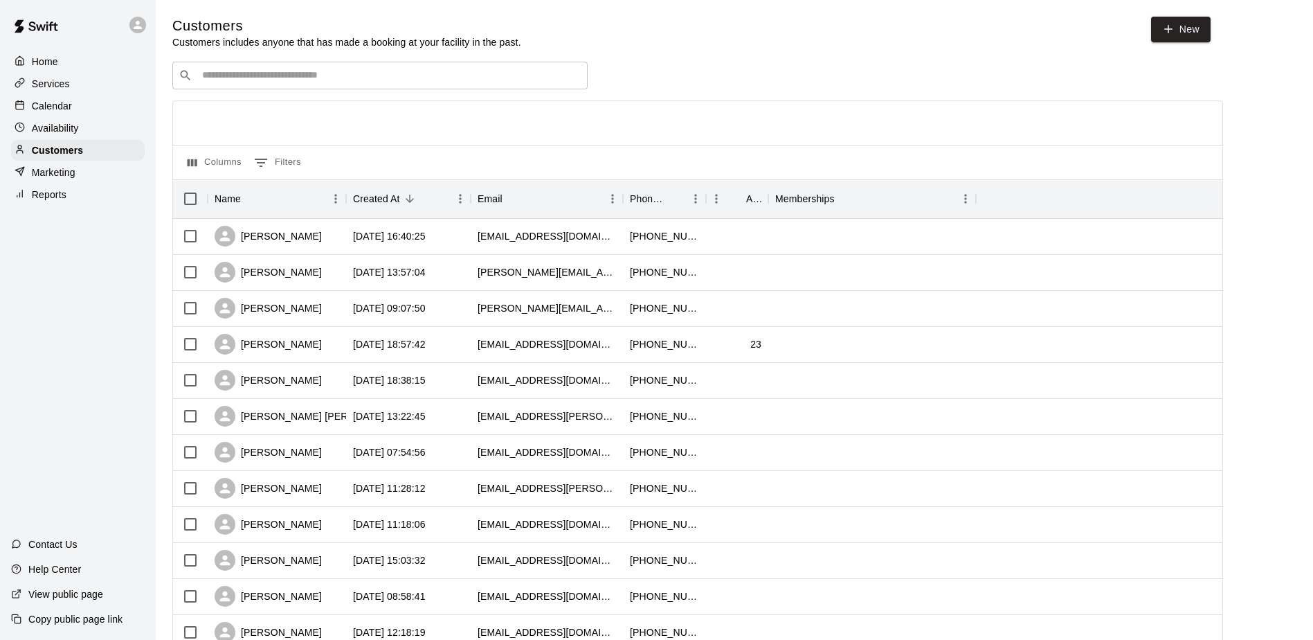
click at [84, 283] on div "Home Services Calendar Availability Customers Marketing Reports Contact Us Help…" at bounding box center [78, 320] width 156 height 640
click at [84, 284] on div "Home Services Calendar Availability Customers Marketing Reports Contact Us Help…" at bounding box center [78, 320] width 156 height 640
click at [89, 287] on div "Home Services Calendar Availability Customers Marketing Reports Contact Us Help…" at bounding box center [78, 320] width 156 height 640
click at [91, 284] on div "Home Services Calendar Availability Customers Marketing Reports Contact Us Help…" at bounding box center [78, 320] width 156 height 640
click at [50, 116] on div "Calendar" at bounding box center [78, 106] width 134 height 21
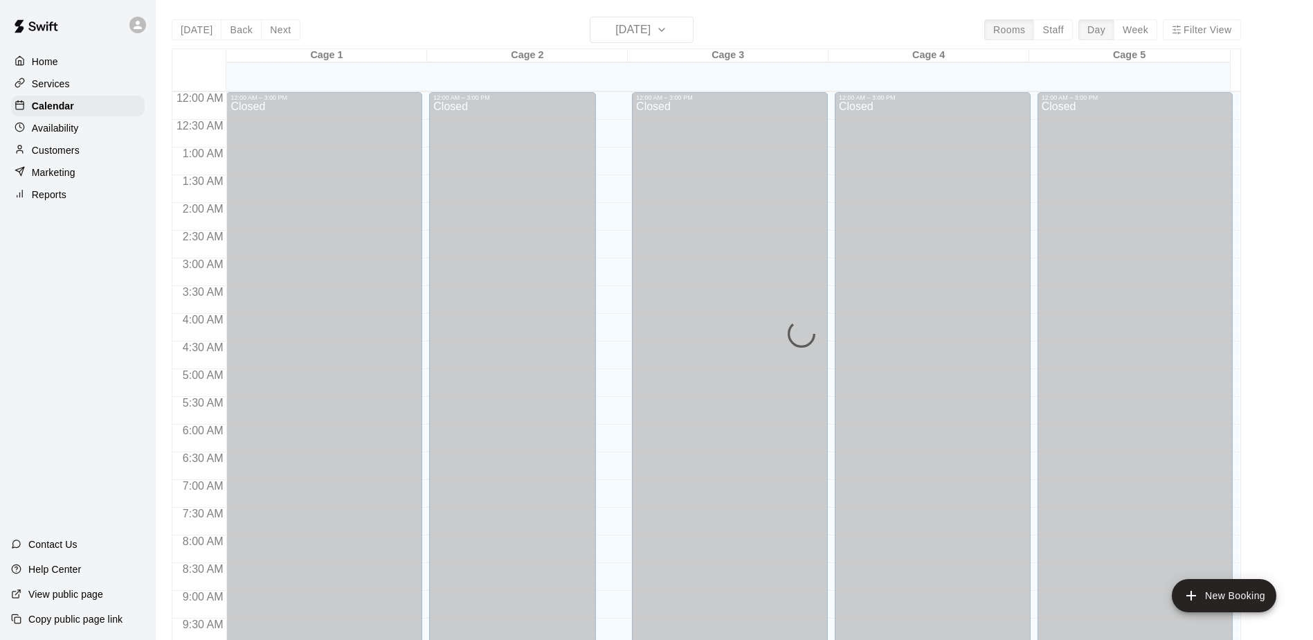
scroll to position [724, 0]
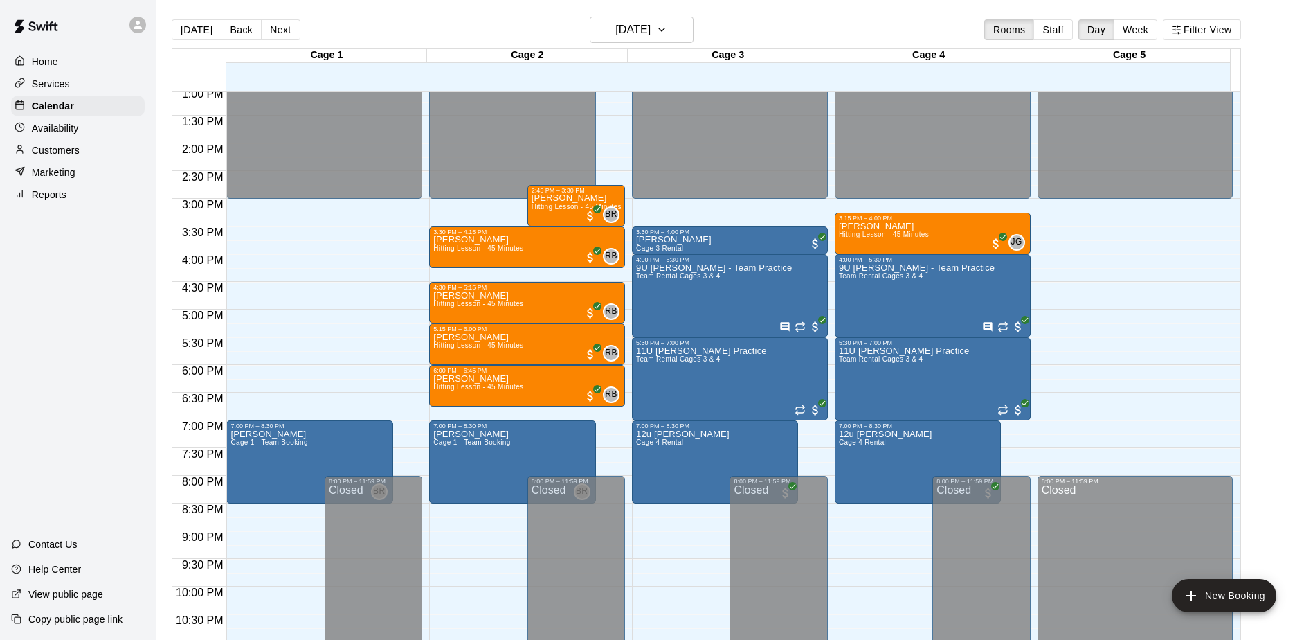
click at [97, 278] on div "Home Services Calendar Availability Customers Marketing Reports Contact Us Help…" at bounding box center [78, 320] width 156 height 640
click at [80, 264] on div "Home Services Calendar Availability Customers Marketing Reports Contact Us Help…" at bounding box center [78, 320] width 156 height 640
click at [82, 262] on div "Home Services Calendar Availability Customers Marketing Reports Contact Us Help…" at bounding box center [78, 320] width 156 height 640
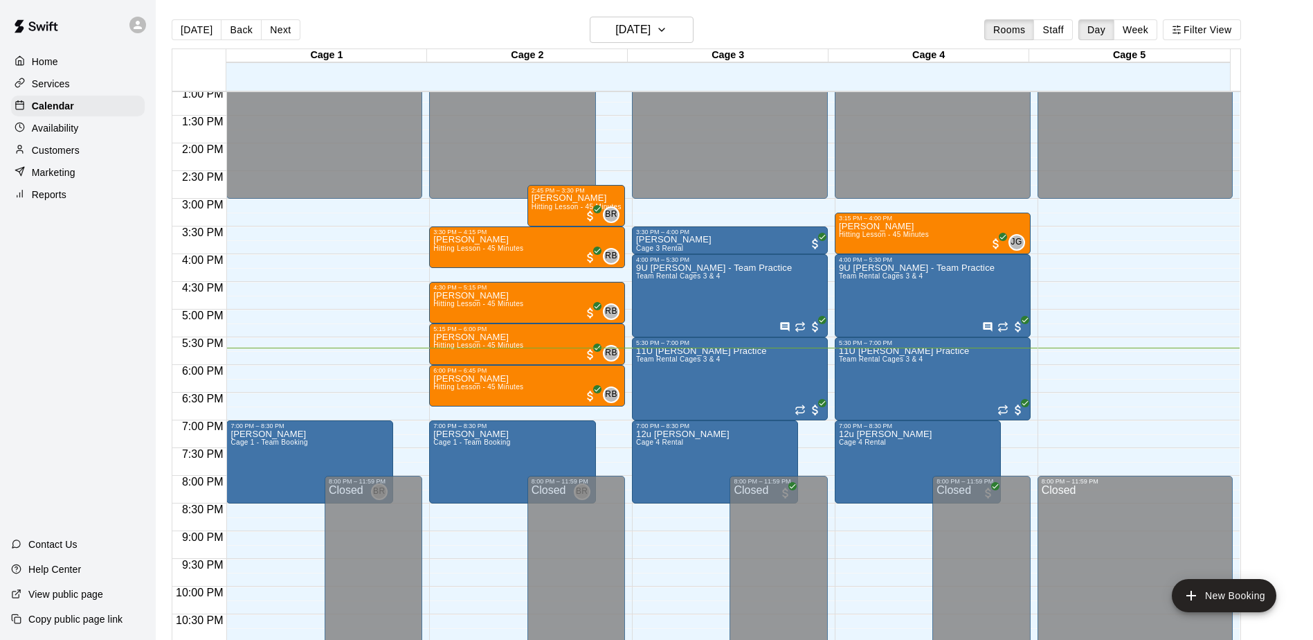
click at [58, 320] on div "Home Services Calendar Availability Customers Marketing Reports Contact Us Help…" at bounding box center [78, 320] width 156 height 640
click at [77, 291] on div "Home Services Calendar Availability Customers Marketing Reports Contact Us Help…" at bounding box center [78, 320] width 156 height 640
click at [100, 244] on div "Home Services Calendar Availability Customers Marketing Reports Contact Us Help…" at bounding box center [78, 320] width 156 height 640
click at [104, 330] on div "Home Services Calendar Availability Customers Marketing Reports Contact Us Help…" at bounding box center [78, 320] width 156 height 640
click at [127, 307] on div "Home Services Calendar Availability Customers Marketing Reports Contact Us Help…" at bounding box center [78, 320] width 156 height 640
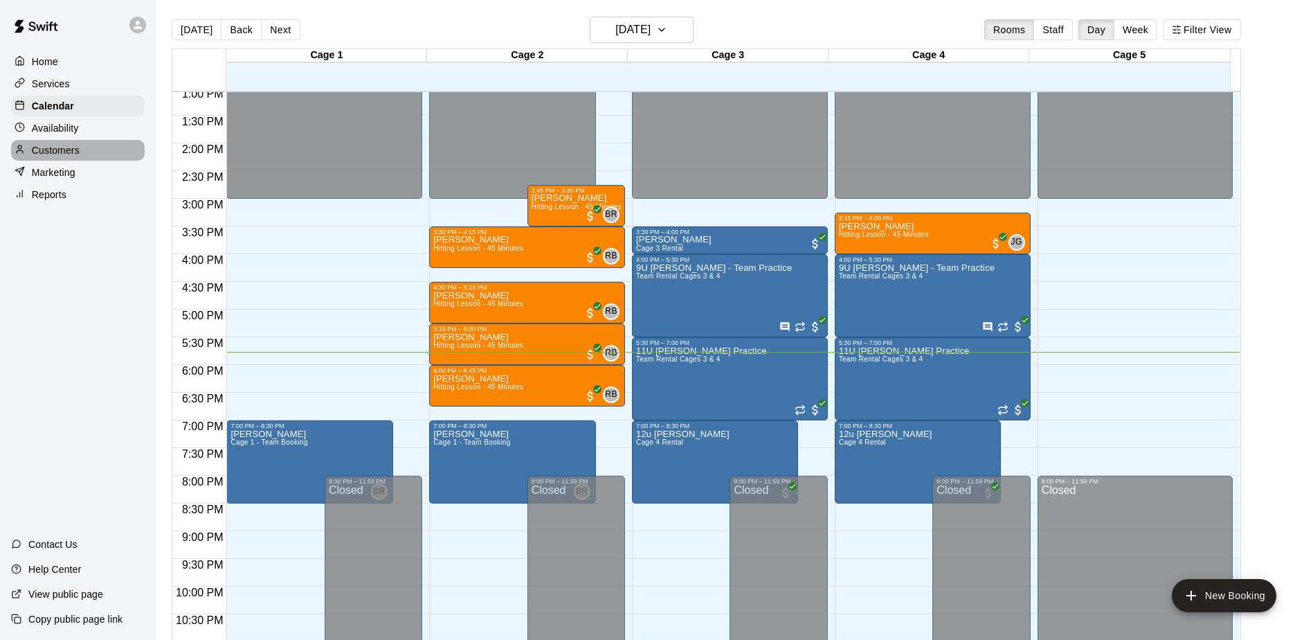
click at [64, 155] on p "Customers" at bounding box center [56, 150] width 48 height 14
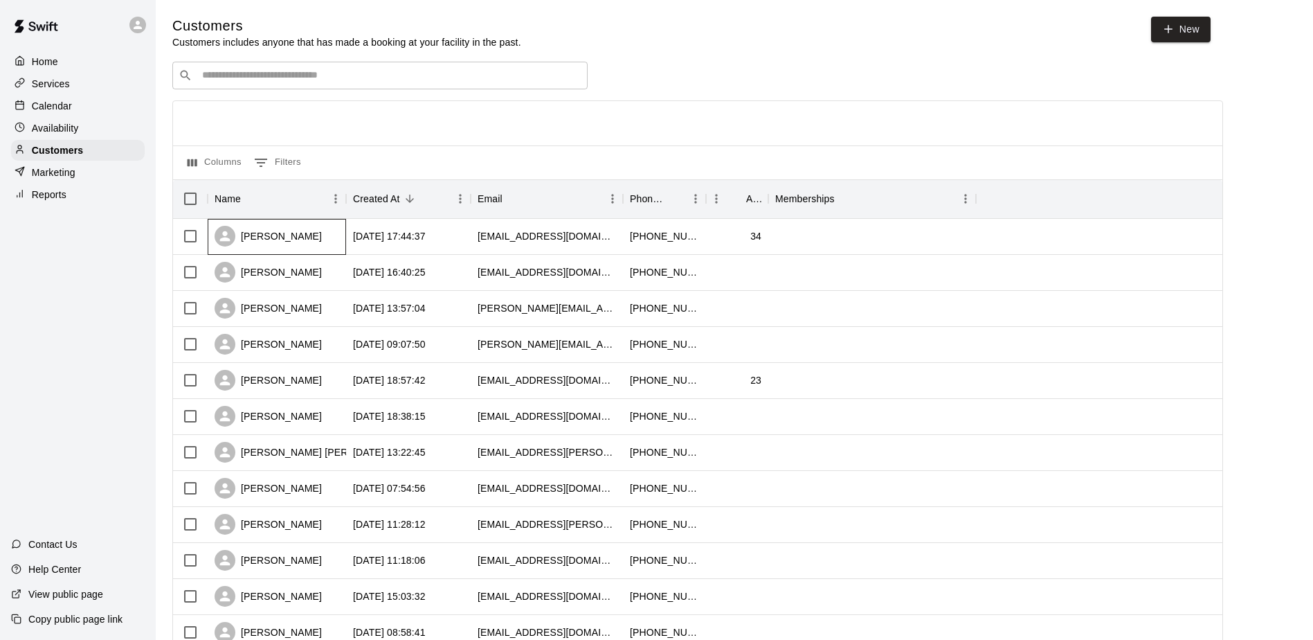
click at [273, 240] on div "[PERSON_NAME]" at bounding box center [268, 236] width 107 height 21
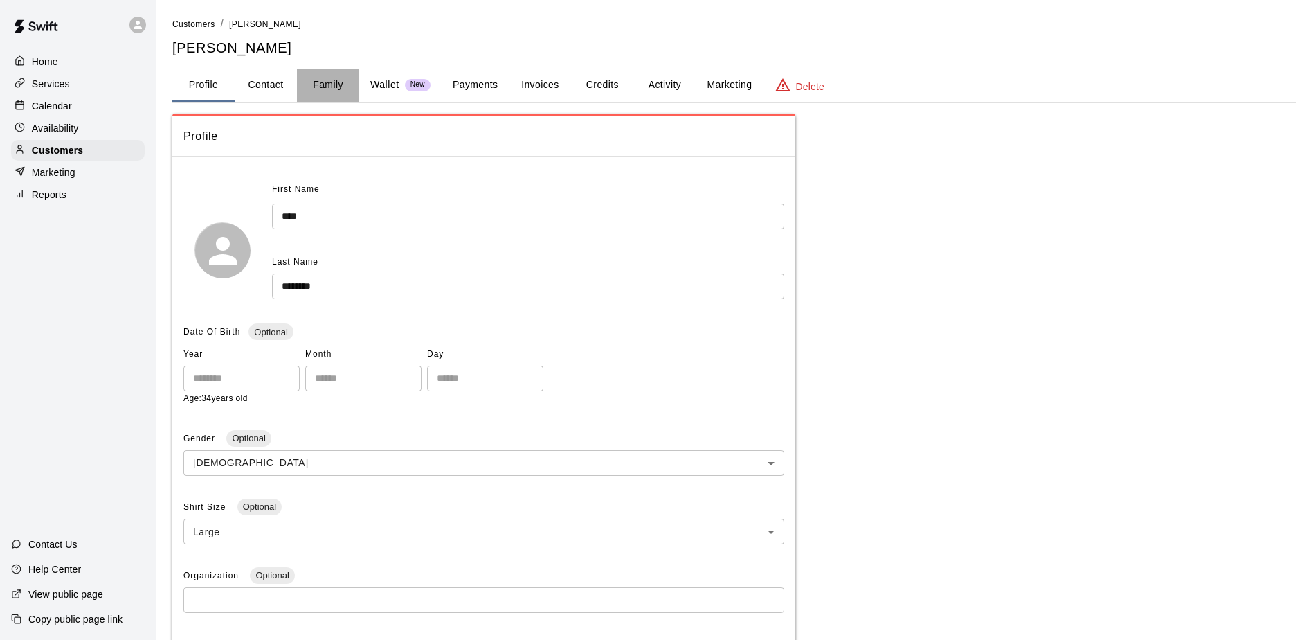
click at [314, 78] on button "Family" at bounding box center [328, 85] width 62 height 33
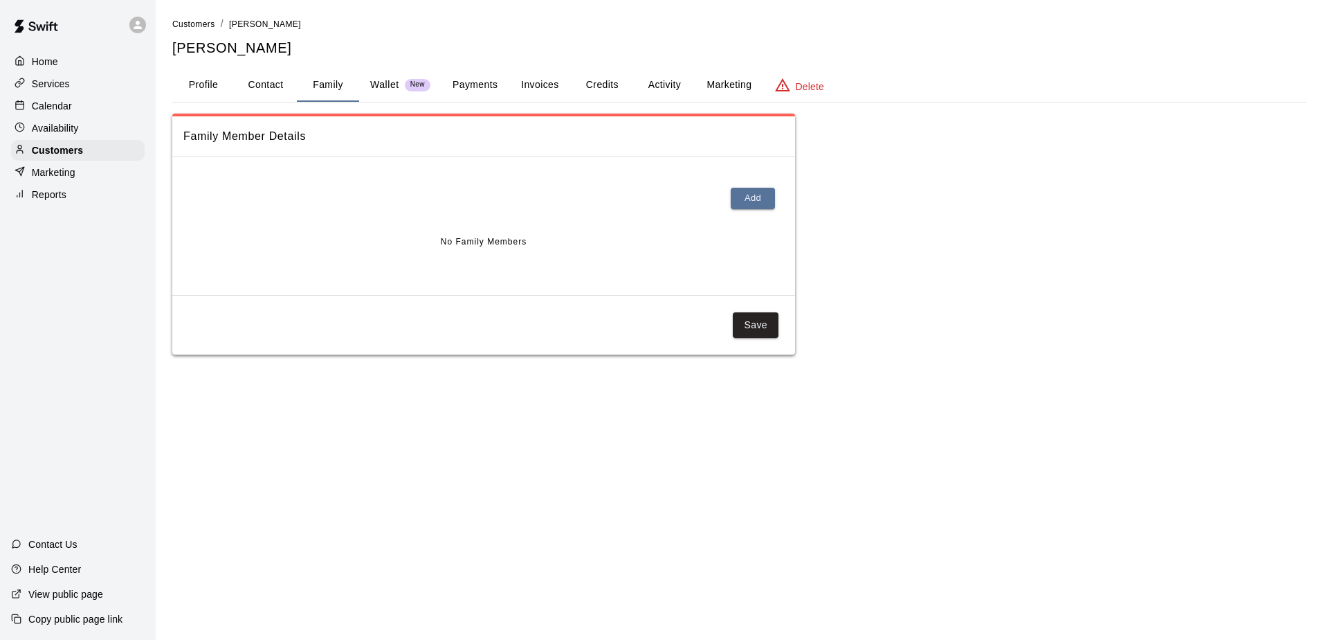
click at [206, 85] on button "Profile" at bounding box center [203, 85] width 62 height 33
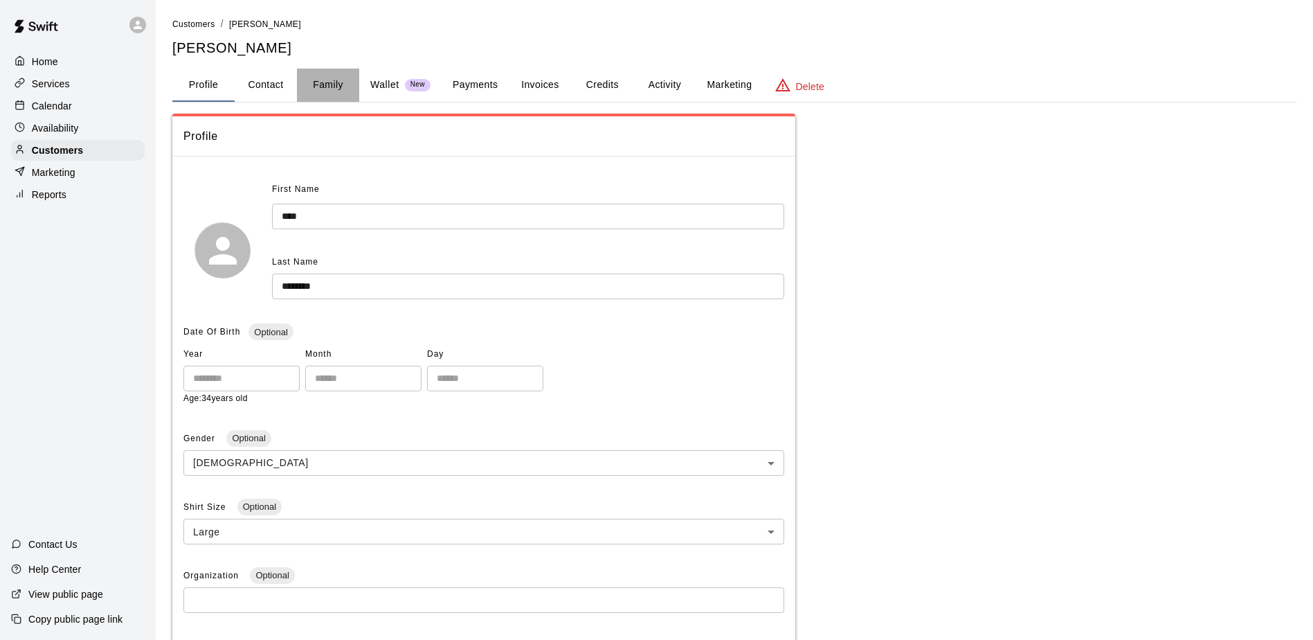
click at [327, 83] on button "Family" at bounding box center [328, 85] width 62 height 33
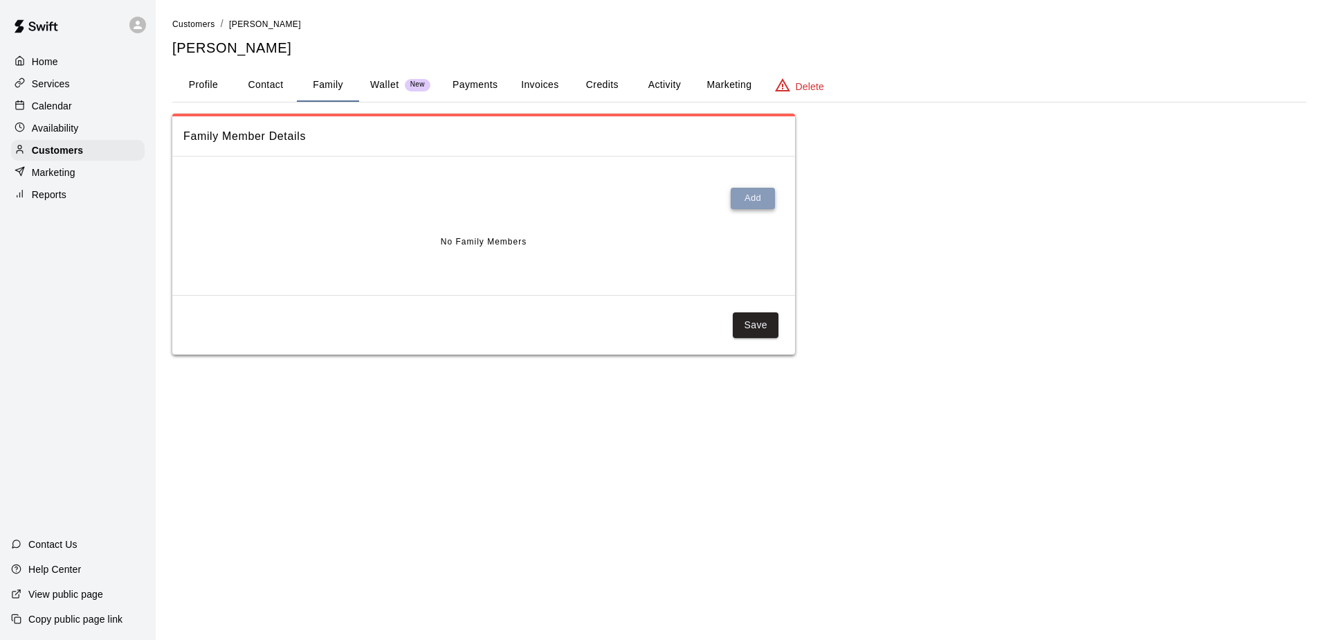
click at [747, 196] on button "Add" at bounding box center [753, 198] width 44 height 21
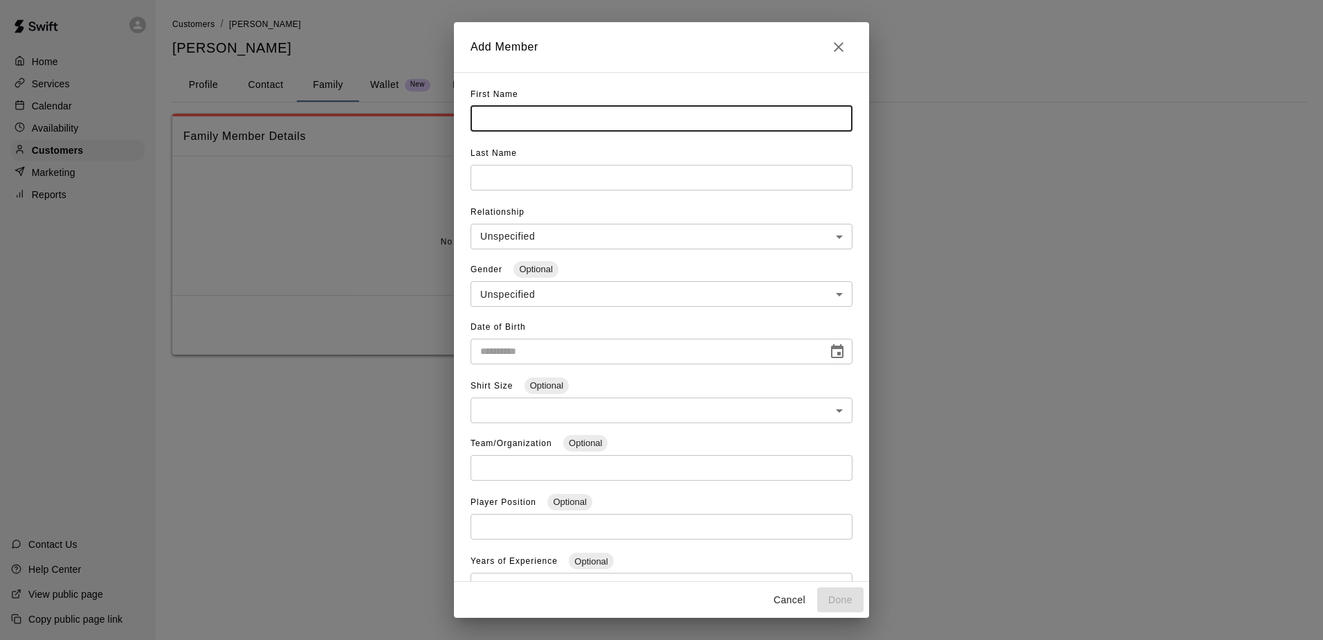
click at [541, 116] on input "text" at bounding box center [662, 119] width 382 height 26
type input "******"
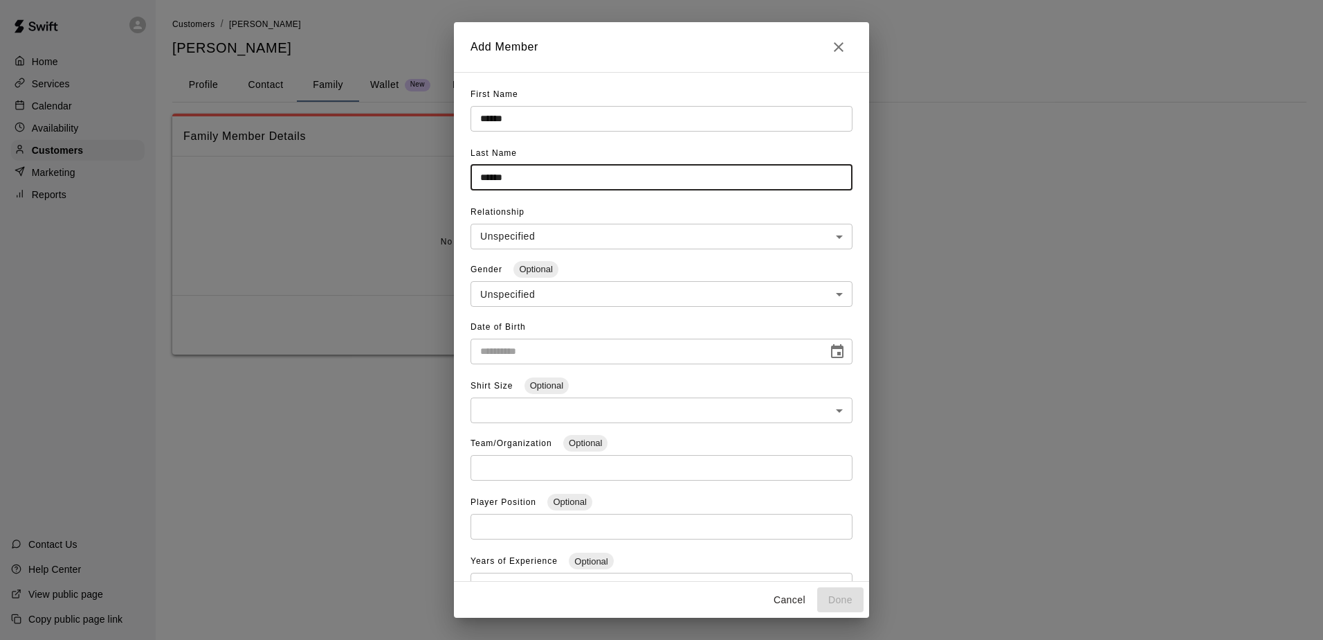
type input "******"
click at [641, 239] on body "**********" at bounding box center [661, 191] width 1323 height 382
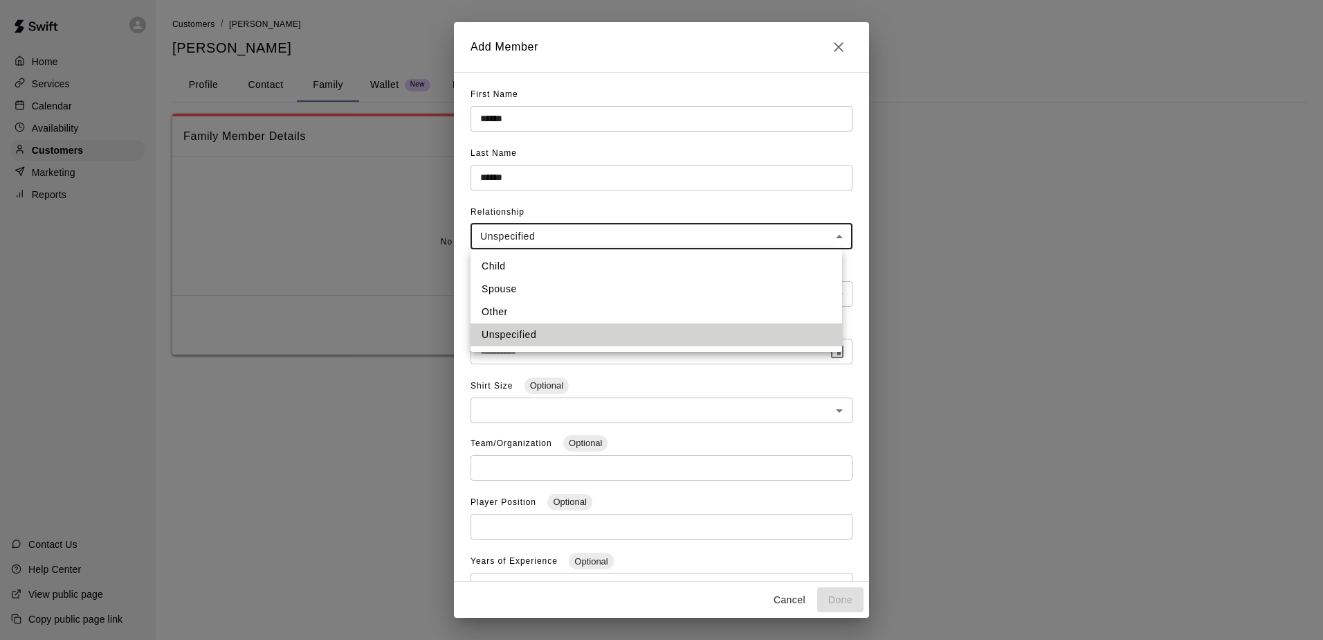
click at [554, 320] on li "Other" at bounding box center [657, 311] width 372 height 23
type input "*****"
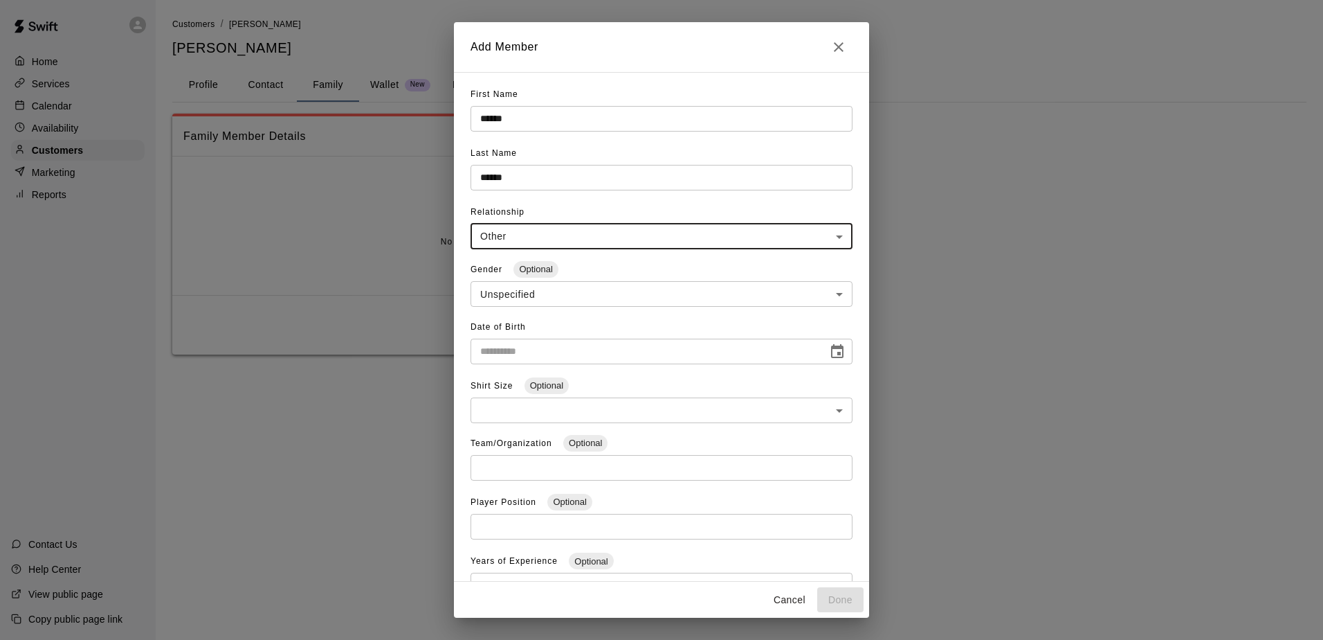
click at [691, 288] on body "**********" at bounding box center [661, 191] width 1323 height 382
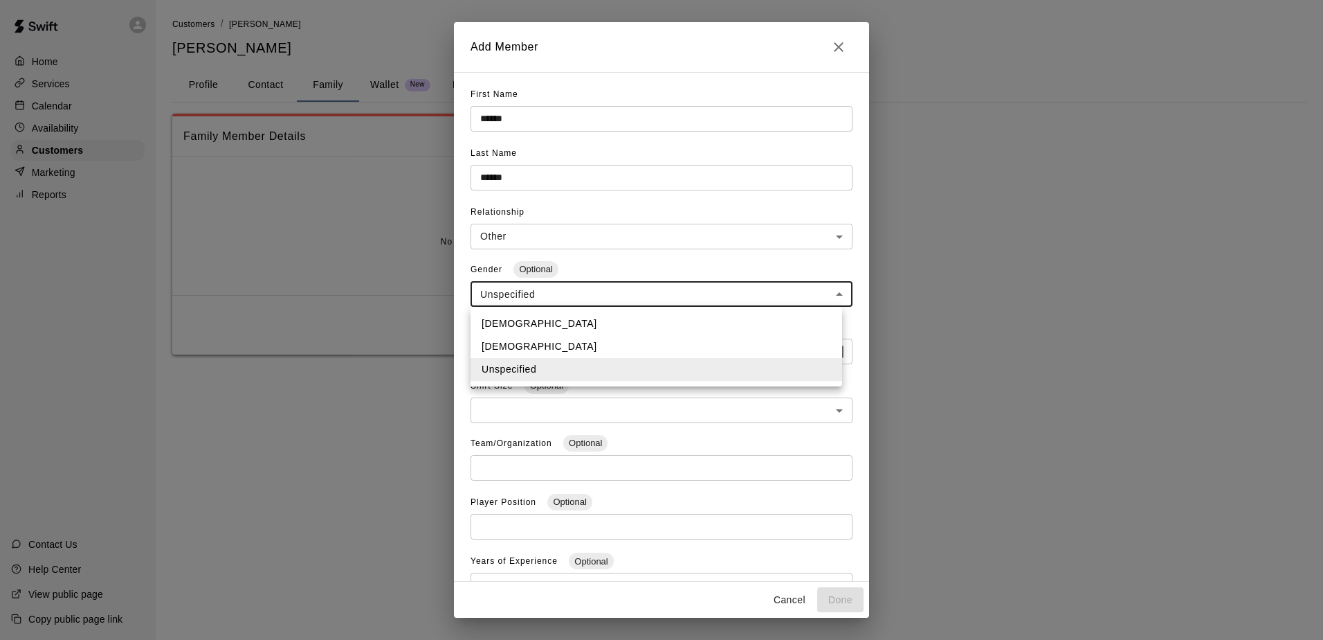
click at [520, 317] on li "Male" at bounding box center [657, 323] width 372 height 23
type input "****"
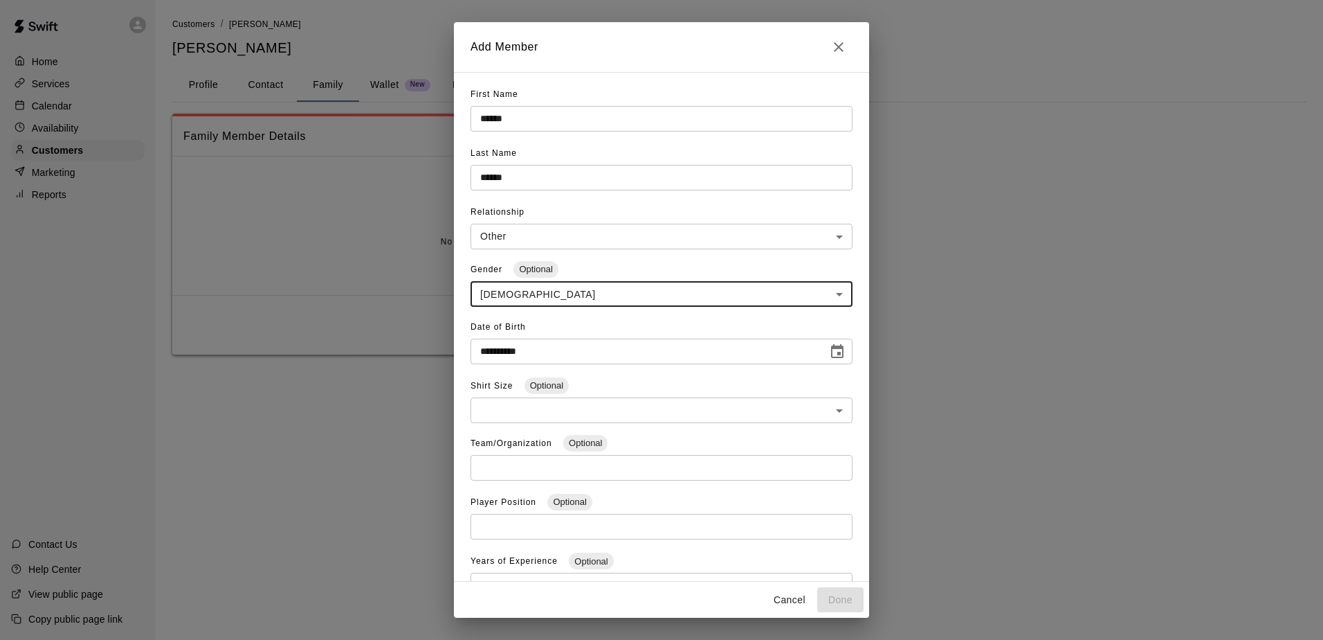
click at [554, 346] on input "**********" at bounding box center [644, 351] width 347 height 26
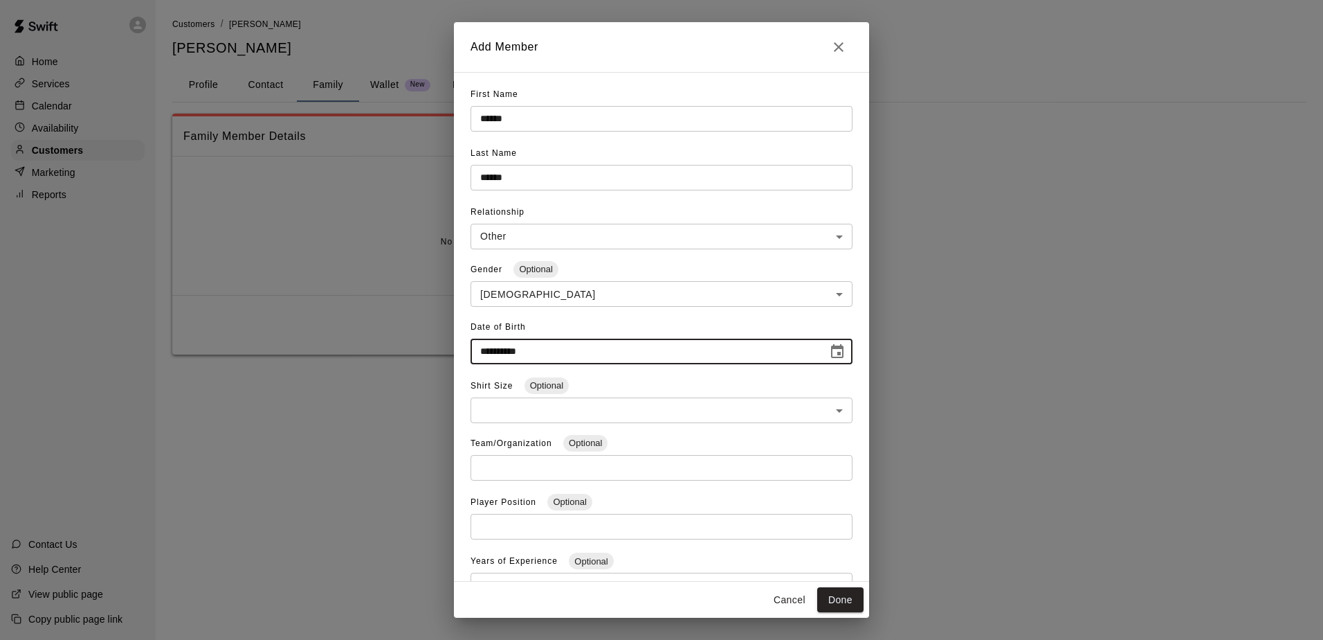
type input "**********"
click at [657, 382] on body "**********" at bounding box center [661, 191] width 1323 height 382
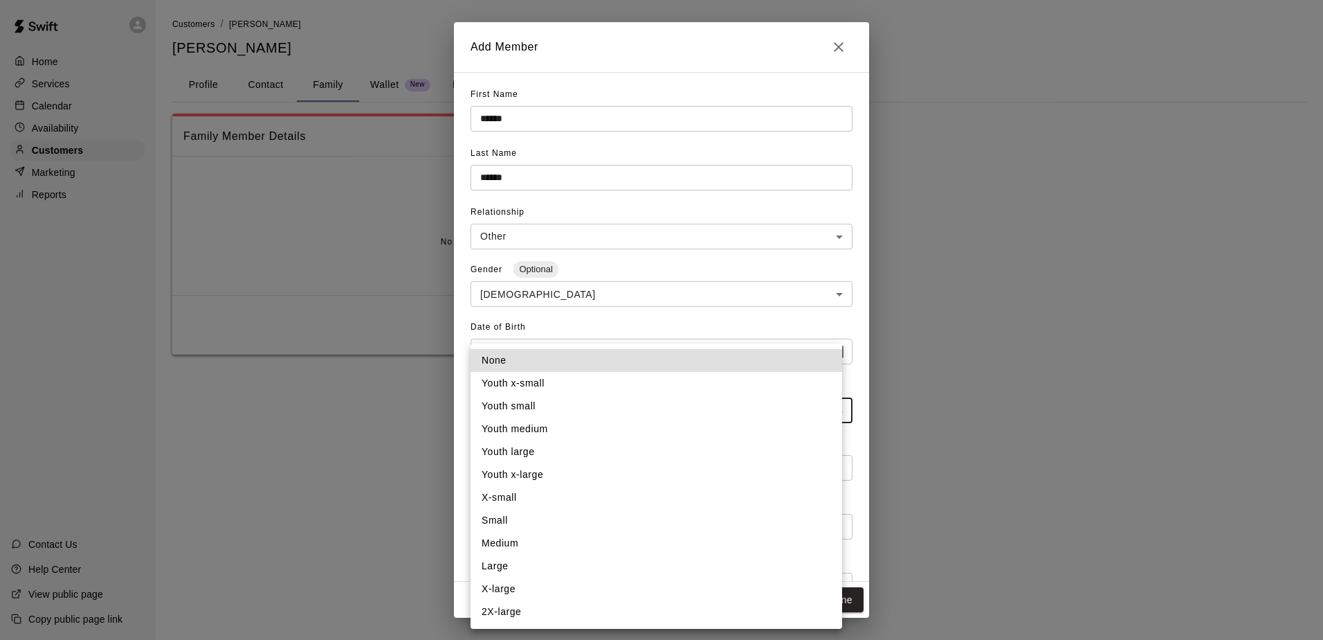
click at [729, 353] on li "None" at bounding box center [657, 360] width 372 height 23
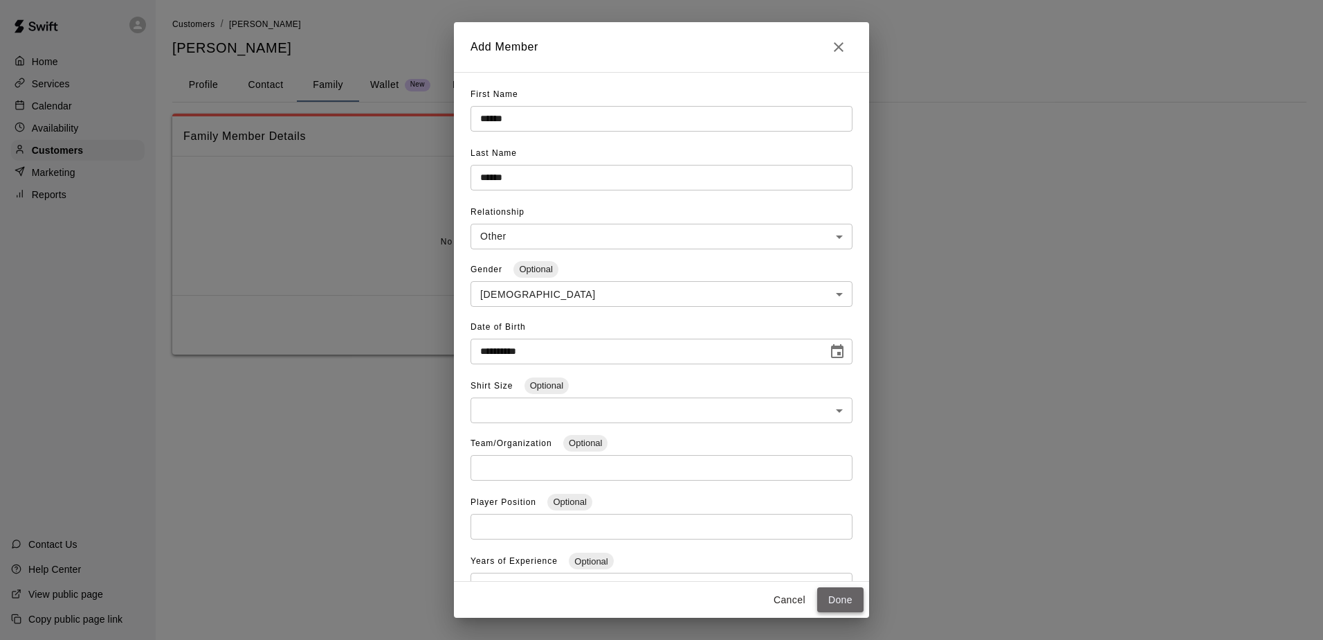
click at [851, 606] on button "Done" at bounding box center [840, 600] width 46 height 26
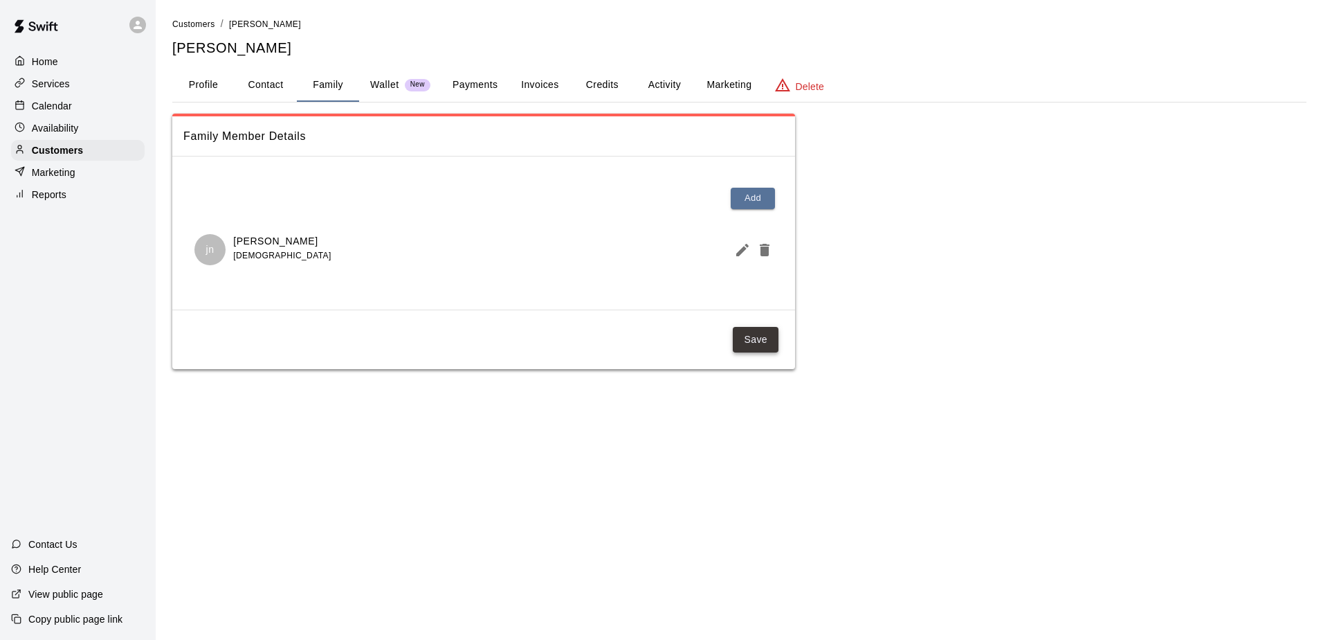
click at [750, 347] on button "Save" at bounding box center [756, 340] width 46 height 26
click at [257, 82] on button "Contact" at bounding box center [266, 85] width 62 height 33
select select "**"
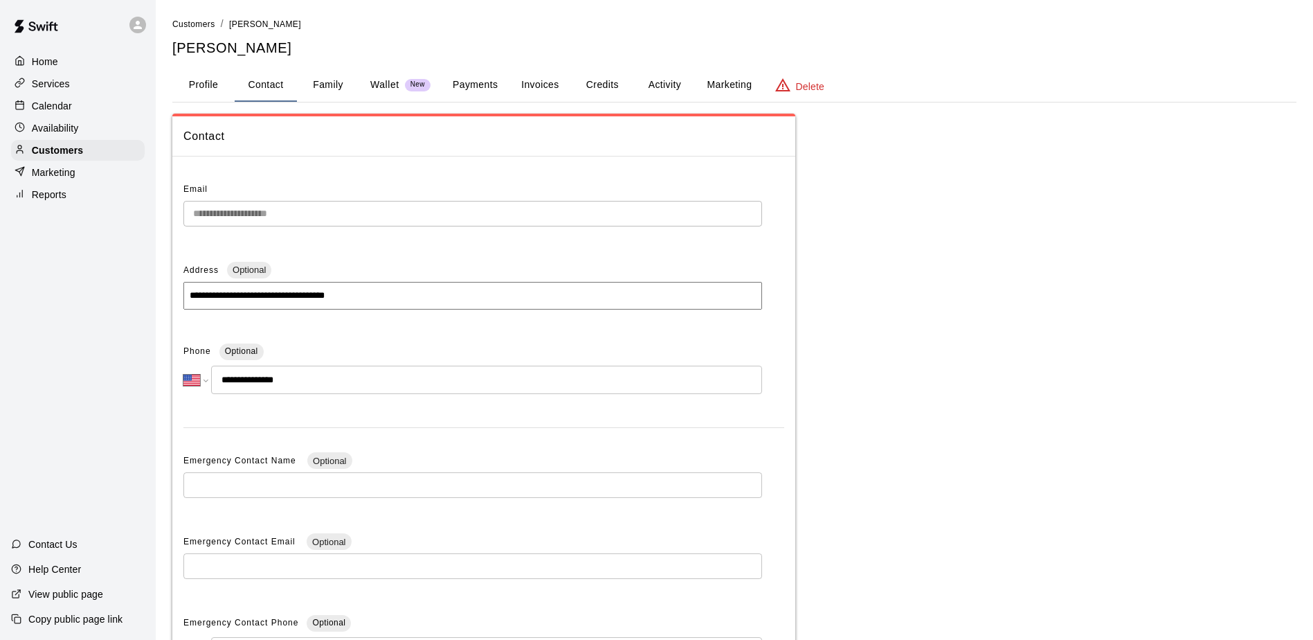
click at [175, 213] on div "**********" at bounding box center [483, 438] width 623 height 542
click at [202, 84] on button "Profile" at bounding box center [203, 85] width 62 height 33
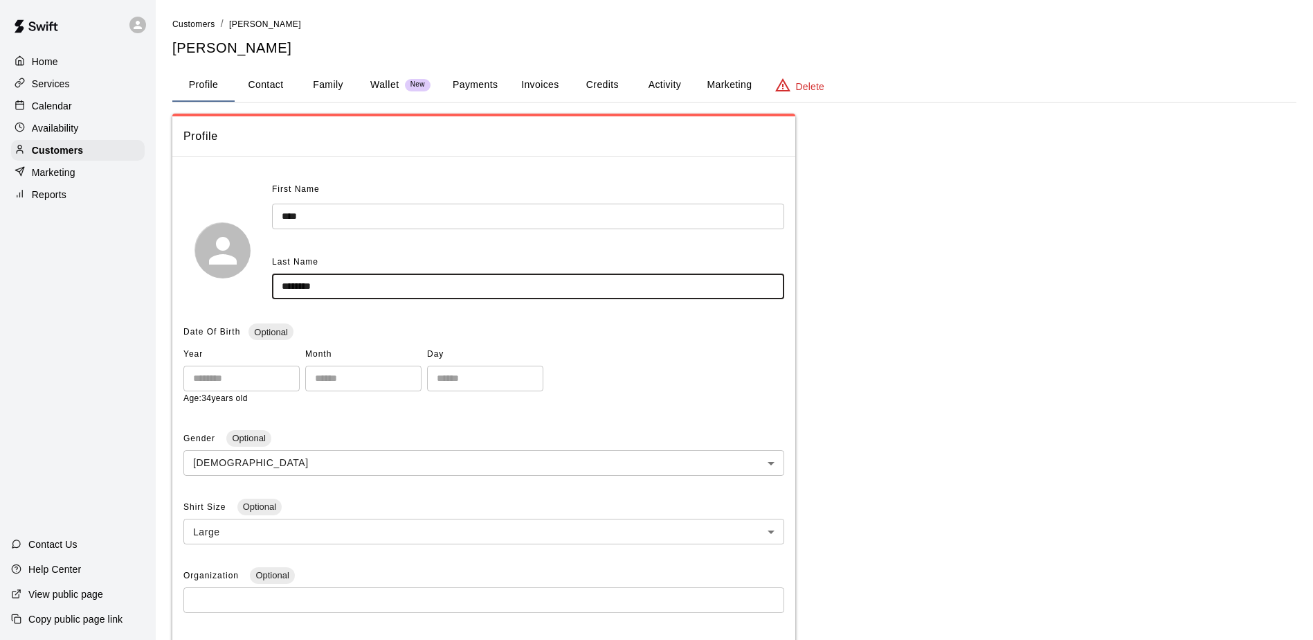
drag, startPoint x: 333, startPoint y: 283, endPoint x: 278, endPoint y: 284, distance: 55.4
click at [278, 284] on input "********" at bounding box center [528, 286] width 512 height 26
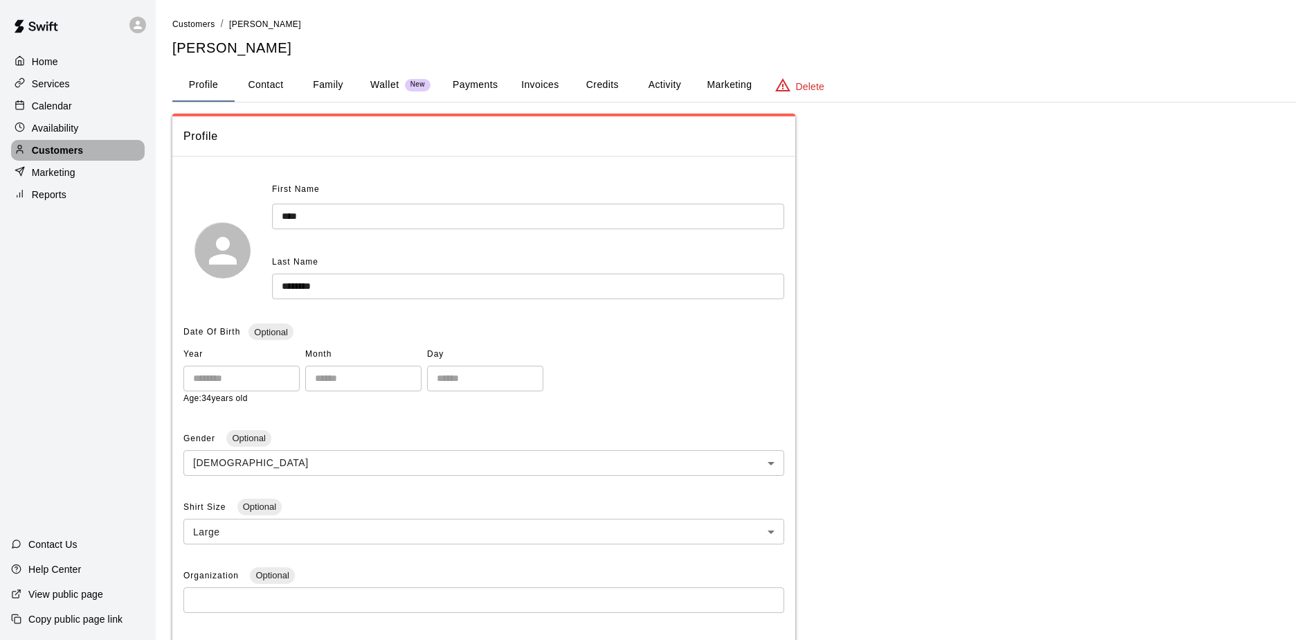
click at [73, 148] on p "Customers" at bounding box center [57, 150] width 51 height 14
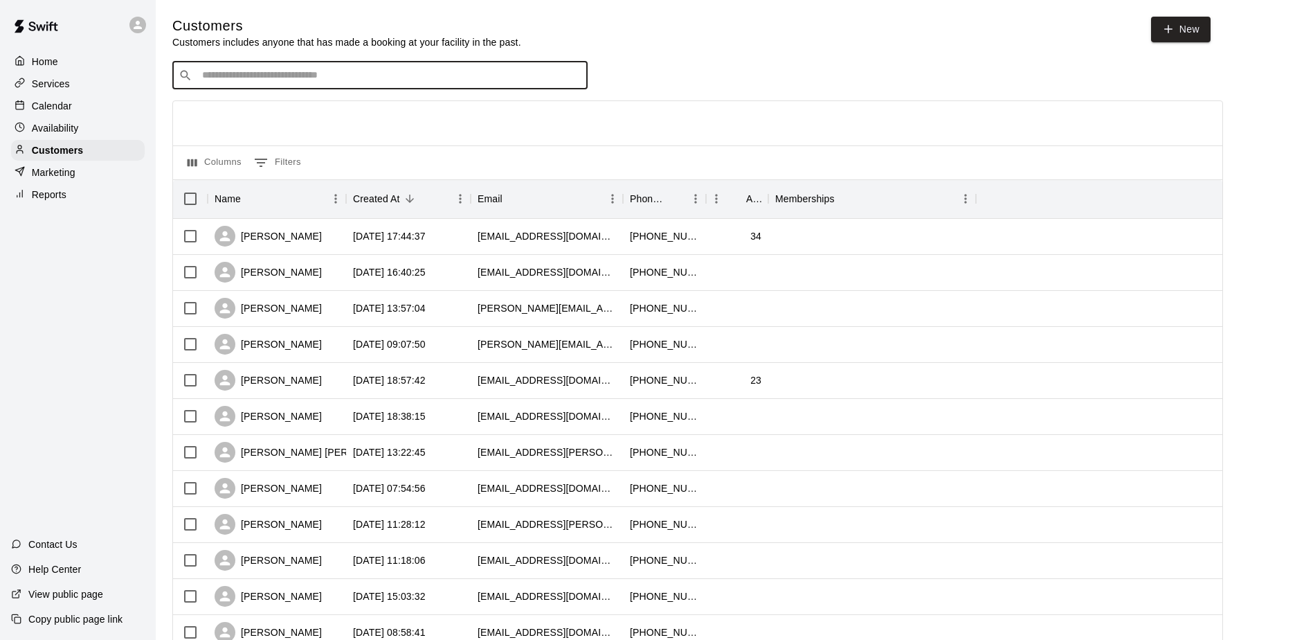
click at [228, 72] on input "Search customers by name or email" at bounding box center [389, 76] width 383 height 14
click at [278, 233] on div "luis calderon" at bounding box center [268, 236] width 107 height 21
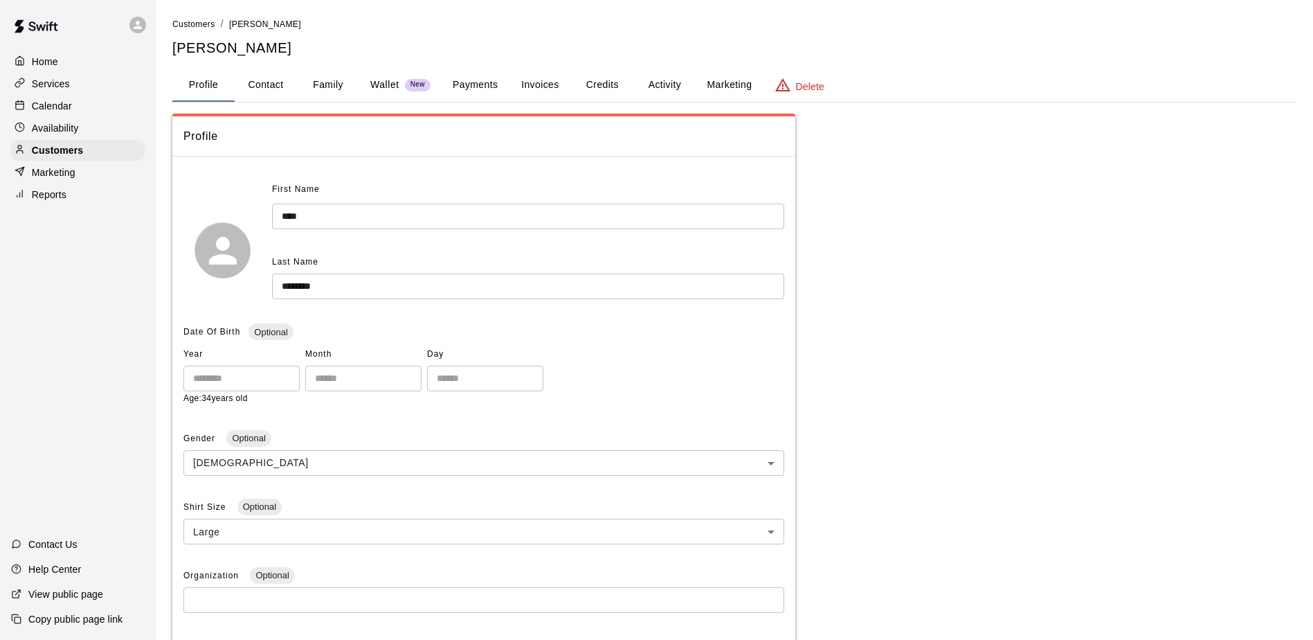
click at [329, 84] on button "Family" at bounding box center [328, 85] width 62 height 33
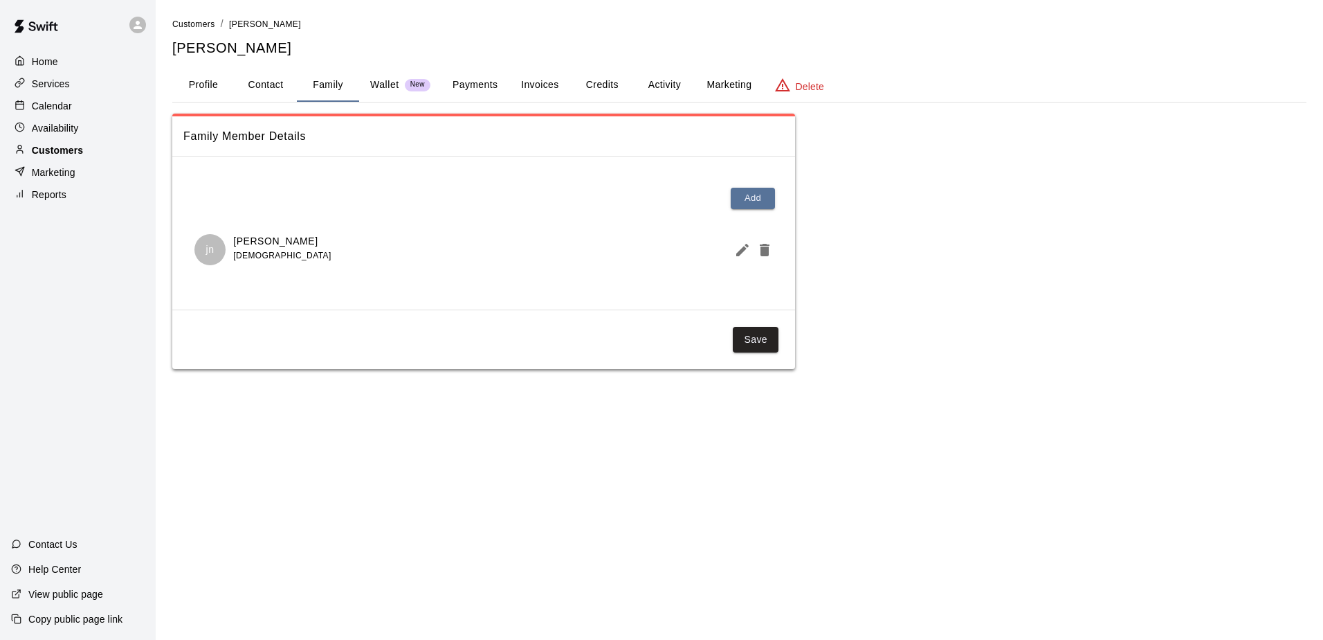
click at [68, 154] on p "Customers" at bounding box center [57, 150] width 51 height 14
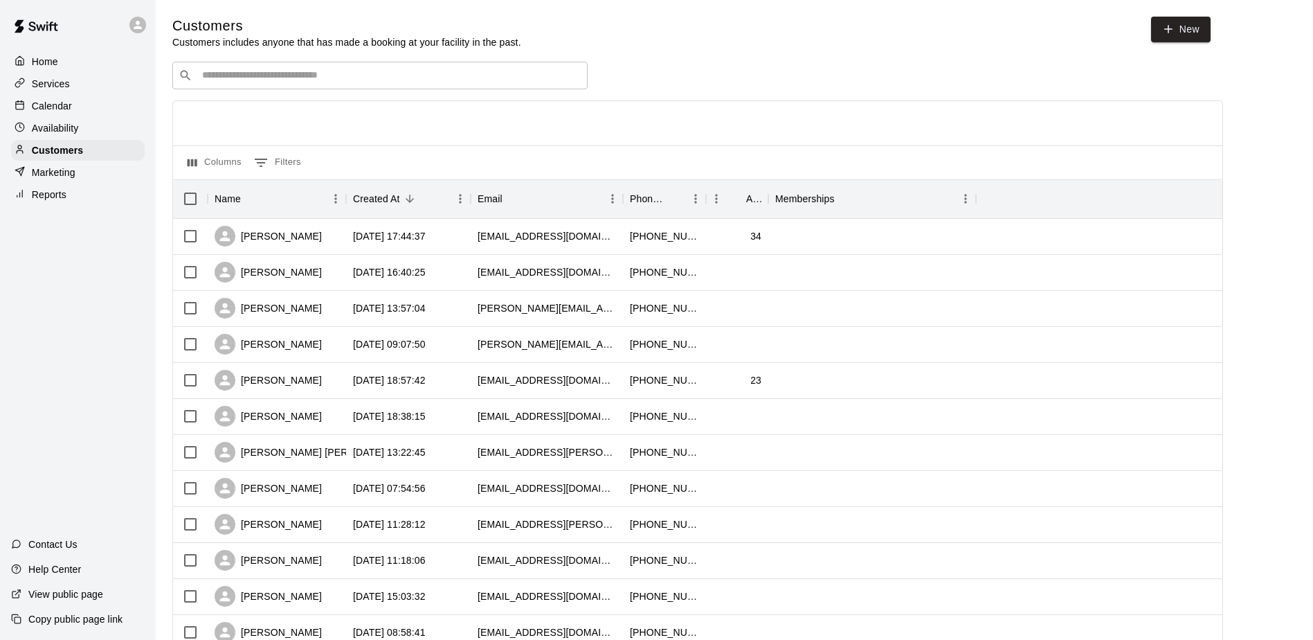
click at [66, 108] on p "Calendar" at bounding box center [52, 106] width 40 height 14
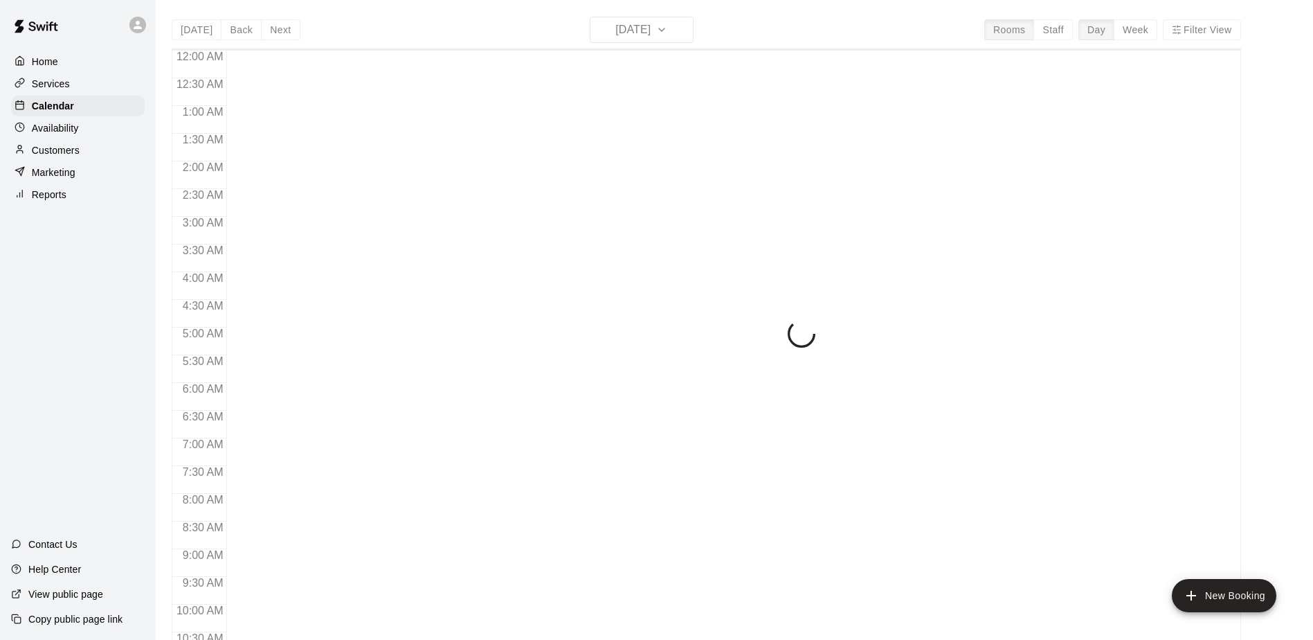
scroll to position [724, 0]
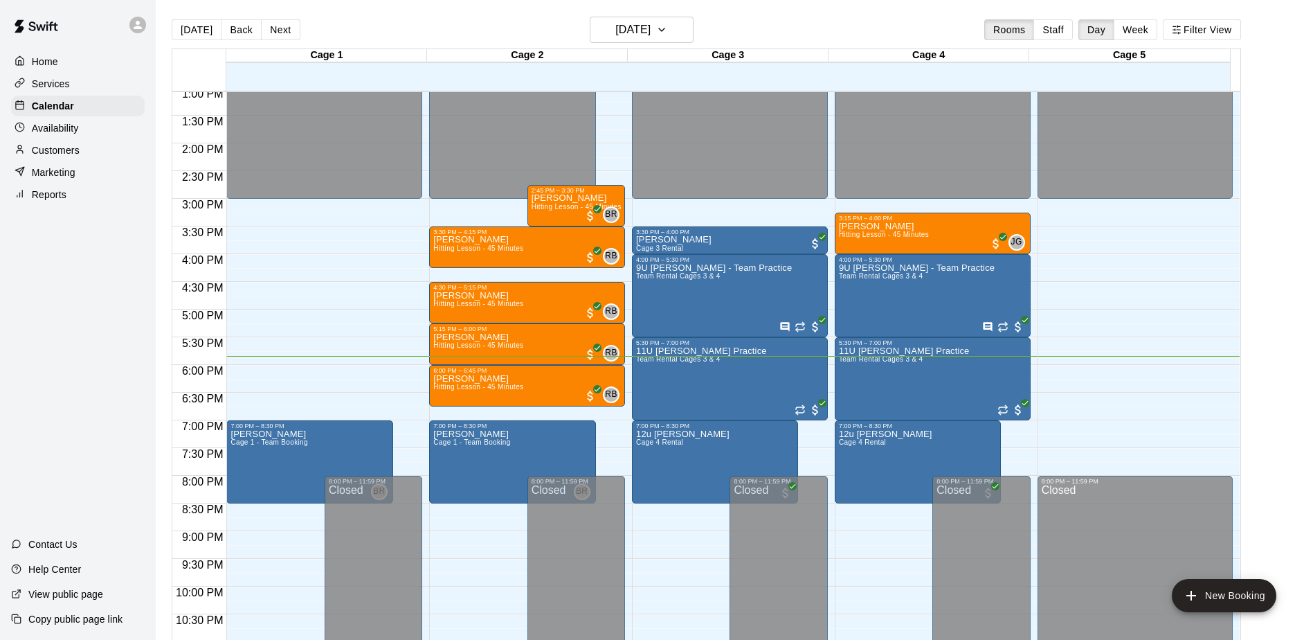
click at [66, 332] on div "Home Services Calendar Availability Customers Marketing Reports Contact Us Help…" at bounding box center [78, 320] width 156 height 640
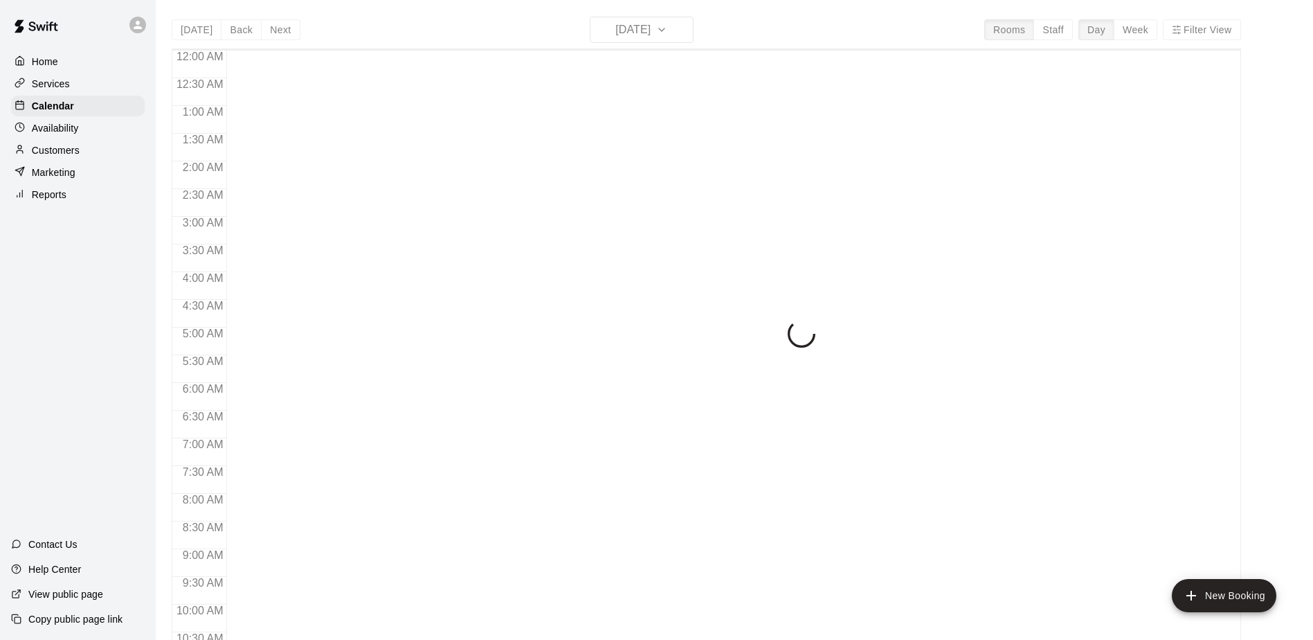
scroll to position [724, 0]
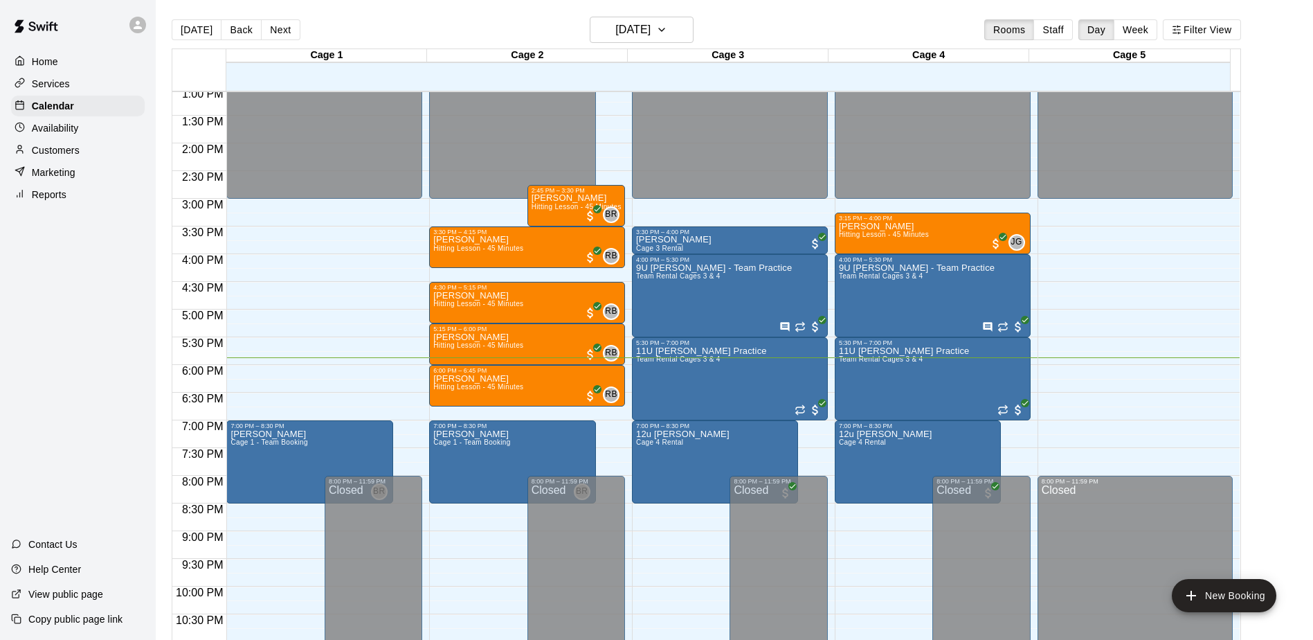
click at [89, 269] on div "Home Services Calendar Availability Customers Marketing Reports Contact Us Help…" at bounding box center [78, 320] width 156 height 640
click at [55, 161] on div "Customers" at bounding box center [78, 150] width 134 height 21
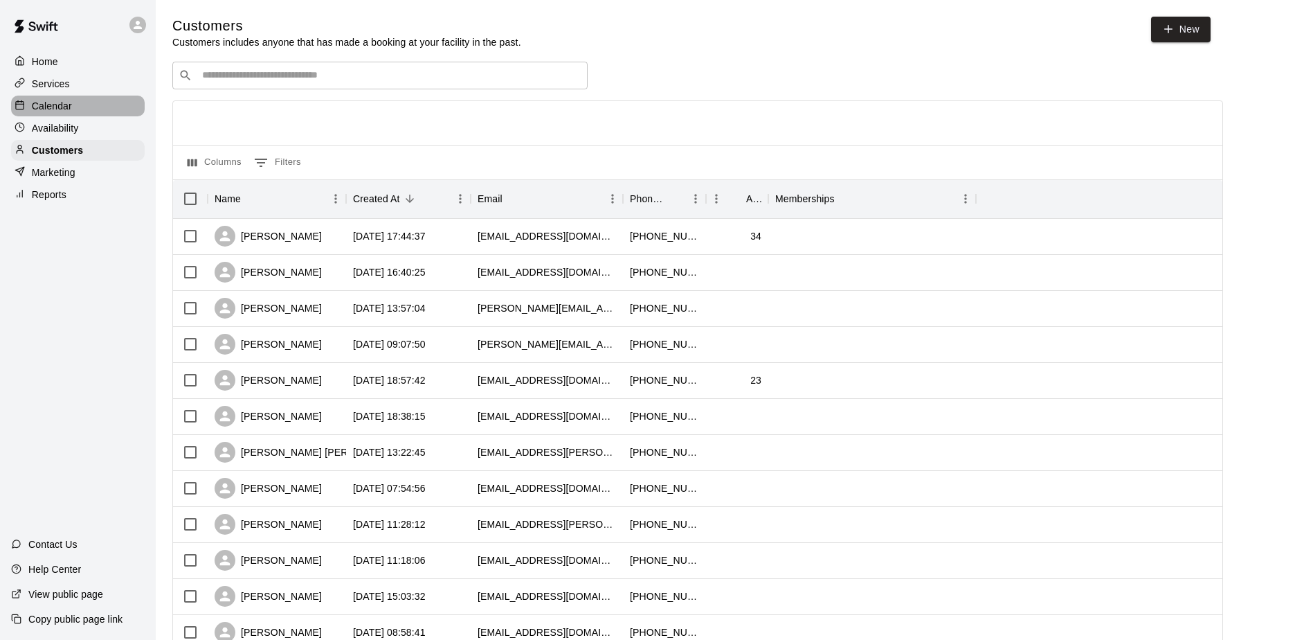
click at [51, 107] on p "Calendar" at bounding box center [52, 106] width 40 height 14
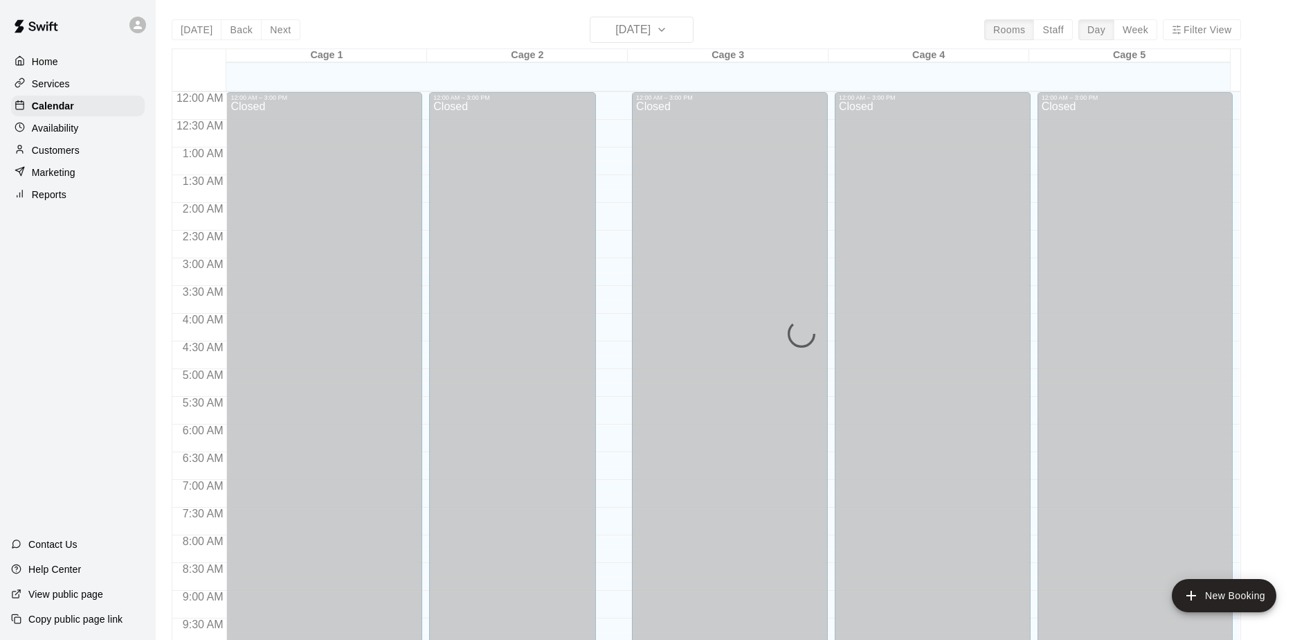
scroll to position [724, 0]
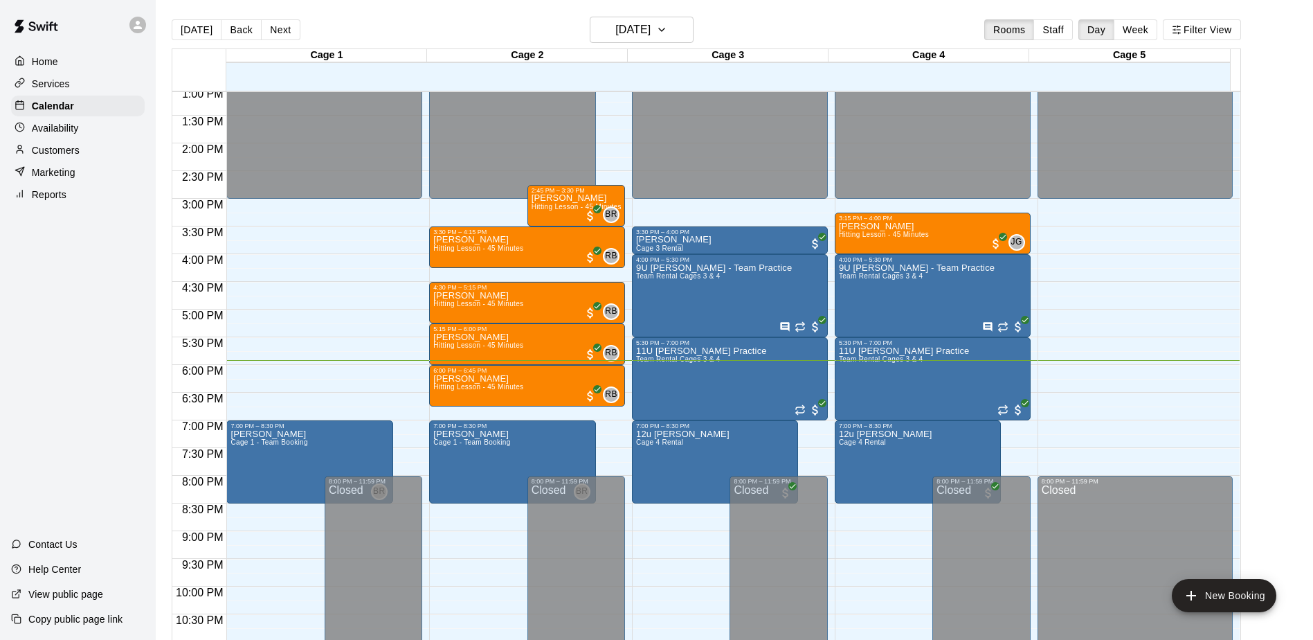
click at [93, 272] on div "Home Services Calendar Availability Customers Marketing Reports Contact Us Help…" at bounding box center [78, 320] width 156 height 640
click at [114, 311] on div "Home Services Calendar Availability Customers Marketing Reports Contact Us Help…" at bounding box center [78, 320] width 156 height 640
click at [133, 282] on div "Home Services Calendar Availability Customers Marketing Reports Contact Us Help…" at bounding box center [78, 320] width 156 height 640
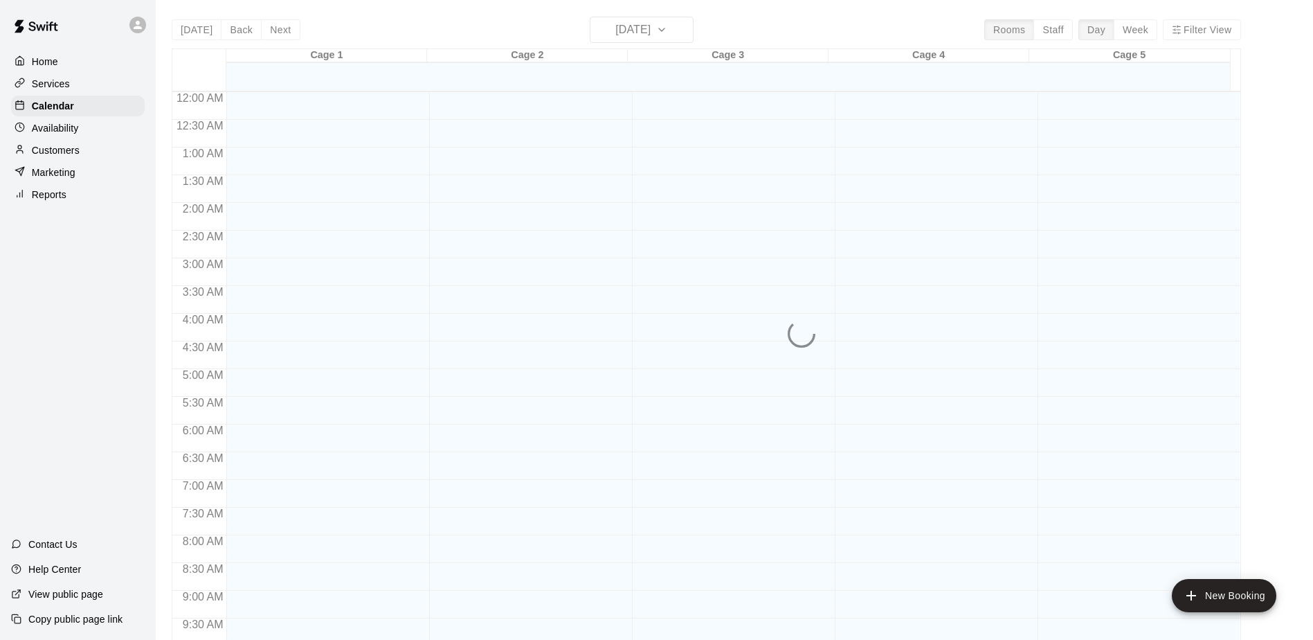
scroll to position [724, 0]
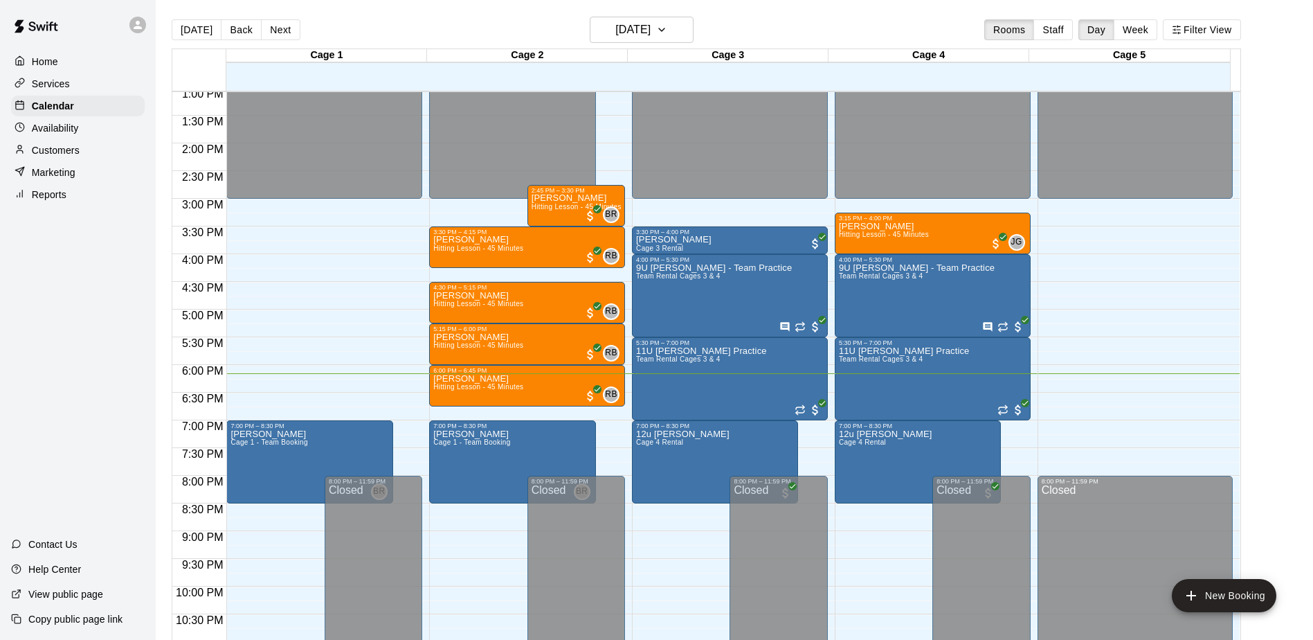
click at [100, 345] on div "Home Services Calendar Availability Customers Marketing Reports Contact Us Help…" at bounding box center [78, 320] width 156 height 640
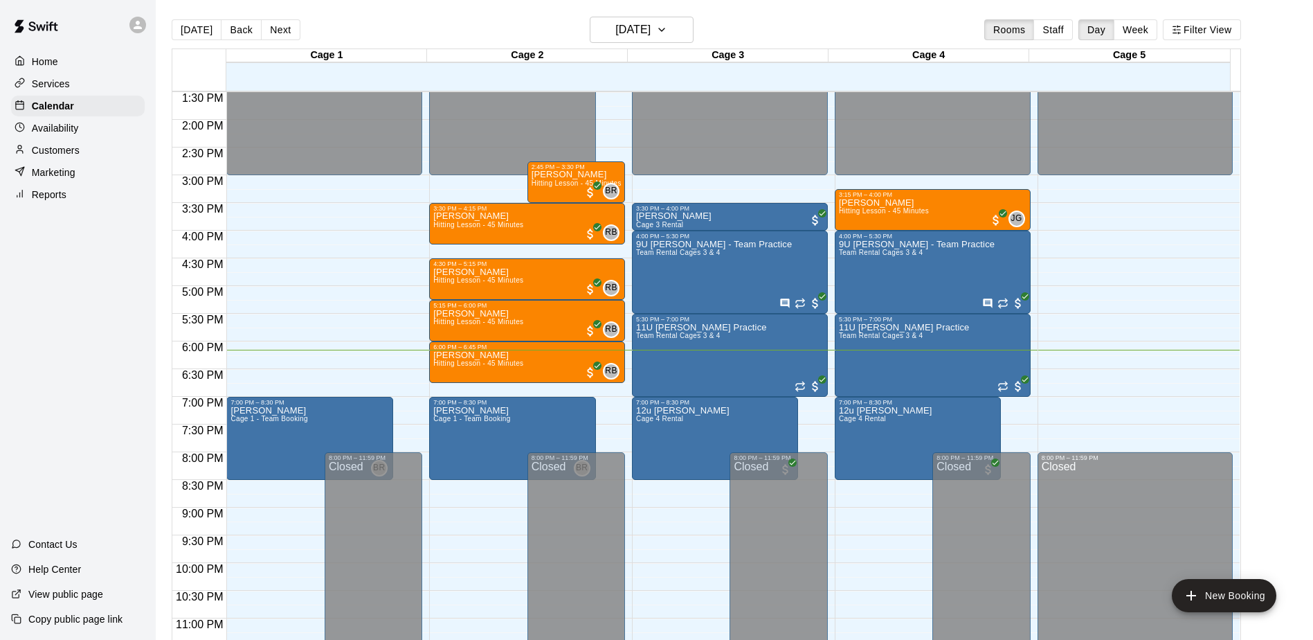
scroll to position [767, 0]
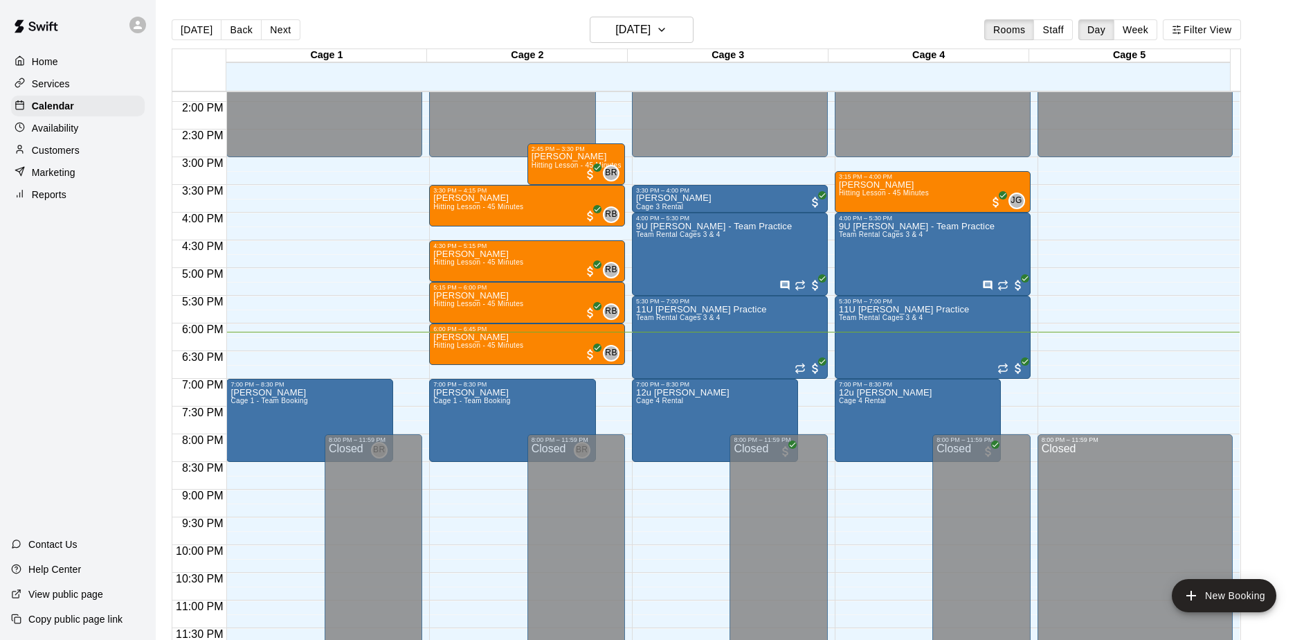
click at [102, 335] on div "Home Services Calendar Availability Customers Marketing Reports Contact Us Help…" at bounding box center [78, 320] width 156 height 640
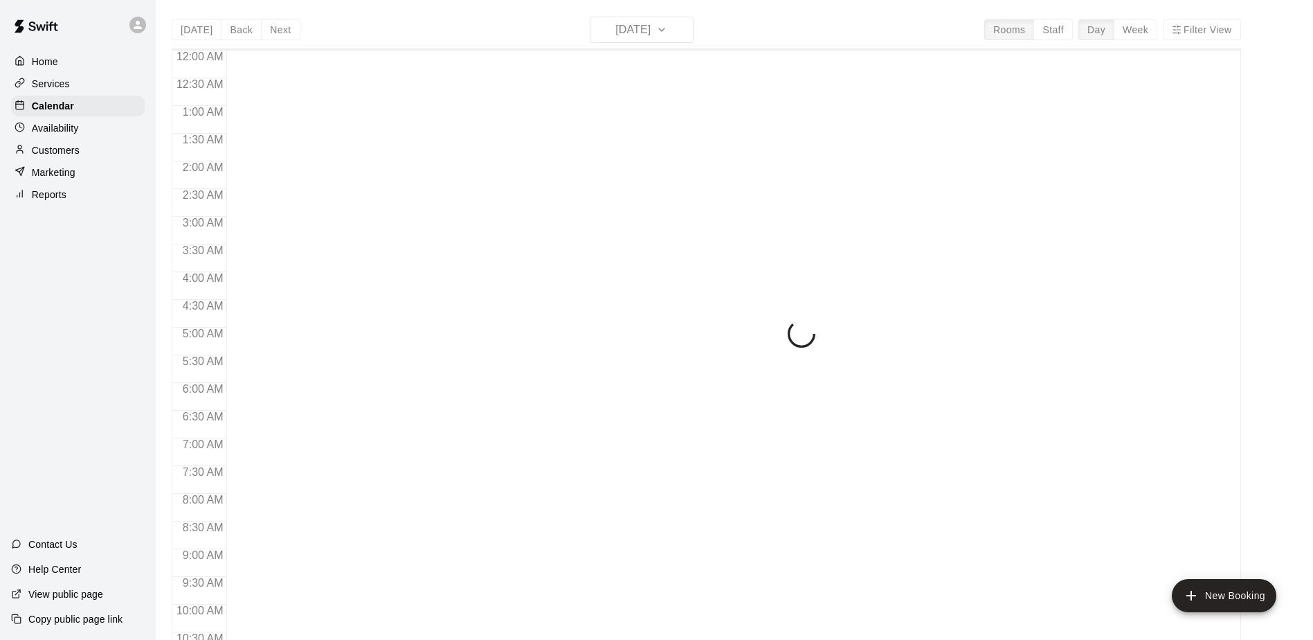
scroll to position [724, 0]
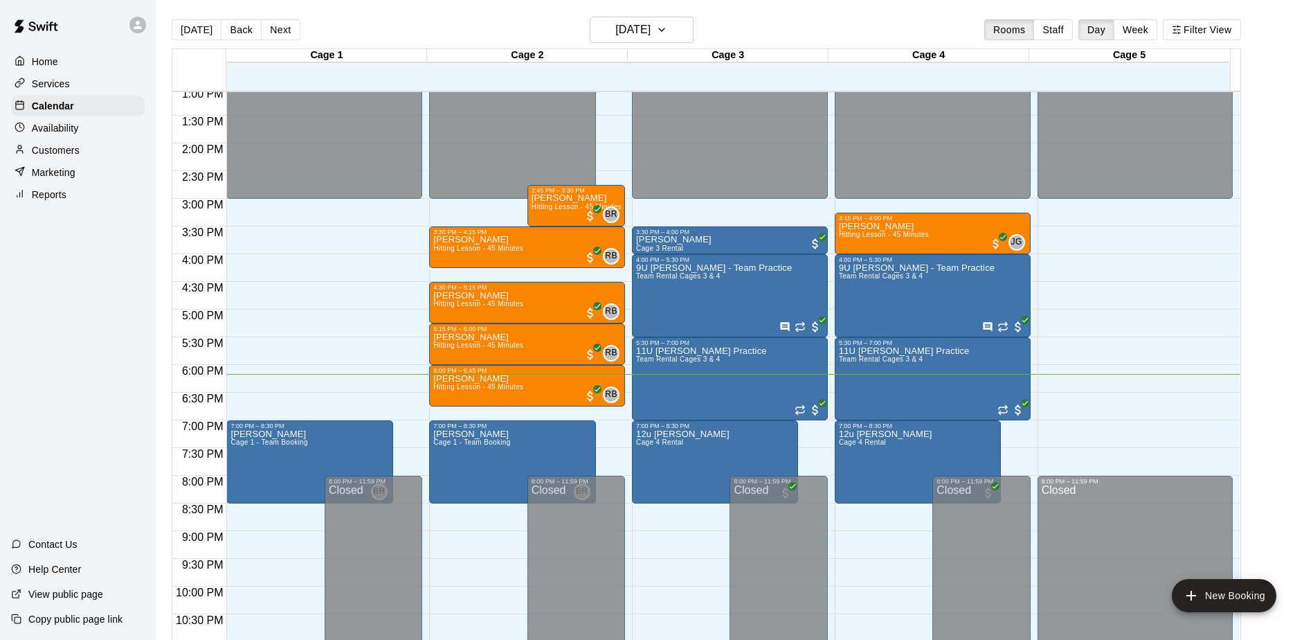
click at [71, 379] on div "Home Services Calendar Availability Customers Marketing Reports Contact Us Help…" at bounding box center [78, 320] width 156 height 640
click at [104, 340] on div "Home Services Calendar Availability Customers Marketing Reports Contact Us Help…" at bounding box center [78, 320] width 156 height 640
click at [100, 338] on div "Home Services Calendar Availability Customers Marketing Reports Contact Us Help…" at bounding box center [78, 320] width 156 height 640
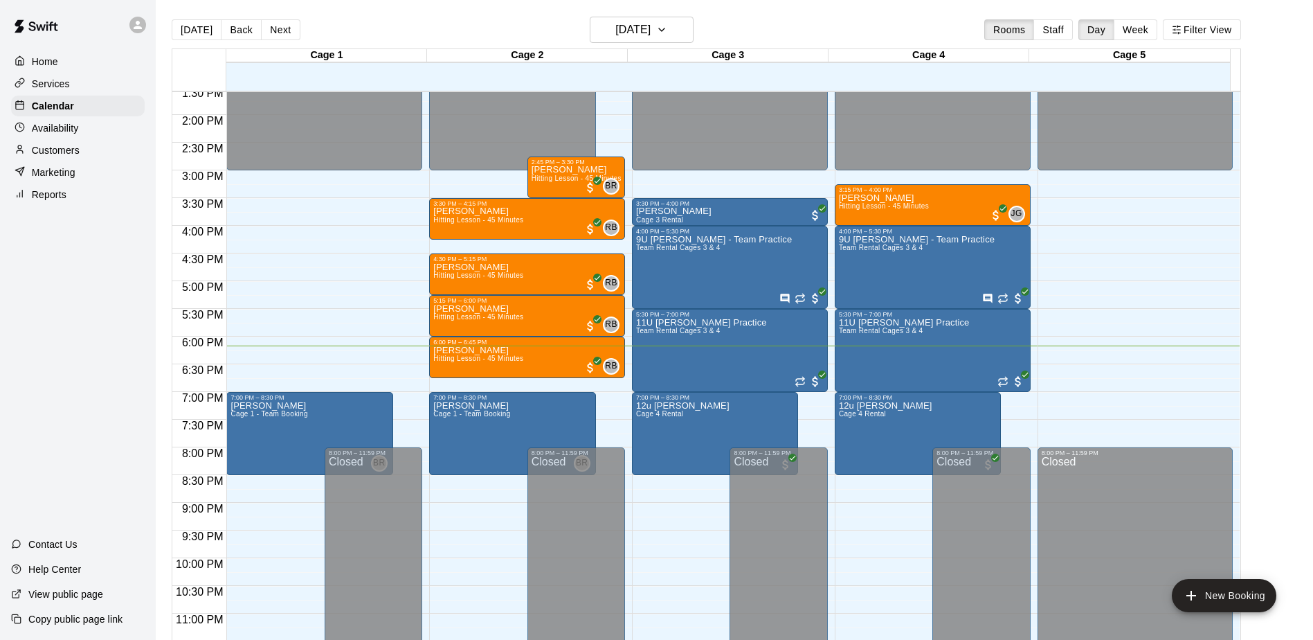
scroll to position [767, 0]
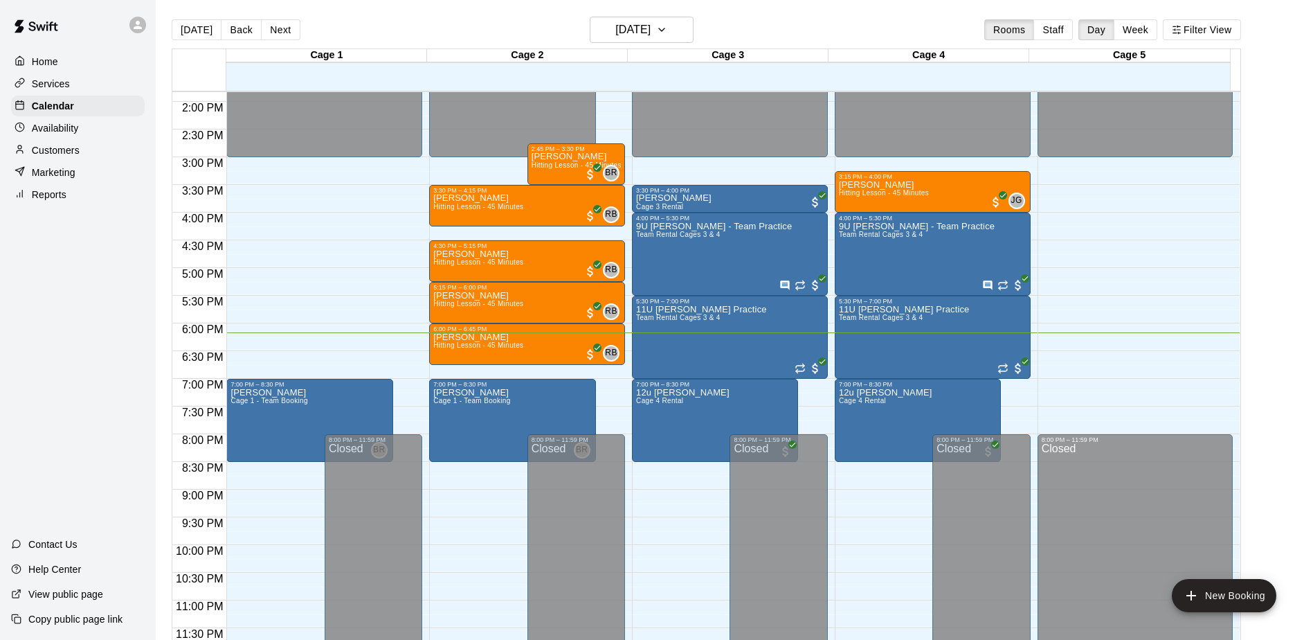
click at [105, 326] on div "Home Services Calendar Availability Customers Marketing Reports Contact Us Help…" at bounding box center [78, 320] width 156 height 640
click at [100, 319] on div "Home Services Calendar Availability Customers Marketing Reports Contact Us Help…" at bounding box center [78, 320] width 156 height 640
click at [80, 323] on div "Home Services Calendar Availability Customers Marketing Reports Contact Us Help…" at bounding box center [78, 320] width 156 height 640
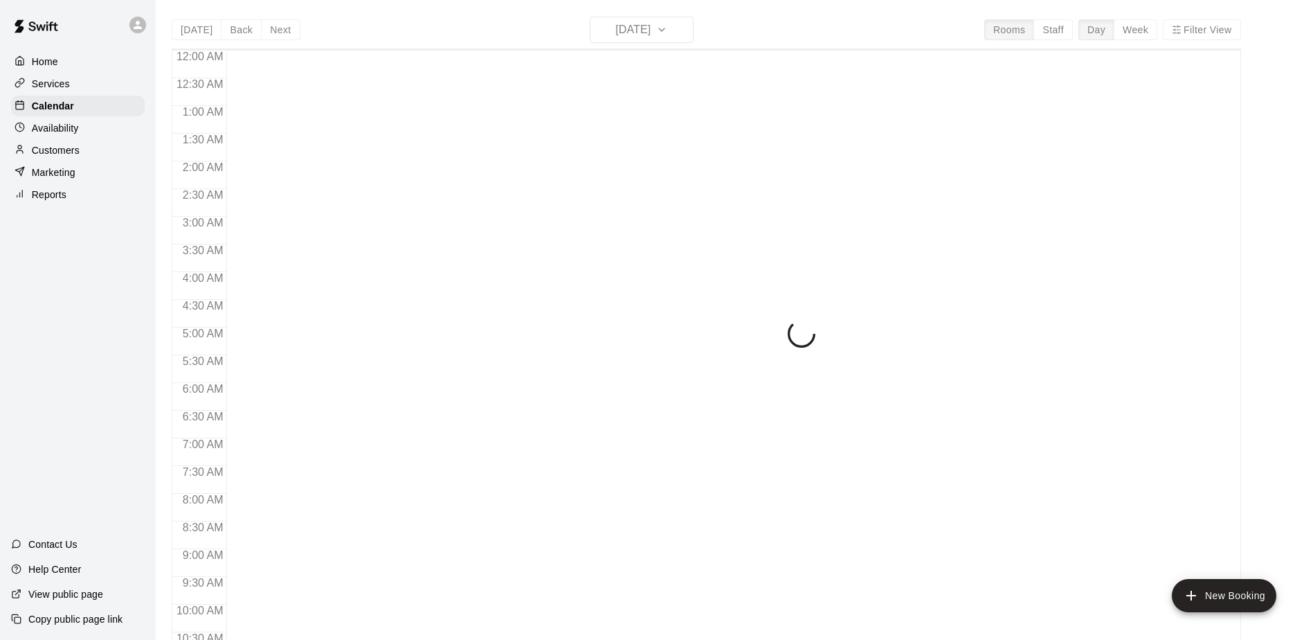
scroll to position [724, 0]
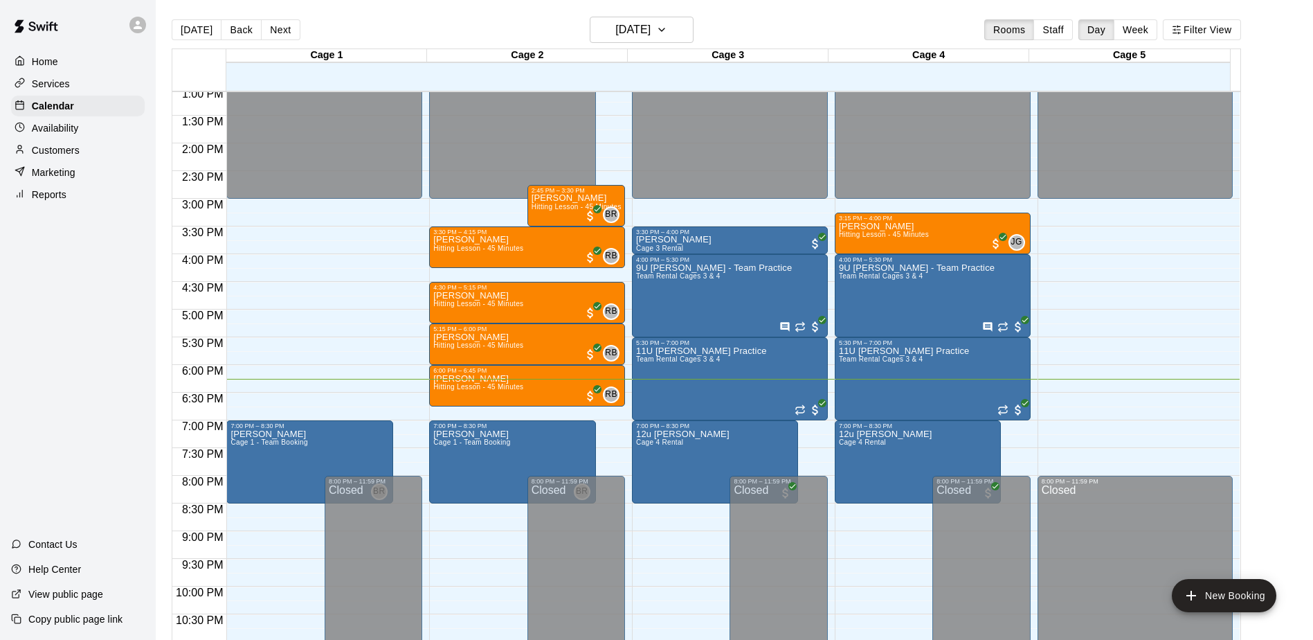
click at [91, 362] on div "Home Services Calendar Availability Customers Marketing Reports Contact Us Help…" at bounding box center [78, 320] width 156 height 640
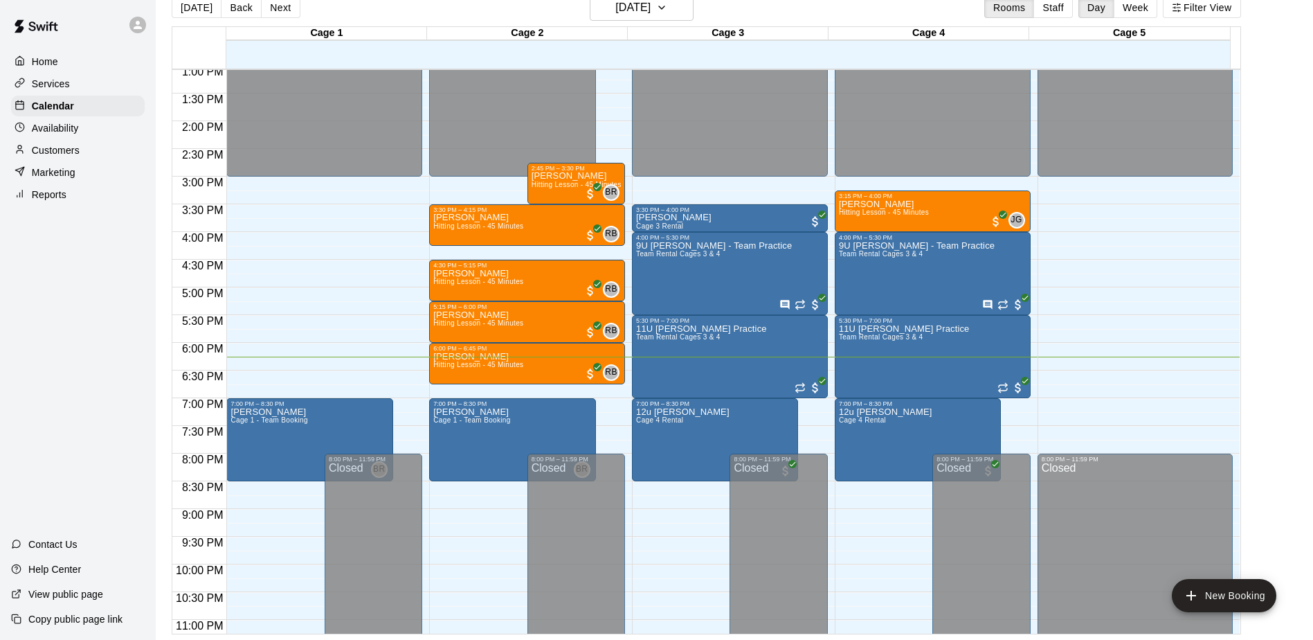
click at [91, 362] on div "Home Services Calendar Availability Customers Marketing Reports Contact Us Help…" at bounding box center [78, 320] width 156 height 640
click at [93, 276] on div "Home Services Calendar Availability Customers Marketing Reports Contact Us Help…" at bounding box center [78, 320] width 156 height 640
click at [1277, 269] on main "Today Back Next Tuesday Oct 14 Rooms Staff Day Week Filter View Cage 1 14 Tue C…" at bounding box center [734, 314] width 1146 height 640
click at [133, 266] on div "Home Services Calendar Availability Customers Marketing Reports Contact Us Help…" at bounding box center [78, 320] width 156 height 640
click at [121, 274] on div "Home Services Calendar Availability Customers Marketing Reports Contact Us Help…" at bounding box center [78, 320] width 156 height 640
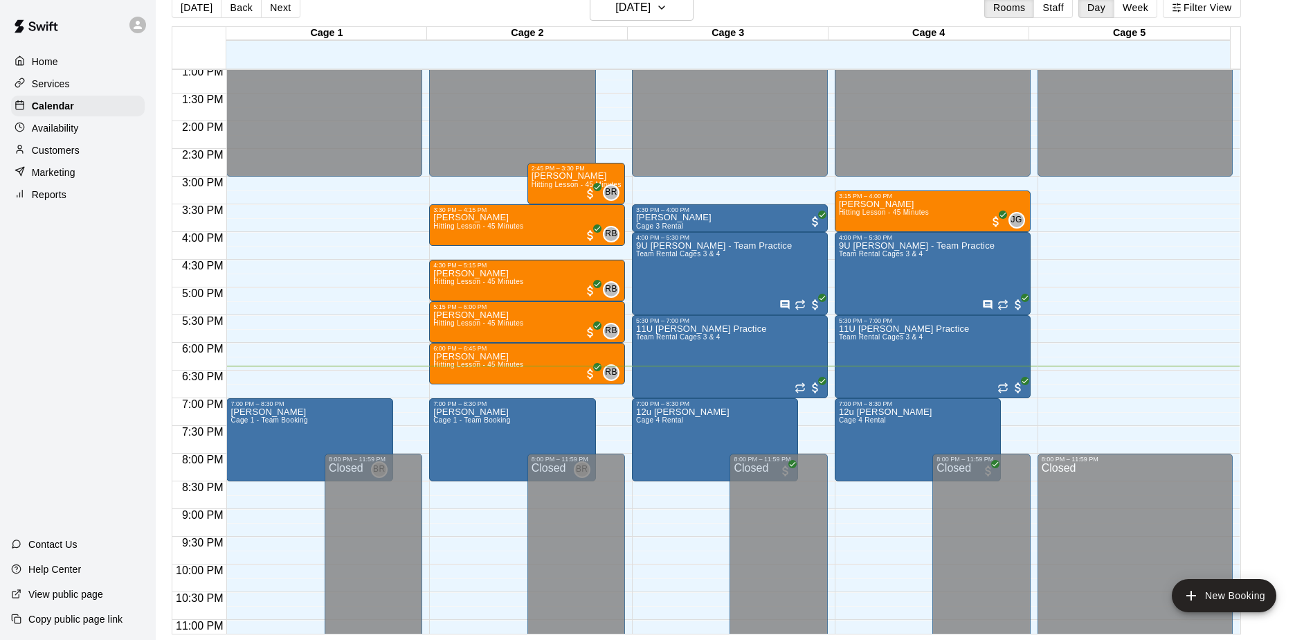
click at [55, 409] on div "Home Services Calendar Availability Customers Marketing Reports Contact Us Help…" at bounding box center [78, 320] width 156 height 640
click at [98, 298] on div "Home Services Calendar Availability Customers Marketing Reports Contact Us Help…" at bounding box center [78, 320] width 156 height 640
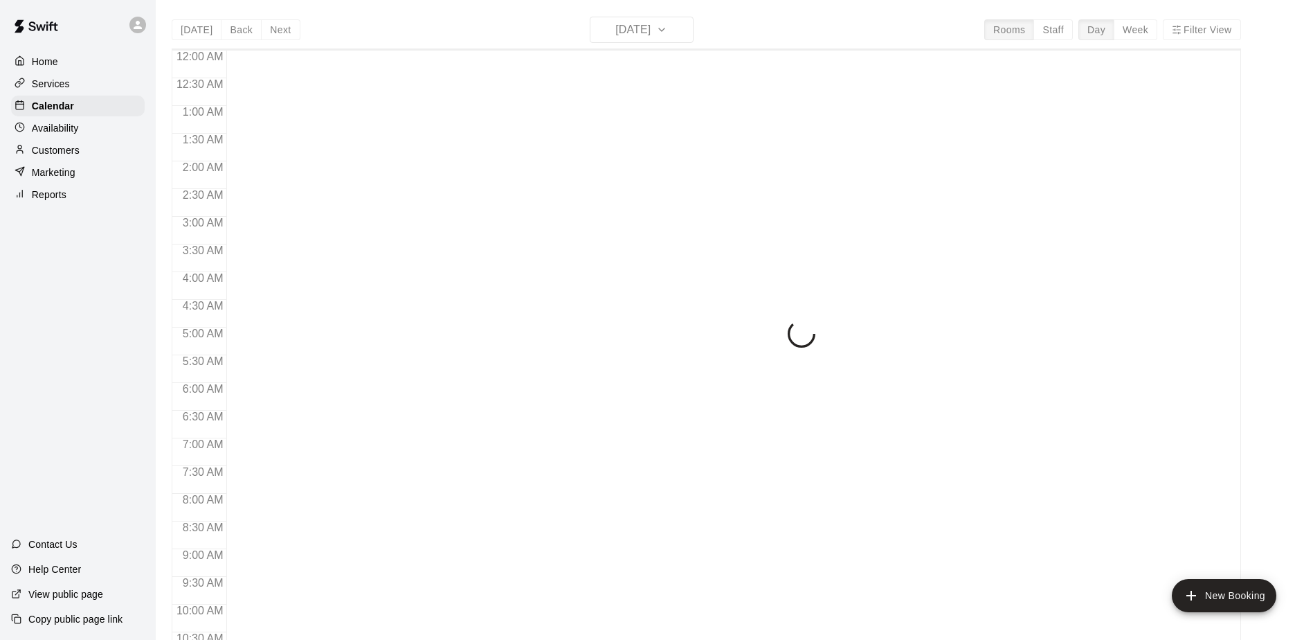
scroll to position [724, 0]
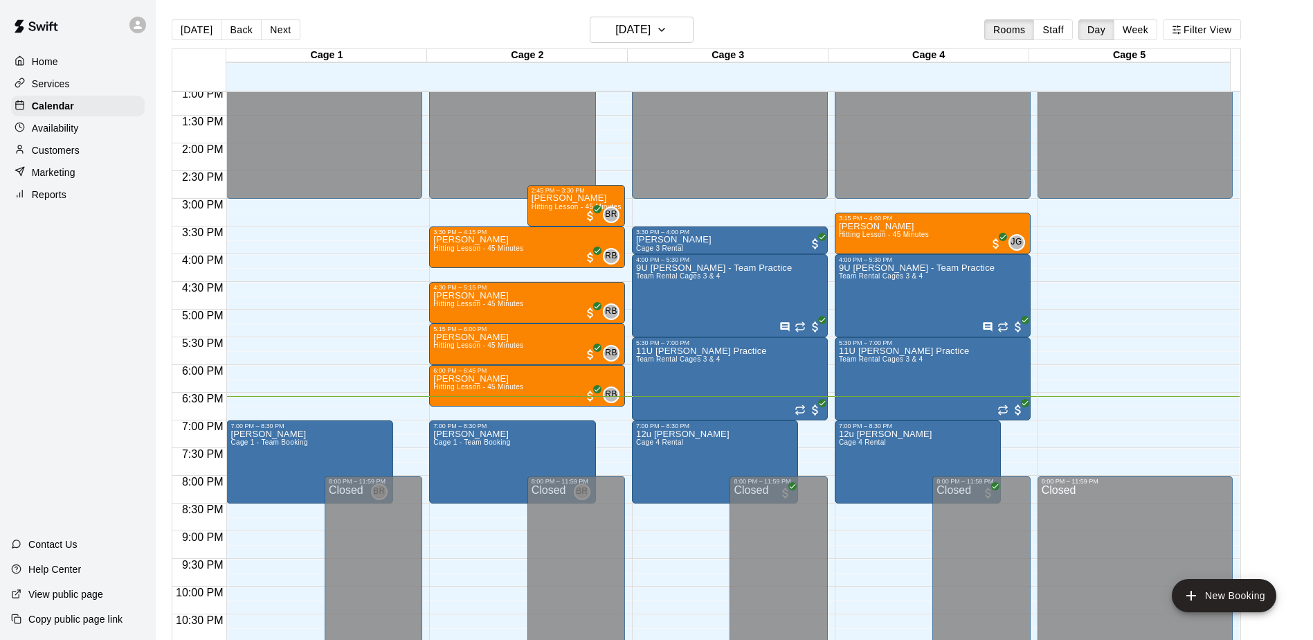
click at [93, 287] on div "Home Services Calendar Availability Customers Marketing Reports Contact Us Help…" at bounding box center [78, 320] width 156 height 640
click at [58, 280] on div "Home Services Calendar Availability Customers Marketing Reports Contact Us Help…" at bounding box center [78, 320] width 156 height 640
click at [69, 332] on div "Home Services Calendar Availability Customers Marketing Reports Contact Us Help…" at bounding box center [78, 320] width 156 height 640
click at [82, 283] on div "Home Services Calendar Availability Customers Marketing Reports Contact Us Help…" at bounding box center [78, 320] width 156 height 640
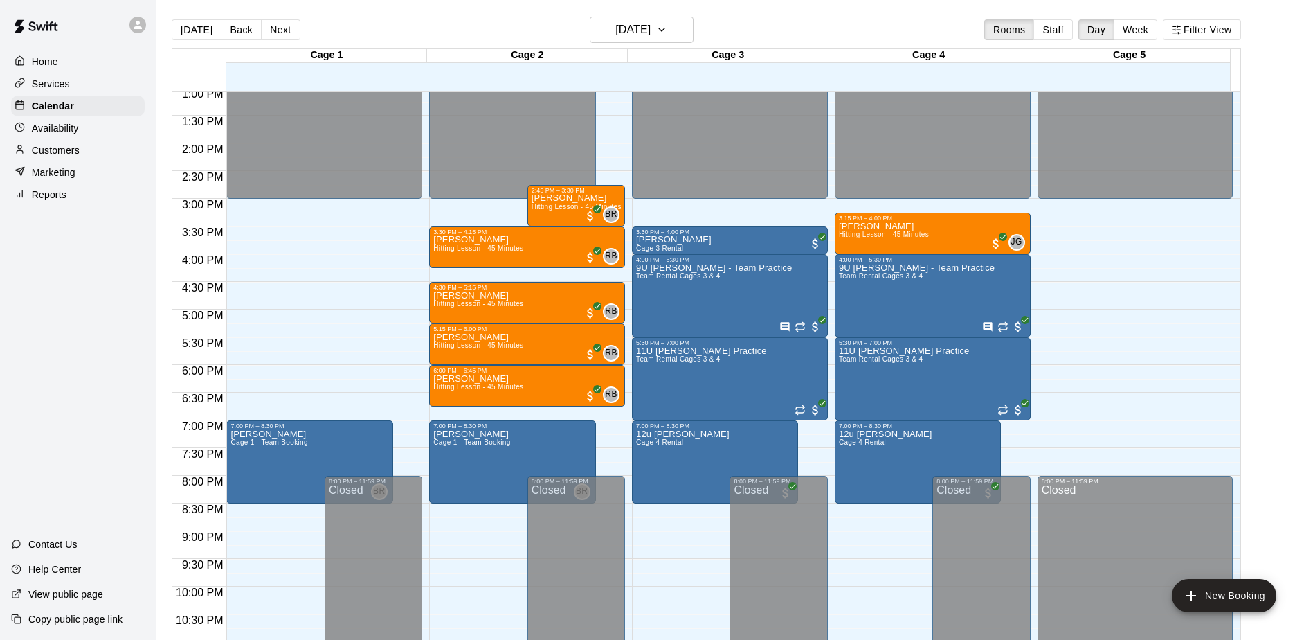
click at [53, 361] on div "Home Services Calendar Availability Customers Marketing Reports Contact Us Help…" at bounding box center [78, 320] width 156 height 640
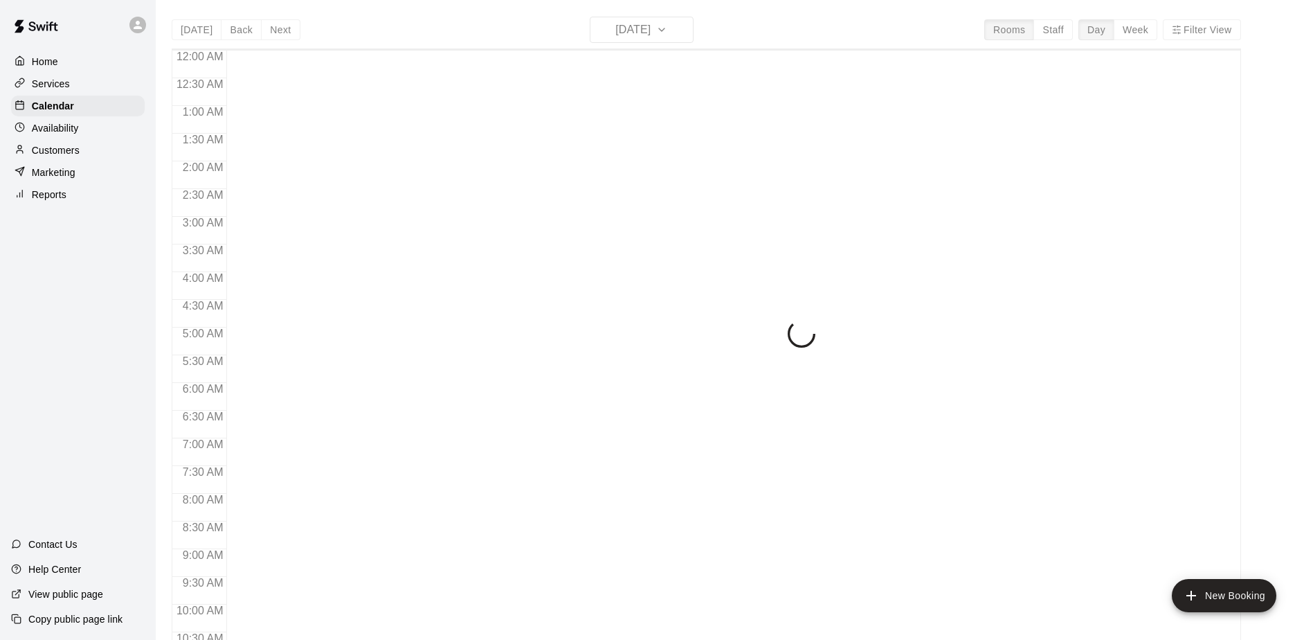
scroll to position [724, 0]
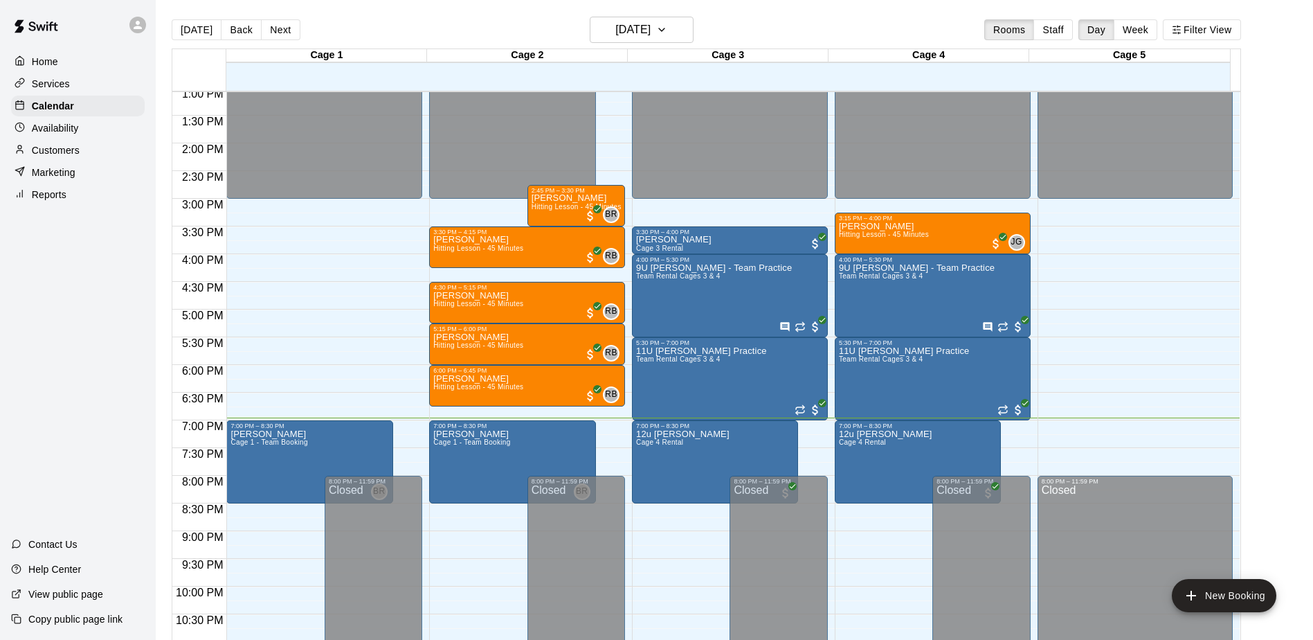
click at [98, 273] on div "Home Services Calendar Availability Customers Marketing Reports Contact Us Help…" at bounding box center [78, 320] width 156 height 640
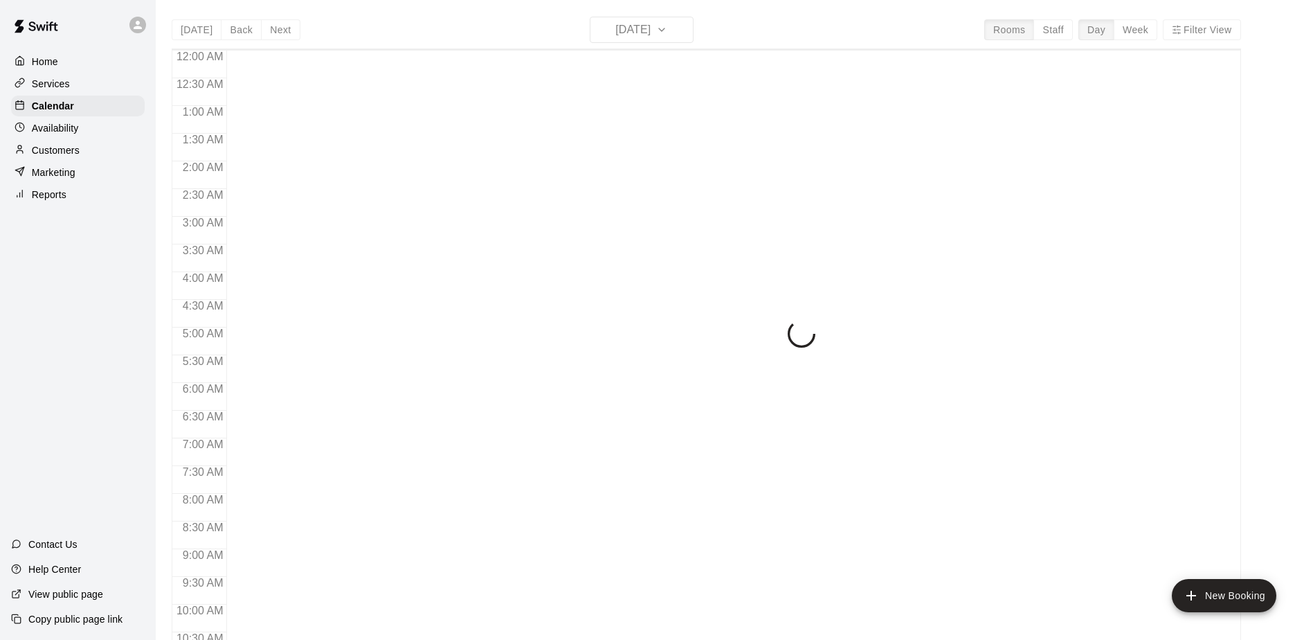
scroll to position [724, 0]
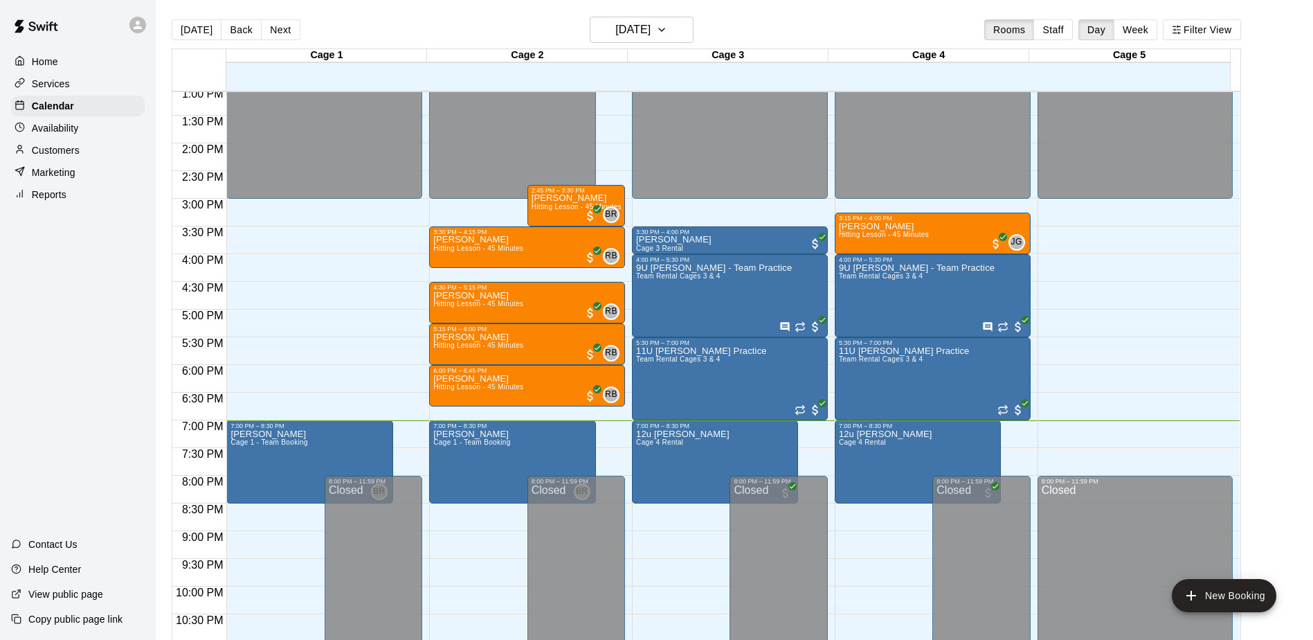
click at [113, 361] on div "Home Services Calendar Availability Customers Marketing Reports Contact Us Help…" at bounding box center [78, 320] width 156 height 640
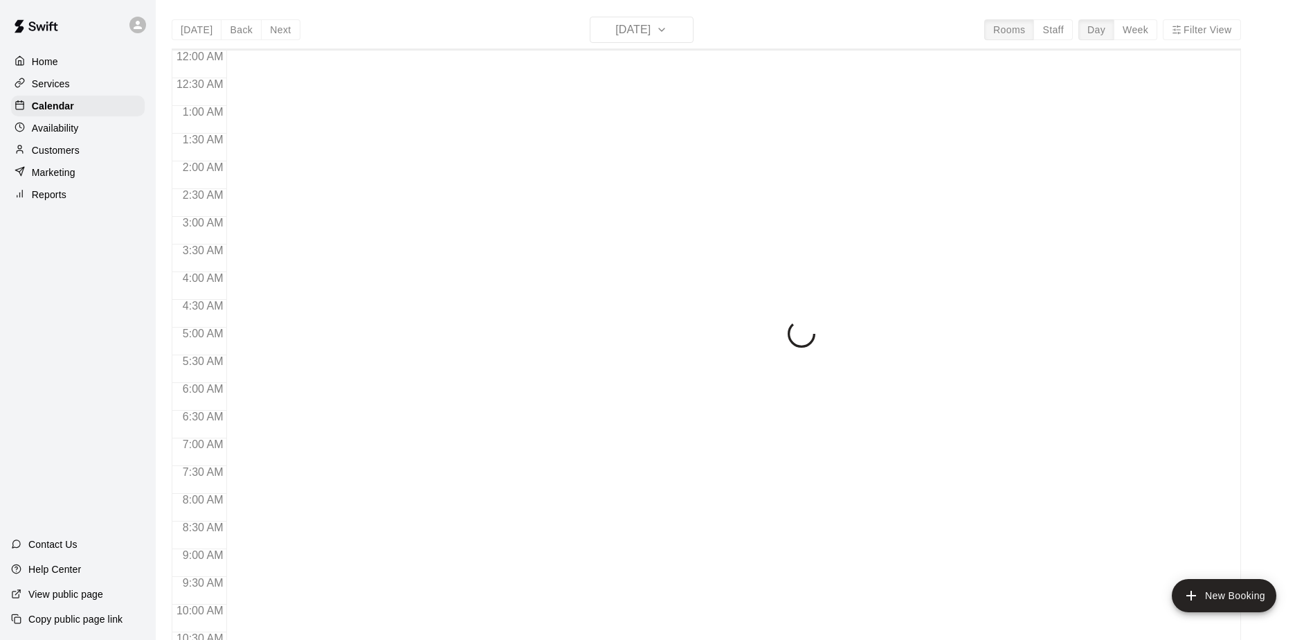
scroll to position [724, 0]
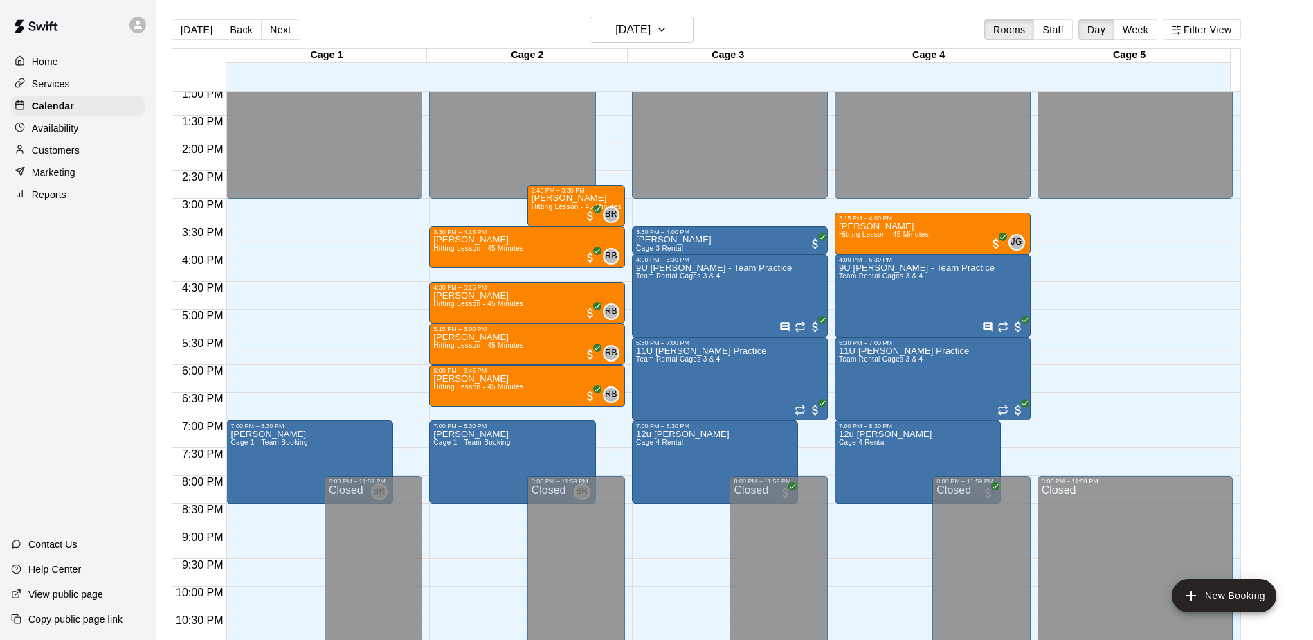
click at [64, 278] on div "Home Services Calendar Availability Customers Marketing Reports Contact Us Help…" at bounding box center [78, 320] width 156 height 640
